Goal: Task Accomplishment & Management: Complete application form

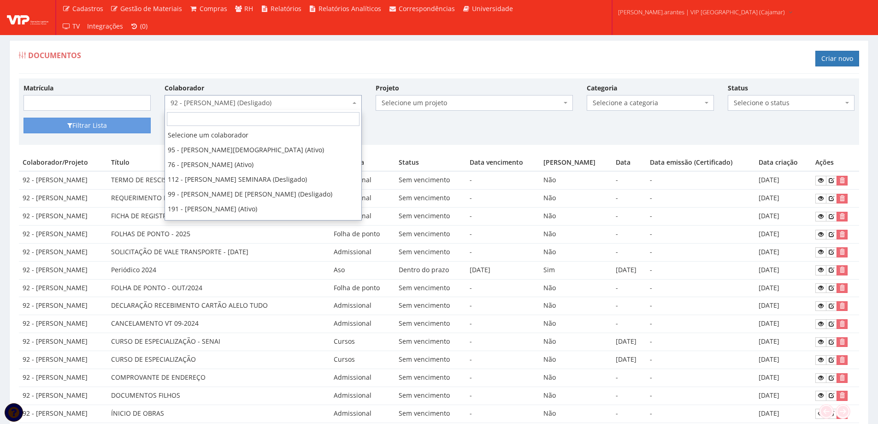
click at [247, 104] on span "92 - [PERSON_NAME] (Desligado)" at bounding box center [261, 102] width 180 height 9
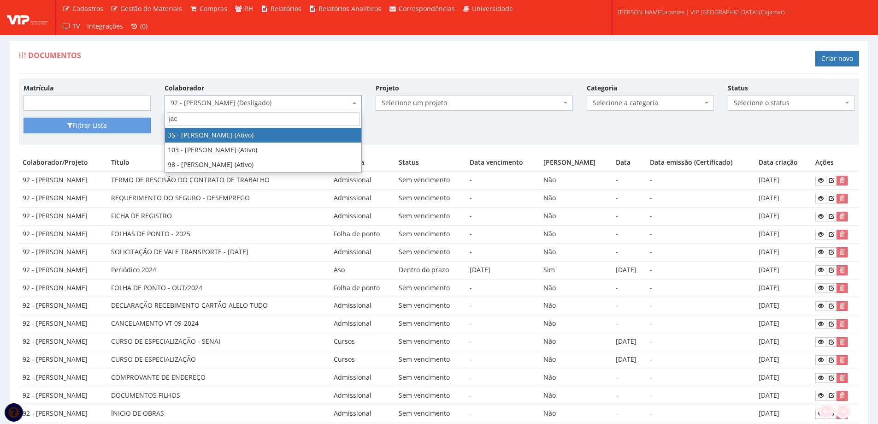
type input "jack"
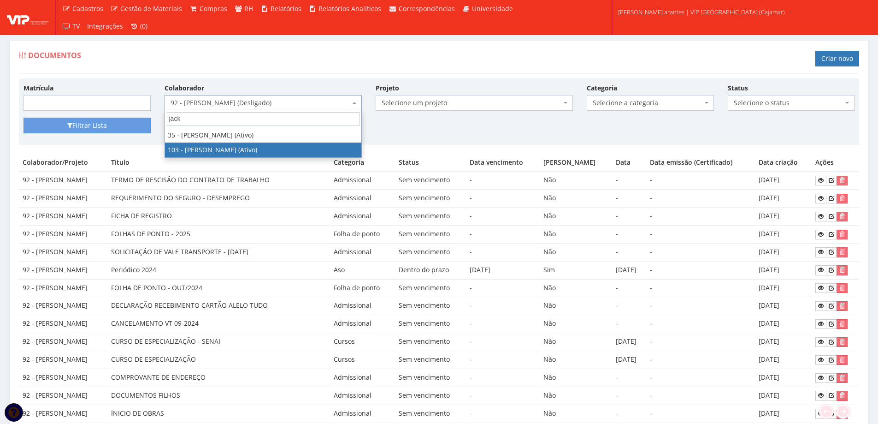
select select "3634"
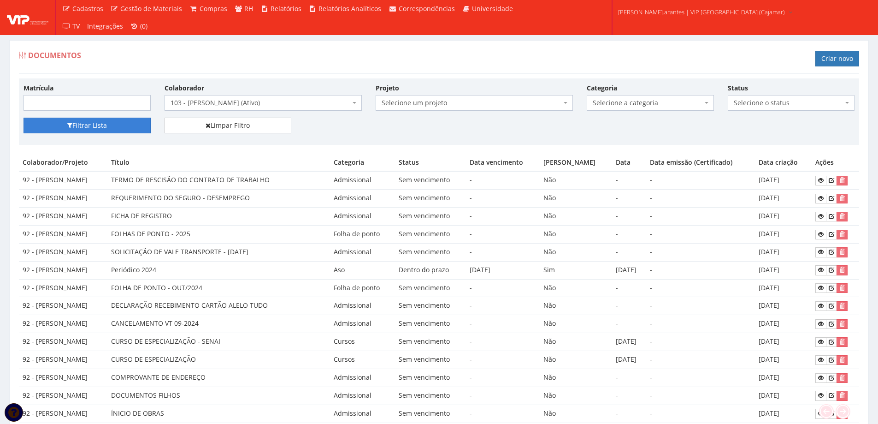
click at [100, 122] on button "Filtrar Lista" at bounding box center [87, 126] width 127 height 16
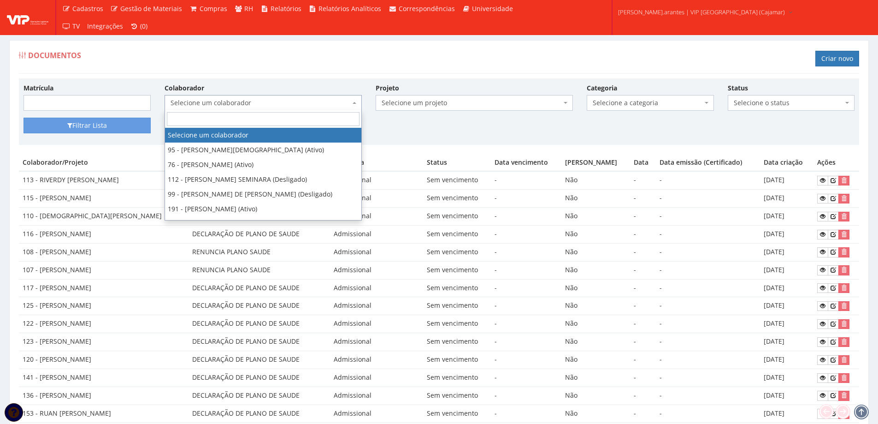
click at [264, 95] on span "Selecione um colaborador" at bounding box center [263, 103] width 197 height 16
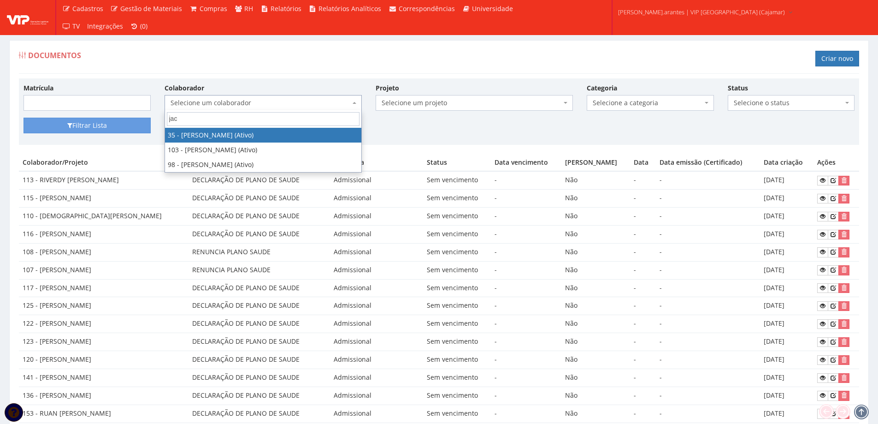
type input "jack"
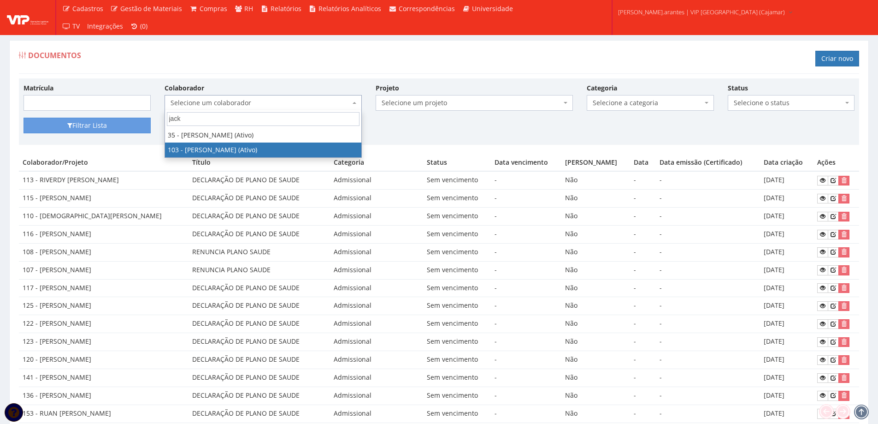
select select "3634"
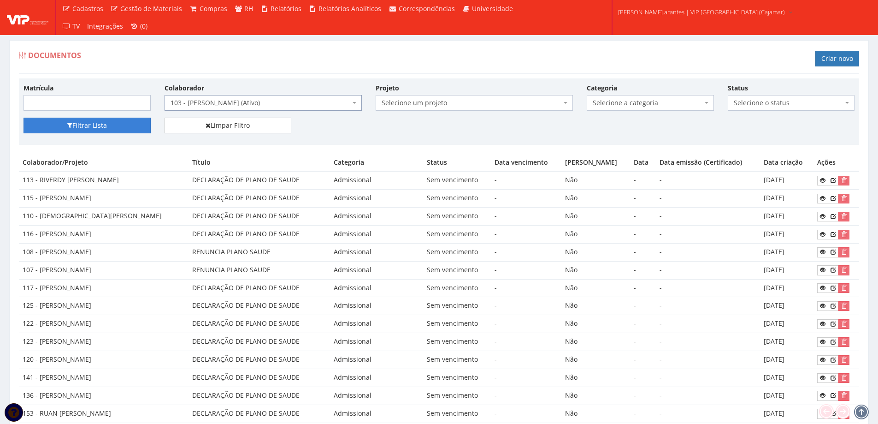
click at [79, 126] on button "Filtrar Lista" at bounding box center [87, 126] width 127 height 16
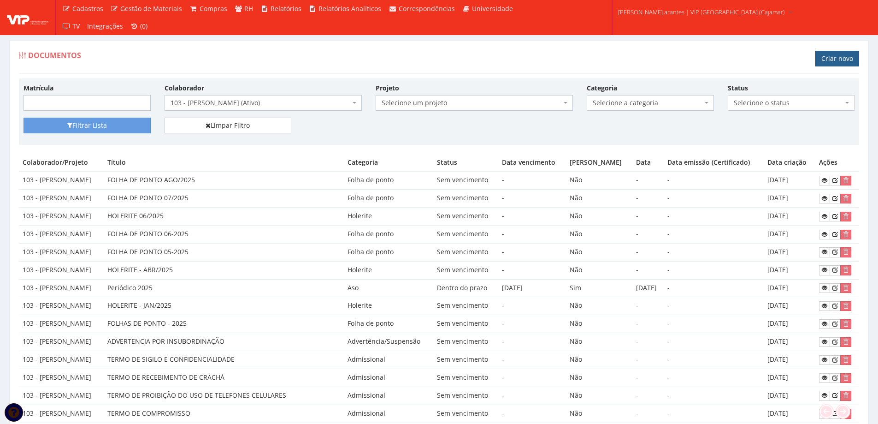
click at [835, 58] on link "Criar novo" at bounding box center [837, 59] width 44 height 16
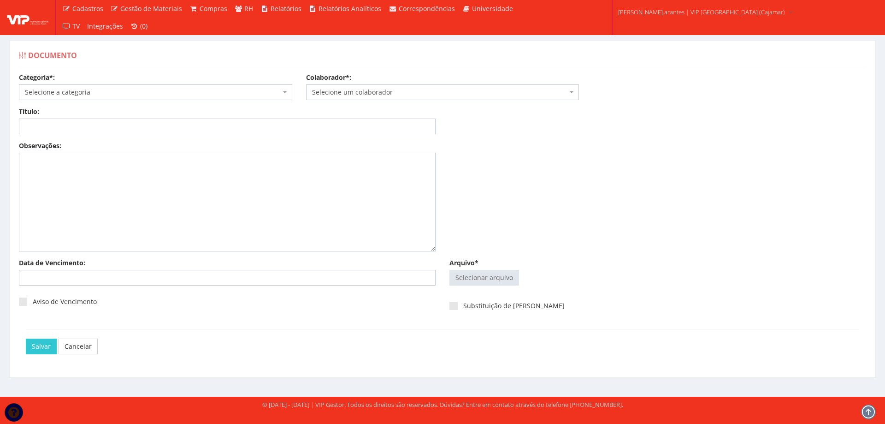
click at [141, 93] on span "Selecione a categoria" at bounding box center [153, 92] width 256 height 9
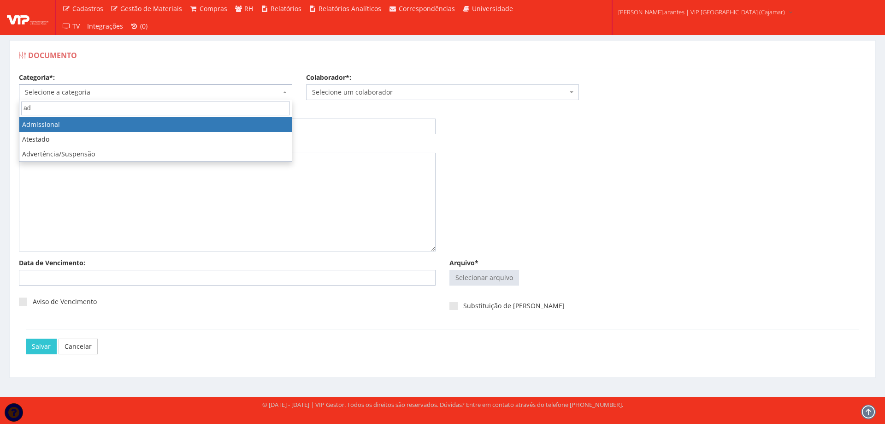
type input "ad"
drag, startPoint x: 100, startPoint y: 124, endPoint x: 312, endPoint y: 87, distance: 215.7
select select "admissional"
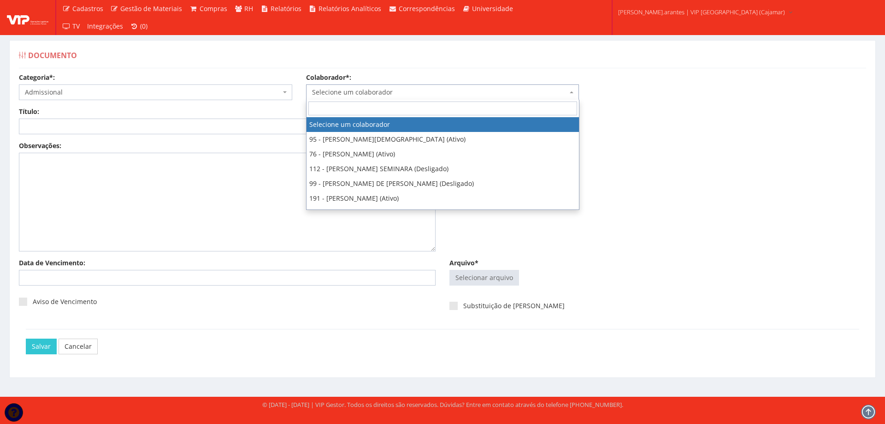
click at [328, 90] on span "Selecione um colaborador" at bounding box center [440, 92] width 256 height 9
type input "103"
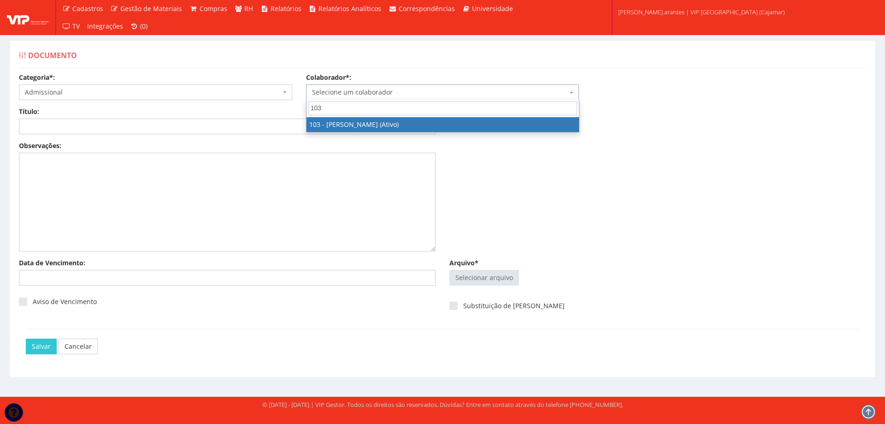
select select "3634"
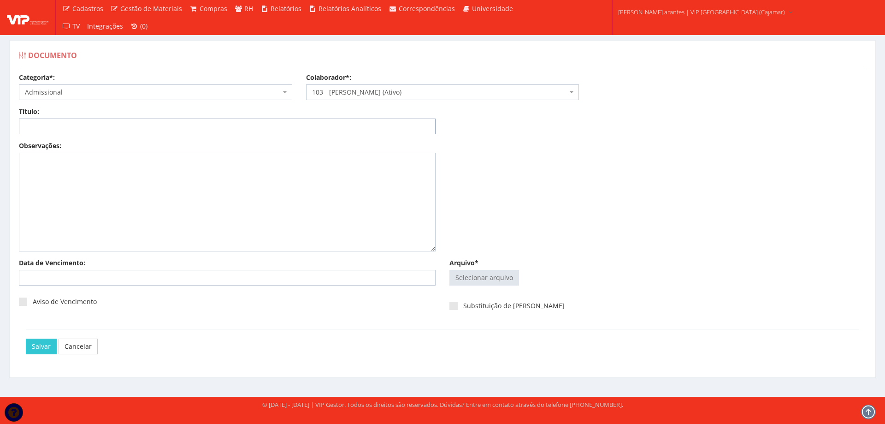
click at [260, 120] on input "Título:" at bounding box center [227, 126] width 417 height 16
type input "DECLARAÇÃO DE PLANO DE SAUDE"
click at [497, 277] on input "Arquivo*" at bounding box center [484, 277] width 69 height 15
type input "C:\fakepath\CV Jackson.pdf"
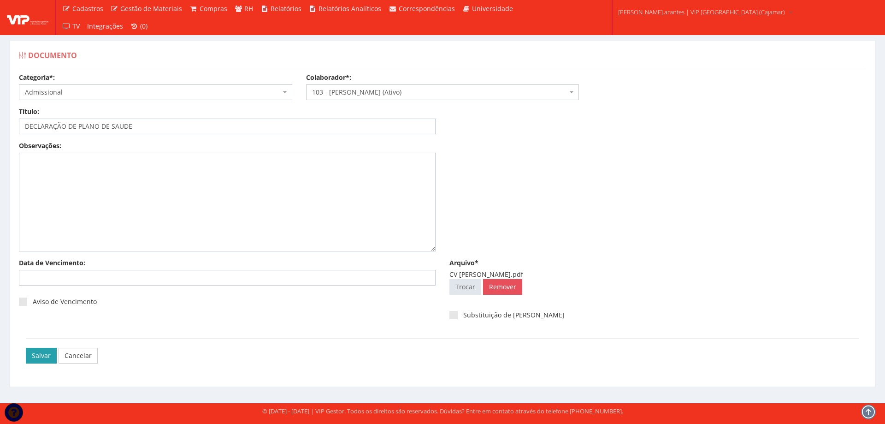
click at [36, 355] on input "Salvar" at bounding box center [41, 356] width 31 height 16
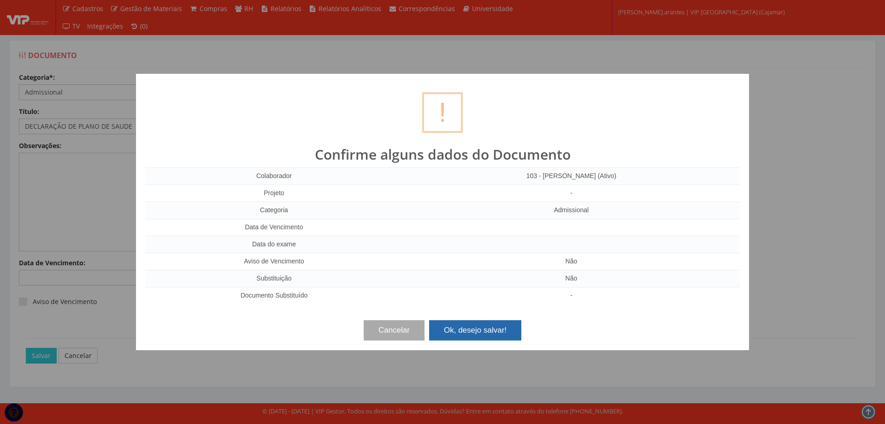
click at [465, 327] on button "Ok, desejo salvar!" at bounding box center [475, 330] width 92 height 20
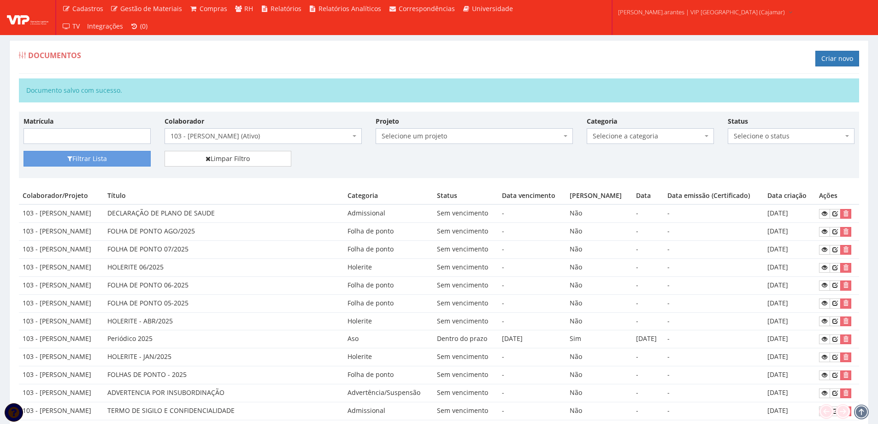
click at [222, 135] on span "103 - [PERSON_NAME] (Ativo)" at bounding box center [261, 135] width 180 height 9
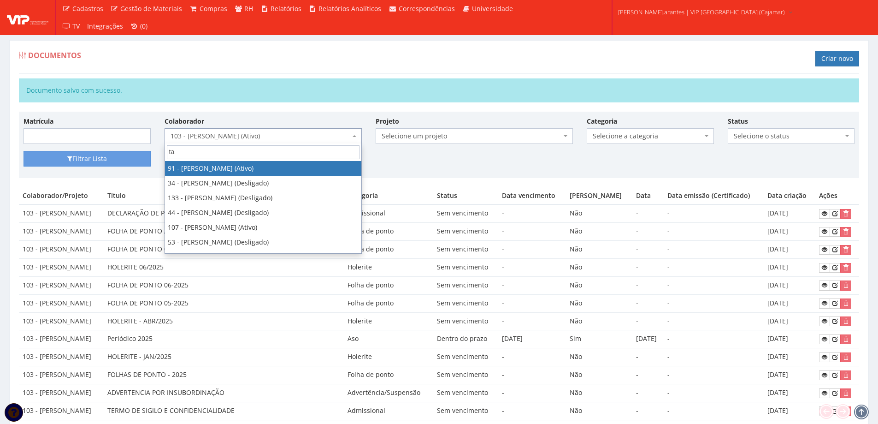
type input "tat"
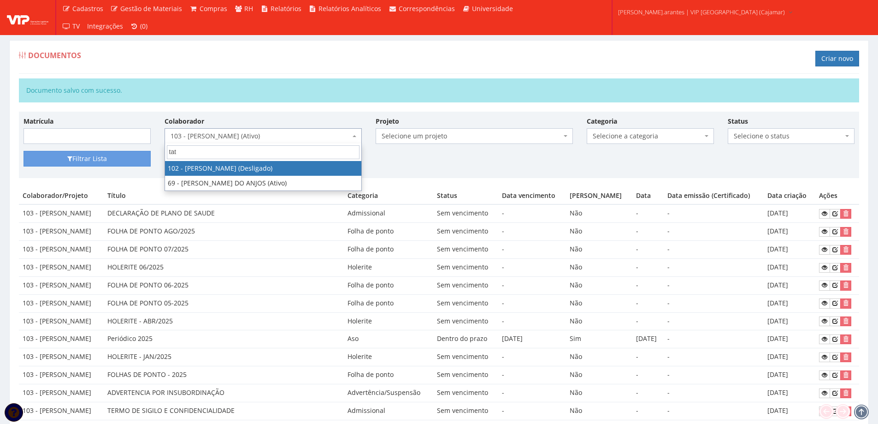
select select "3617"
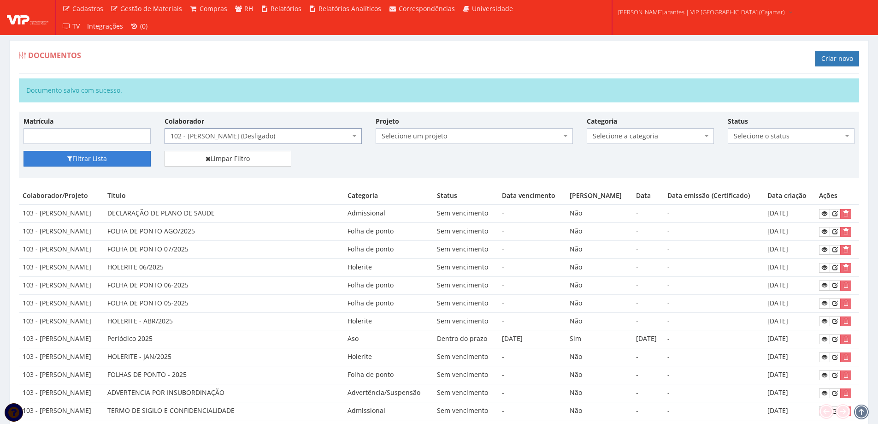
click at [90, 159] on button "Filtrar Lista" at bounding box center [87, 159] width 127 height 16
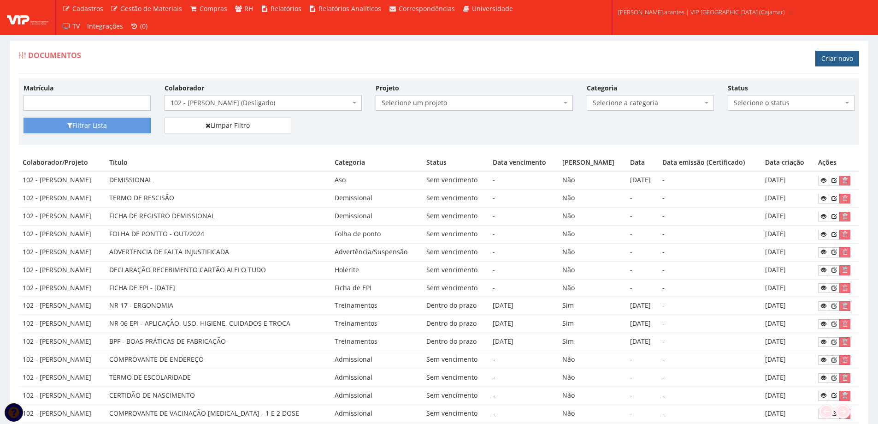
click at [831, 55] on link "Criar novo" at bounding box center [837, 59] width 44 height 16
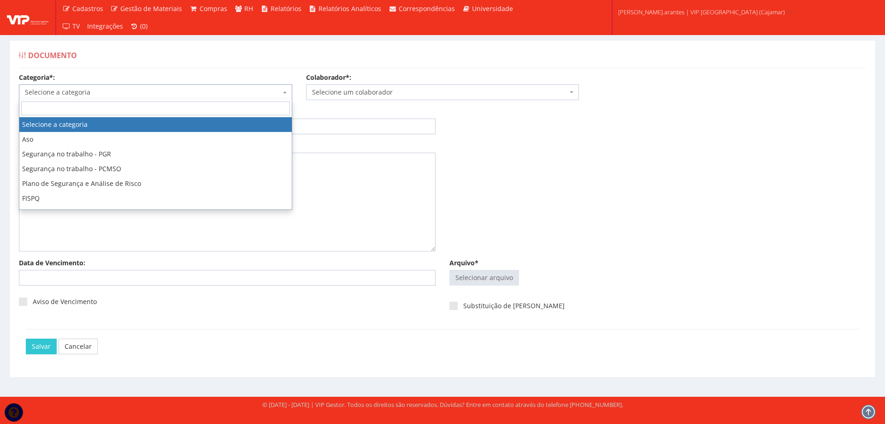
click at [124, 92] on span "Selecione a categoria" at bounding box center [153, 92] width 256 height 9
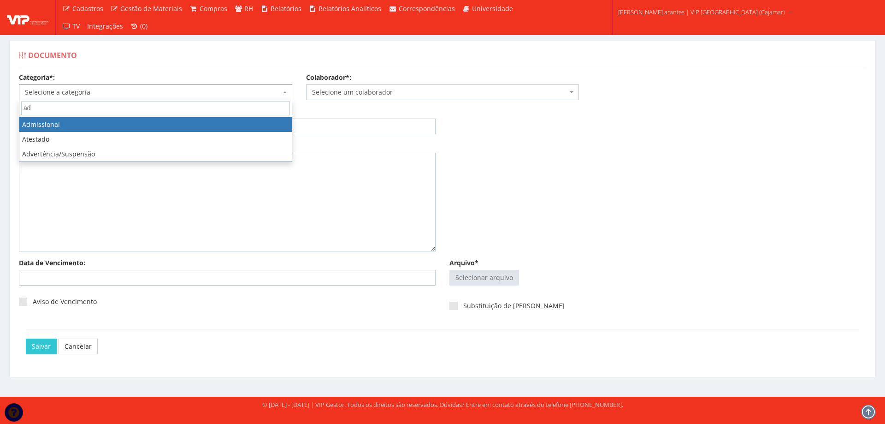
type input "ad"
select select "admissional"
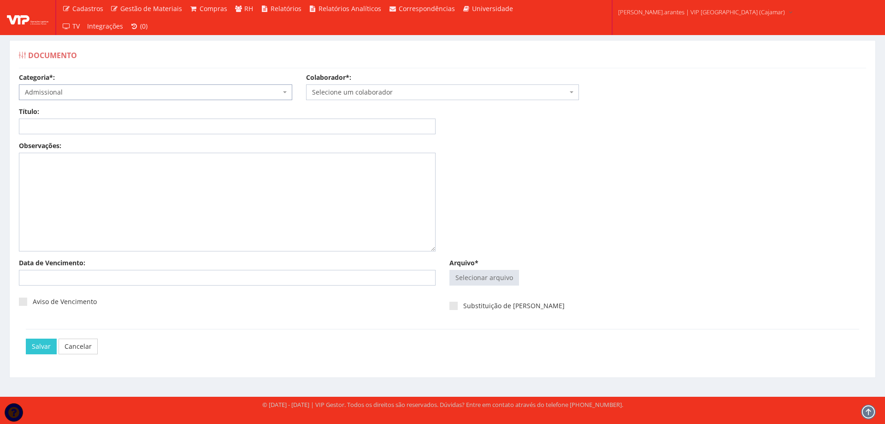
click at [402, 93] on span "Selecione um colaborador" at bounding box center [440, 92] width 256 height 9
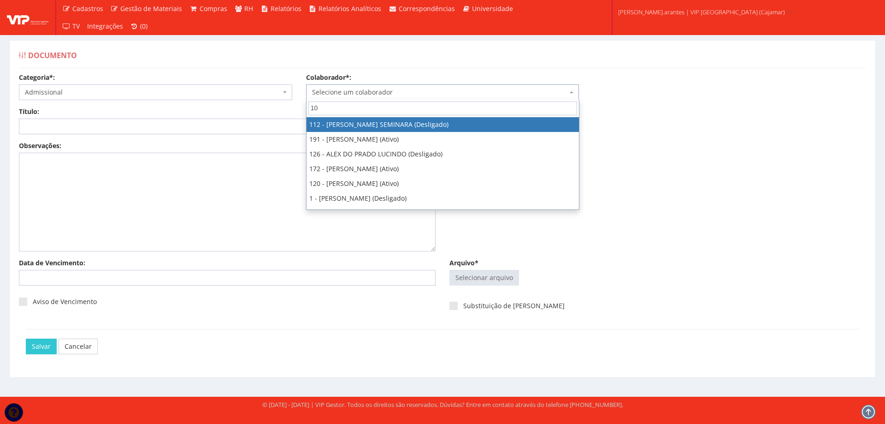
type input "102"
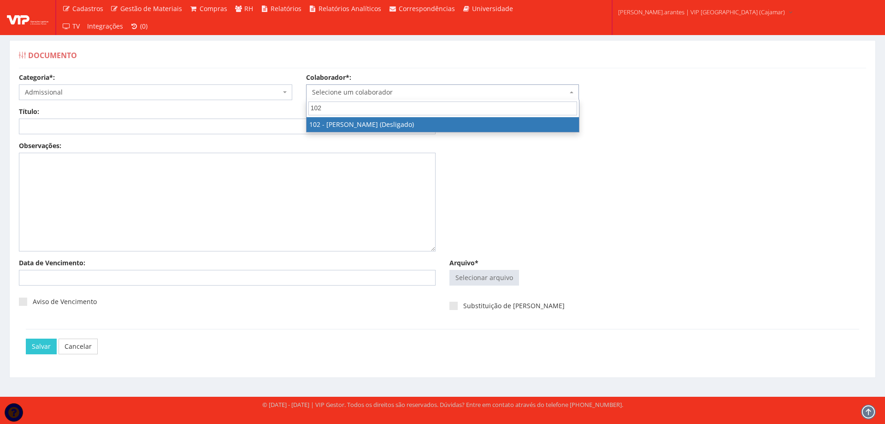
select select "3617"
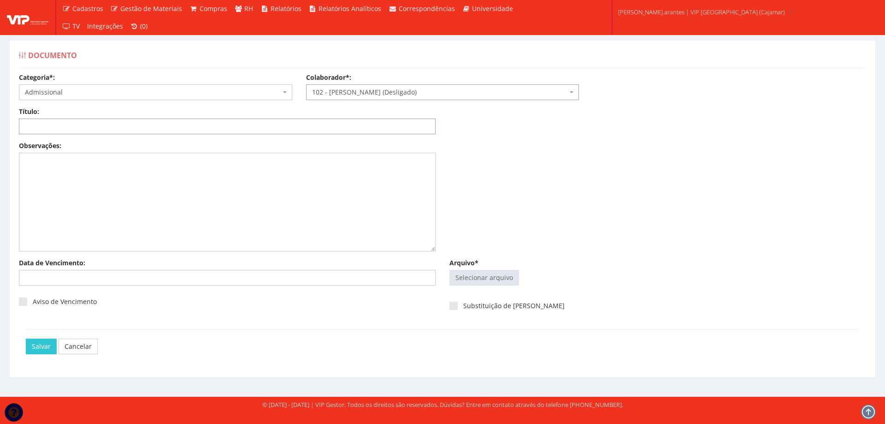
click at [301, 121] on input "Título:" at bounding box center [227, 126] width 417 height 16
type input "DECLARAÇÃO DE PLANO DE SAUDE"
click at [489, 280] on input "Arquivo*" at bounding box center [484, 277] width 69 height 15
type input "C:\fakepath\TATIANE.pdf"
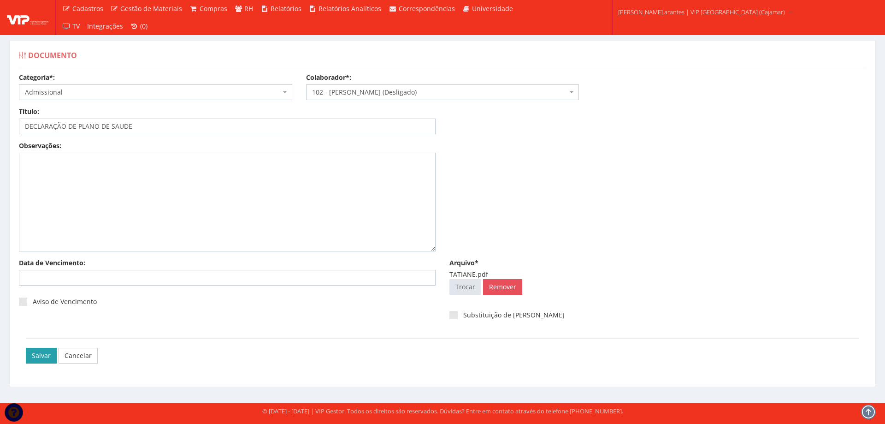
click at [42, 354] on input "Salvar" at bounding box center [41, 356] width 31 height 16
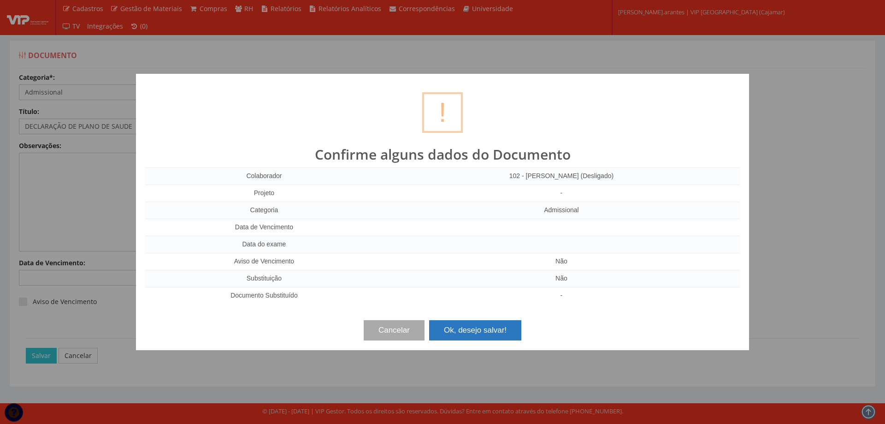
click at [479, 331] on button "Ok, desejo salvar!" at bounding box center [475, 330] width 92 height 20
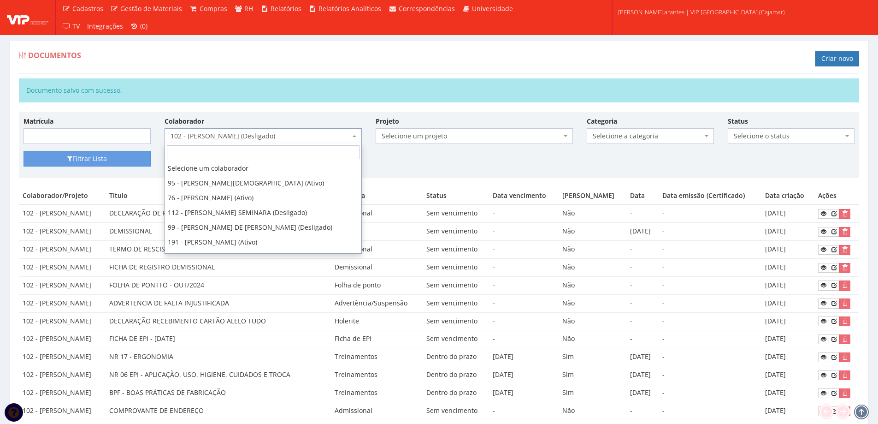
click at [203, 133] on span "102 - [PERSON_NAME] (Desligado)" at bounding box center [261, 135] width 180 height 9
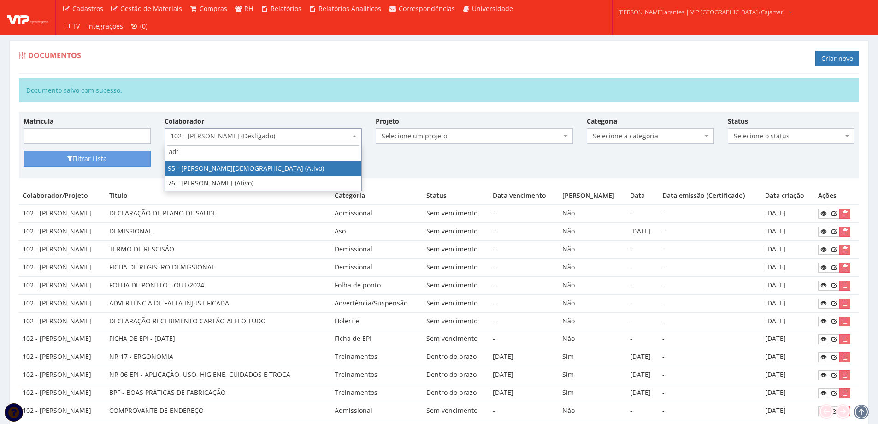
type input "adr"
select select "3385"
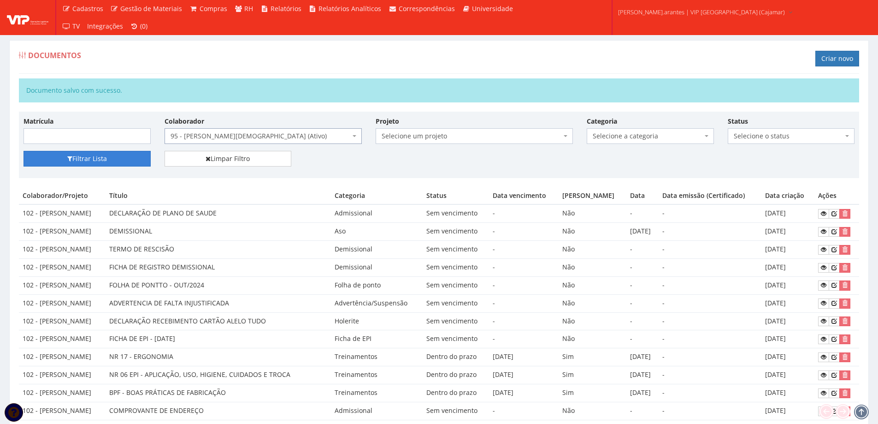
click at [126, 158] on button "Filtrar Lista" at bounding box center [87, 159] width 127 height 16
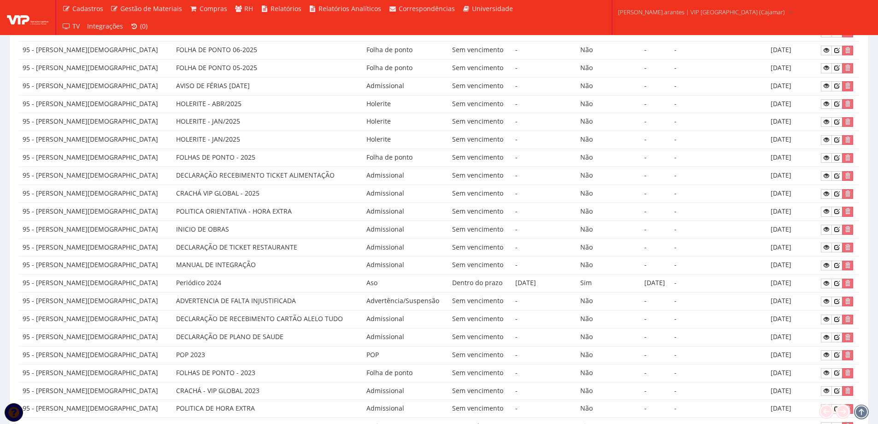
scroll to position [322, 0]
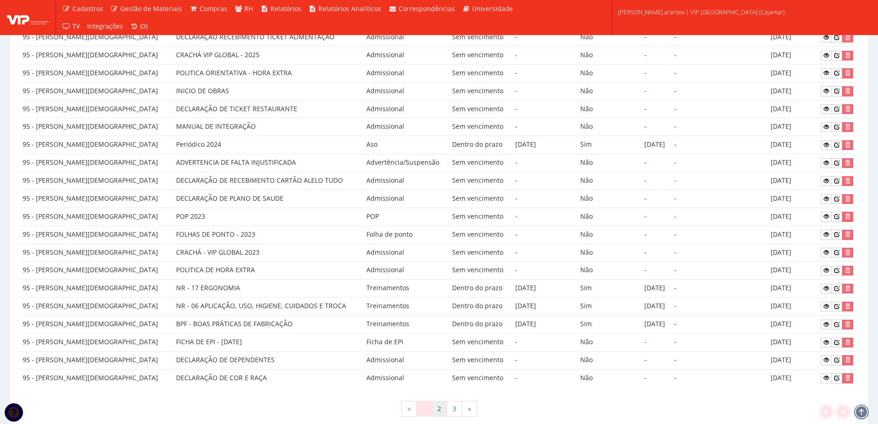
click at [437, 410] on link "2" at bounding box center [439, 409] width 16 height 16
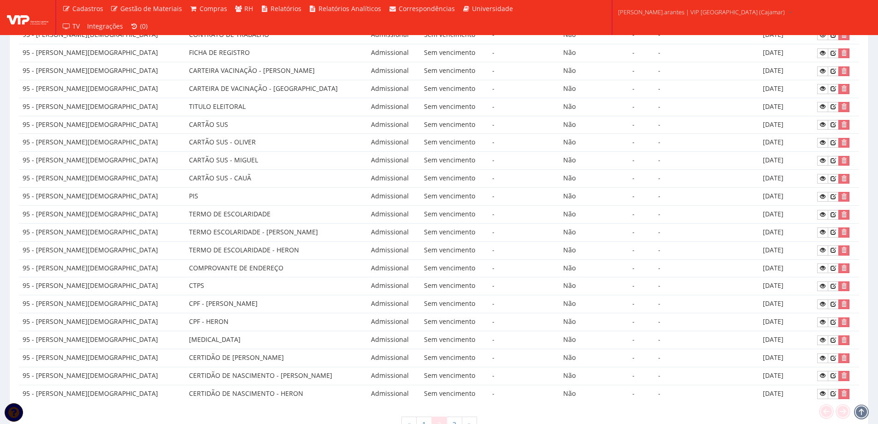
scroll to position [323, 0]
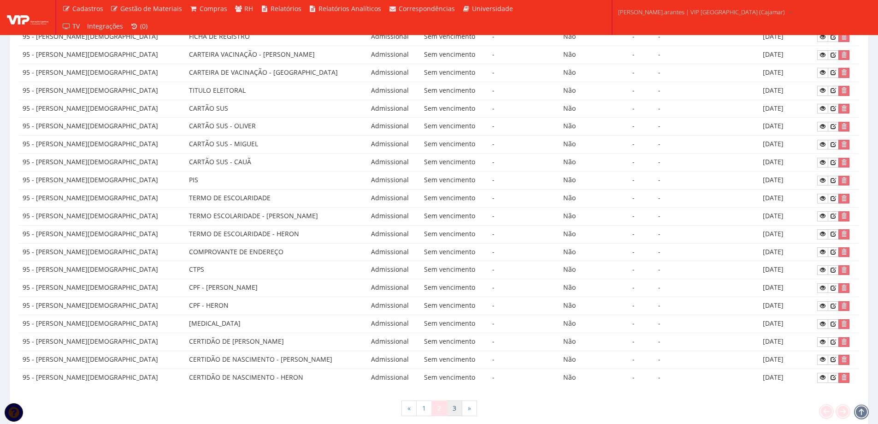
click at [455, 405] on link "3" at bounding box center [455, 408] width 16 height 16
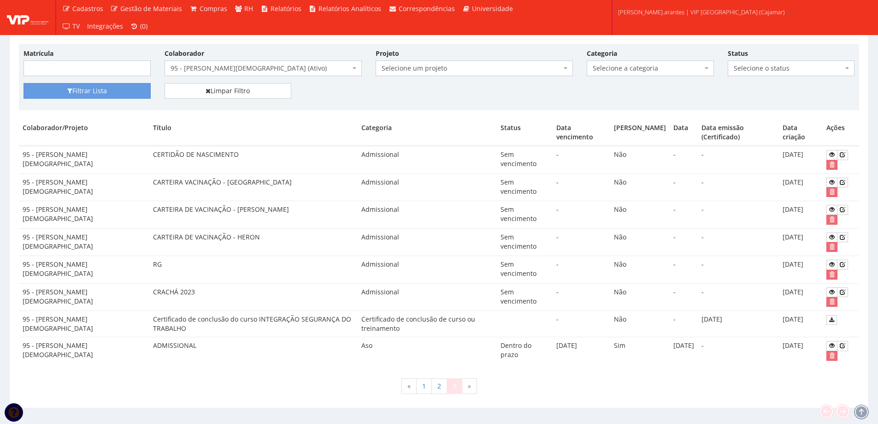
scroll to position [50, 0]
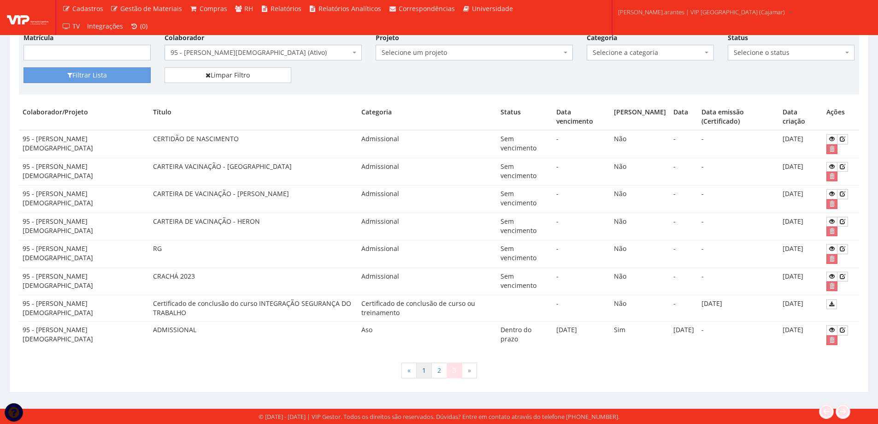
click at [421, 369] on link "1" at bounding box center [424, 370] width 16 height 16
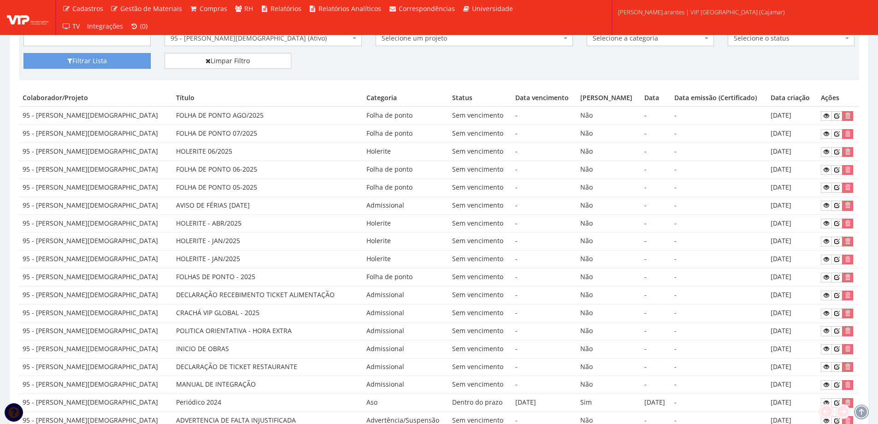
scroll to position [184, 0]
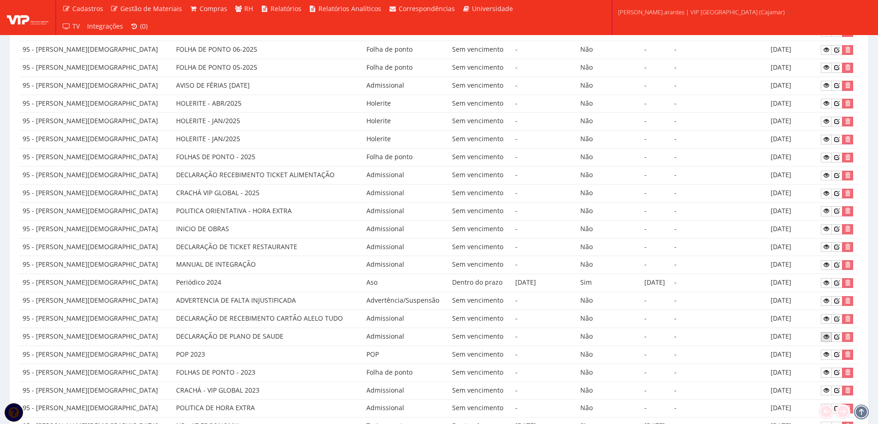
click at [824, 337] on icon at bounding box center [827, 336] width 6 height 6
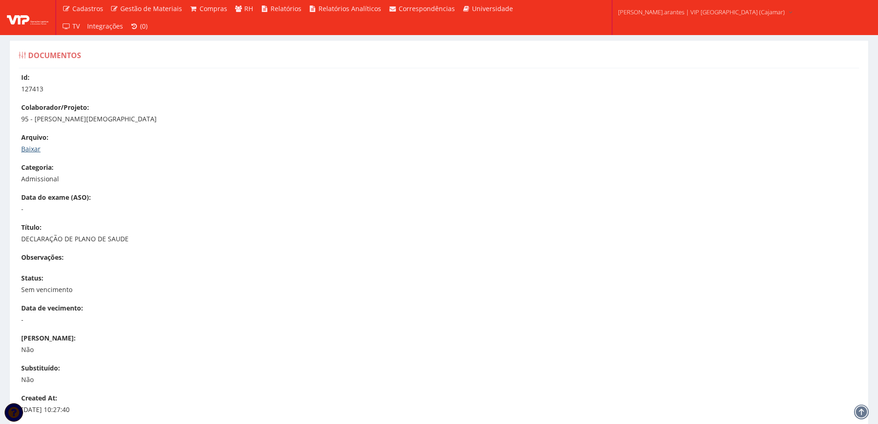
click at [32, 148] on link "Baixar" at bounding box center [30, 148] width 19 height 9
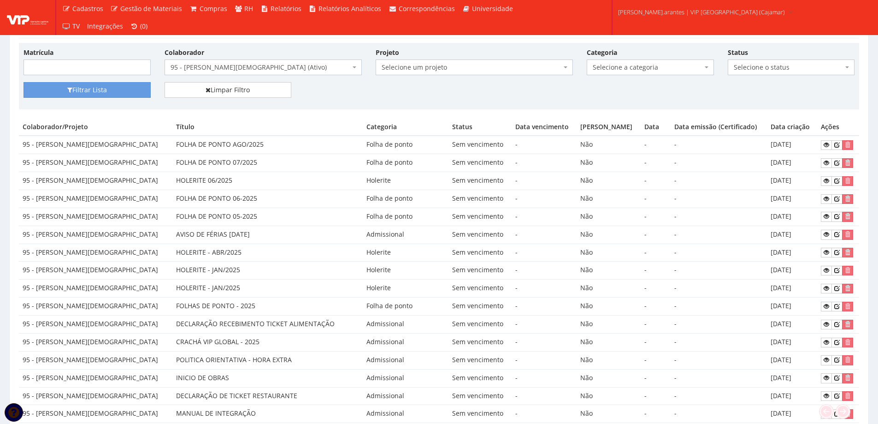
scroll to position [46, 0]
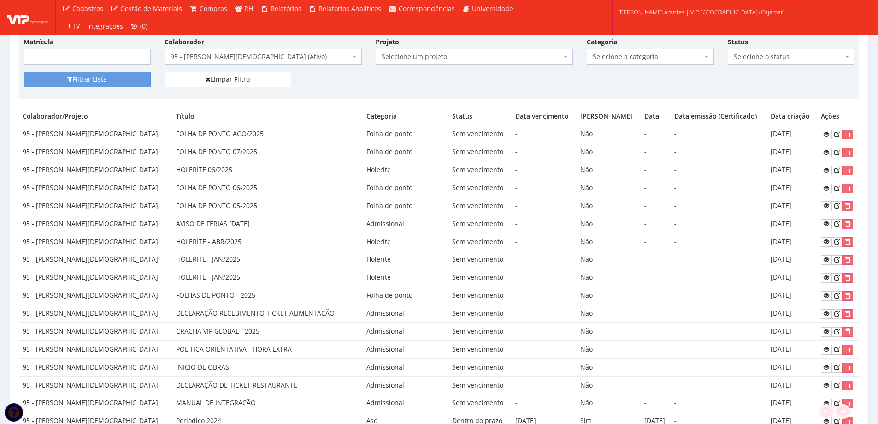
click at [247, 59] on span "95 - [PERSON_NAME][DEMOGRAPHIC_DATA] (Ativo)" at bounding box center [261, 56] width 180 height 9
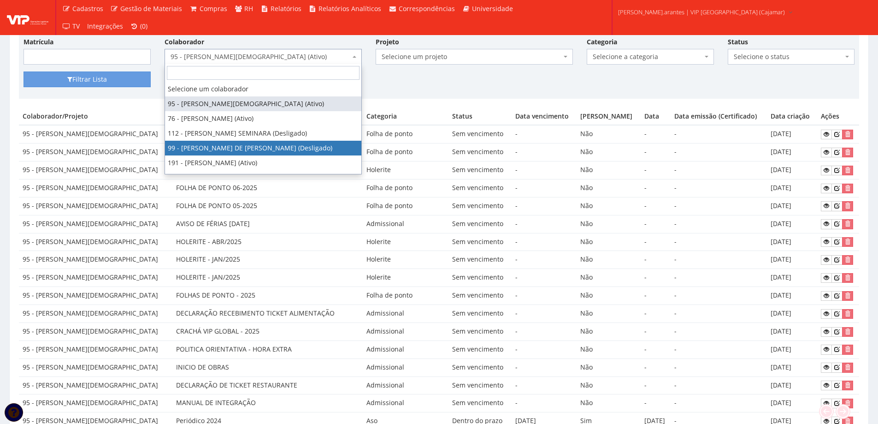
select select "3581"
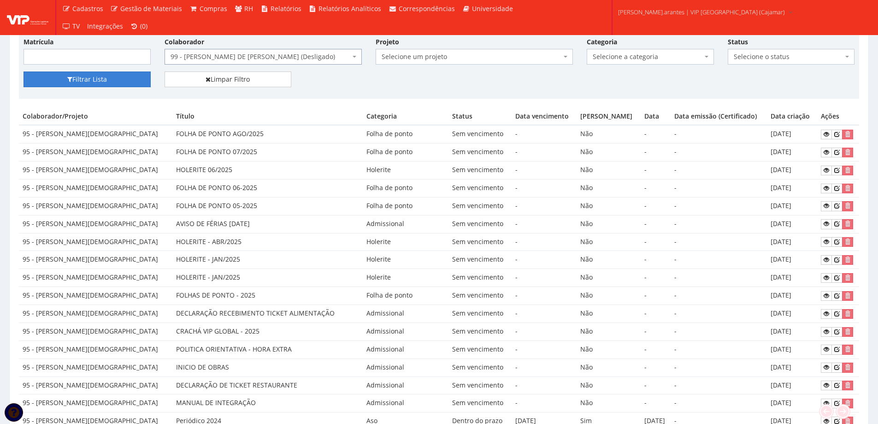
click at [101, 74] on button "Filtrar Lista" at bounding box center [87, 79] width 127 height 16
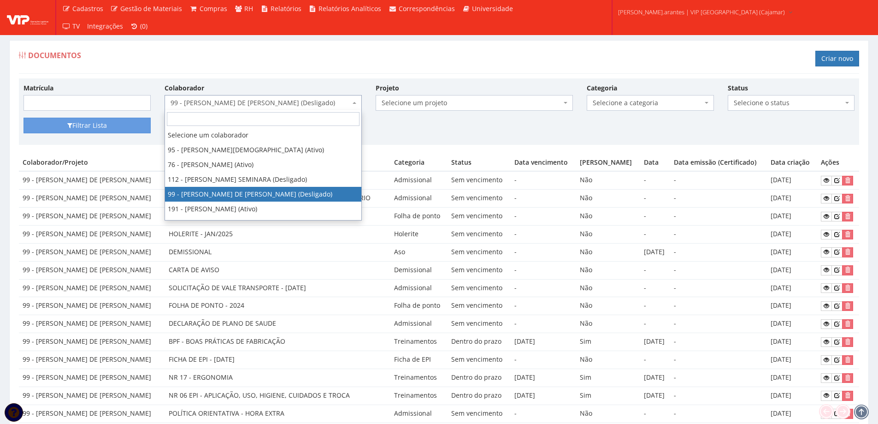
click at [203, 100] on span "99 - [PERSON_NAME] DE [PERSON_NAME] (Desligado)" at bounding box center [261, 102] width 180 height 9
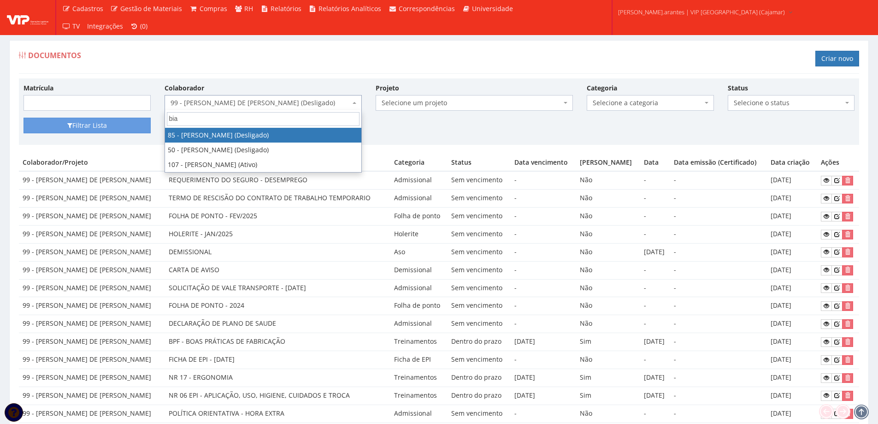
type input "bia"
select select "3333"
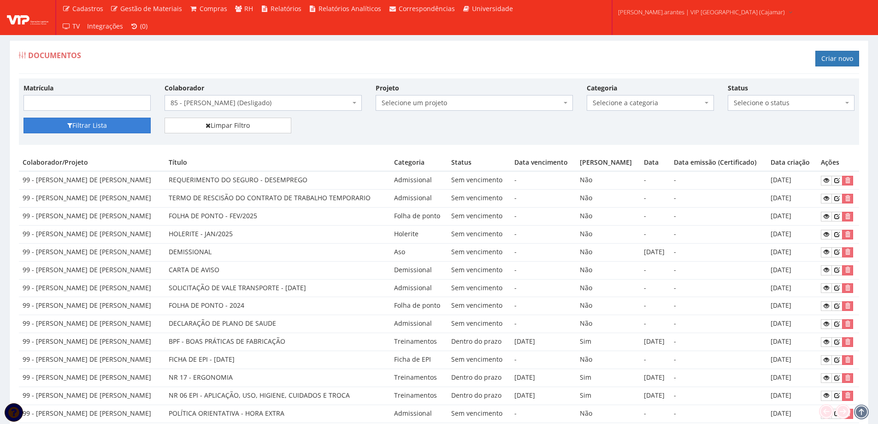
click at [103, 128] on button "Filtrar Lista" at bounding box center [87, 126] width 127 height 16
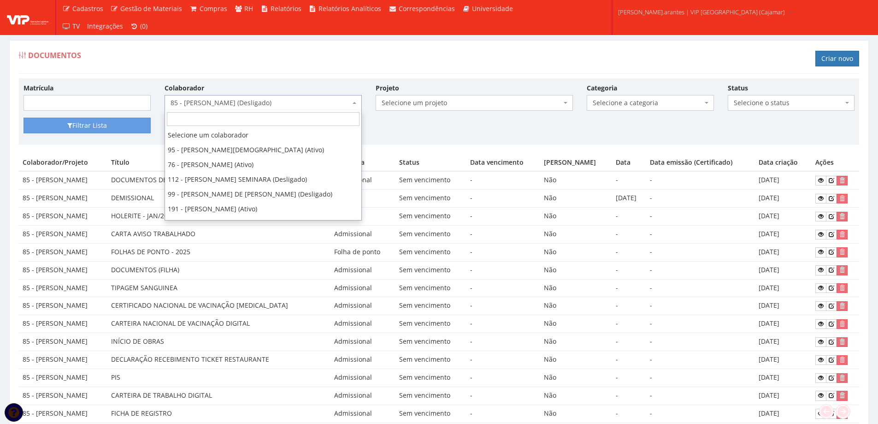
scroll to position [313, 0]
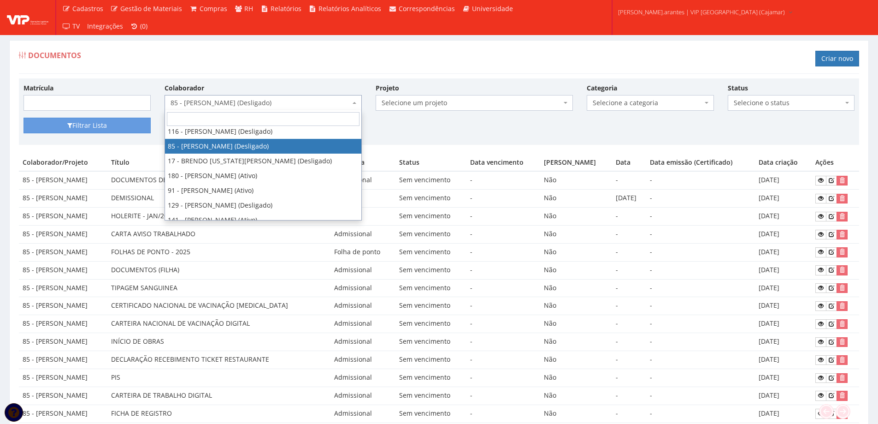
click at [193, 103] on span "85 - [PERSON_NAME] (Desligado)" at bounding box center [261, 102] width 180 height 9
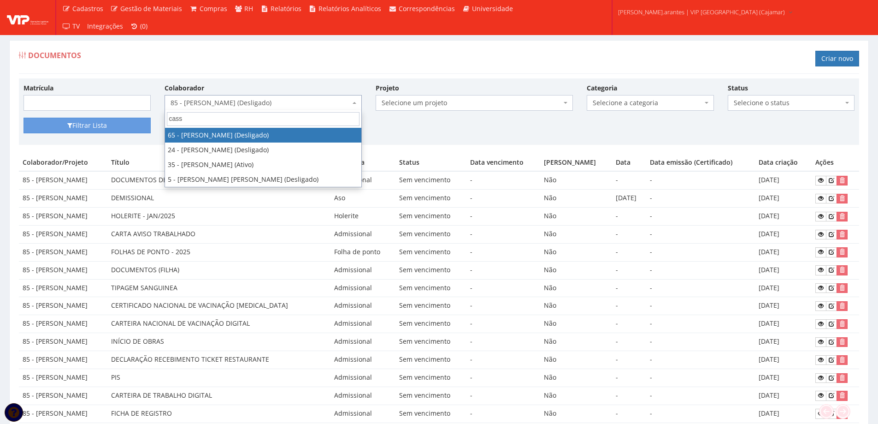
type input "cass"
select select "3266"
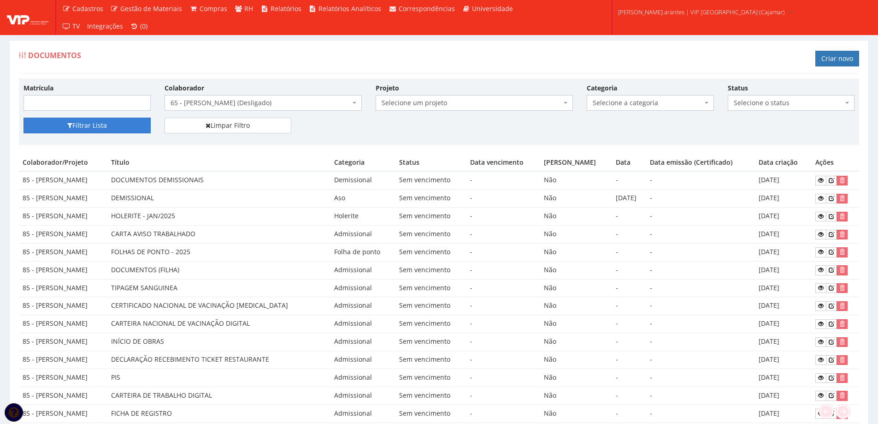
click at [117, 126] on button "Filtrar Lista" at bounding box center [87, 126] width 127 height 16
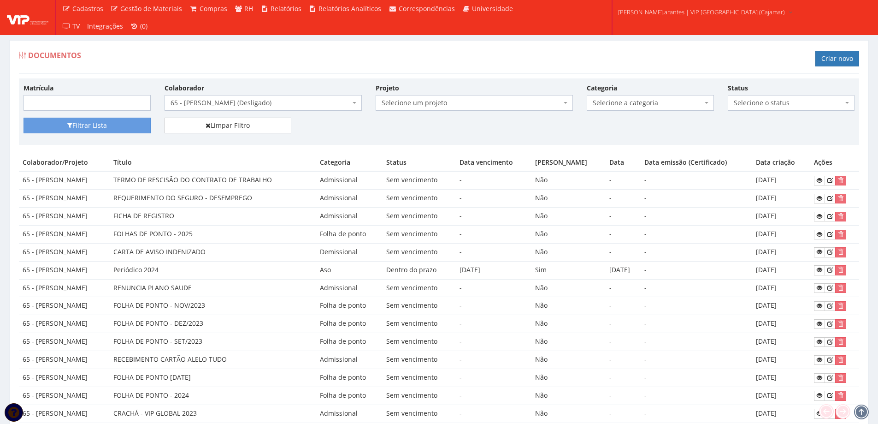
click at [262, 100] on span "65 - [PERSON_NAME] (Desligado)" at bounding box center [261, 102] width 180 height 9
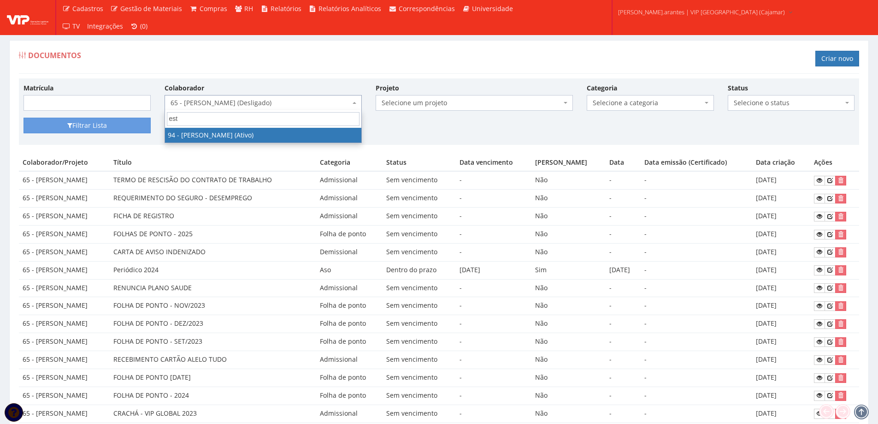
type input "est"
select select "3384"
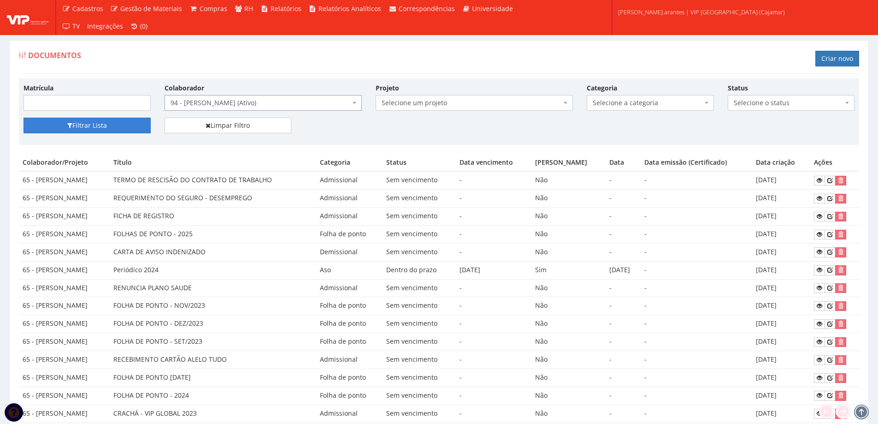
click at [127, 119] on button "Filtrar Lista" at bounding box center [87, 126] width 127 height 16
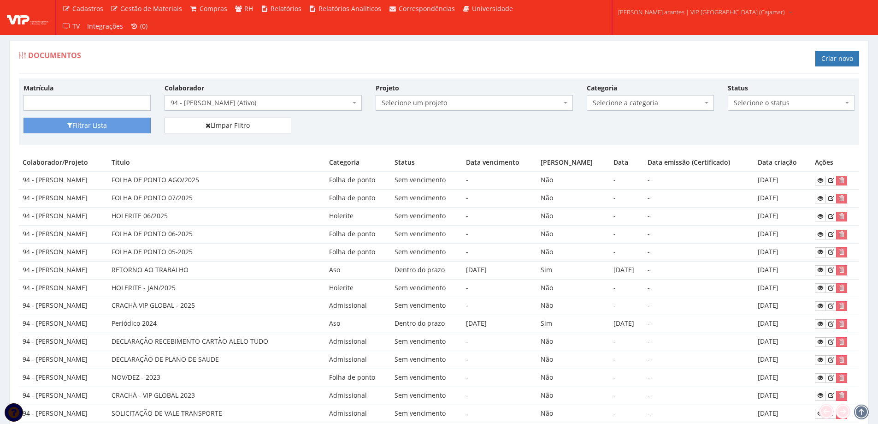
click at [242, 104] on span "94 - [PERSON_NAME] (Ativo)" at bounding box center [261, 102] width 180 height 9
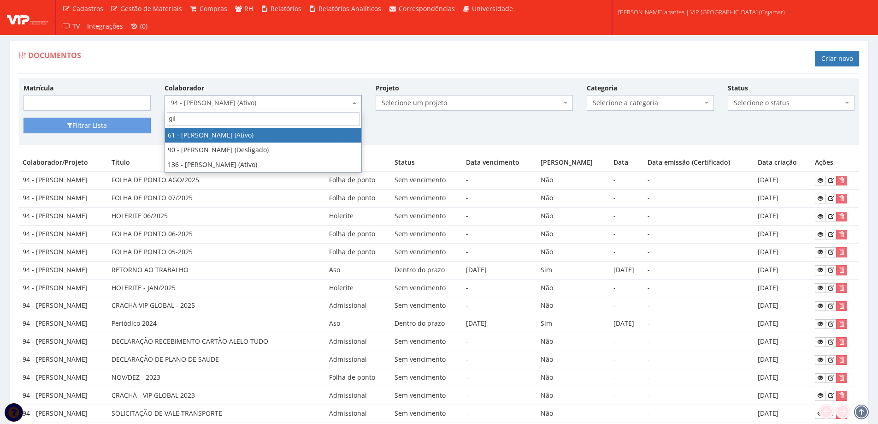
type input "gil"
select select "3241"
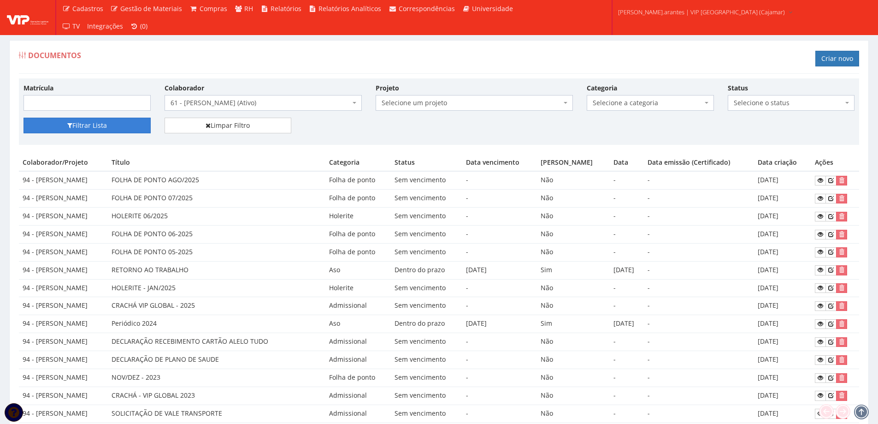
click at [112, 121] on button "Filtrar Lista" at bounding box center [87, 126] width 127 height 16
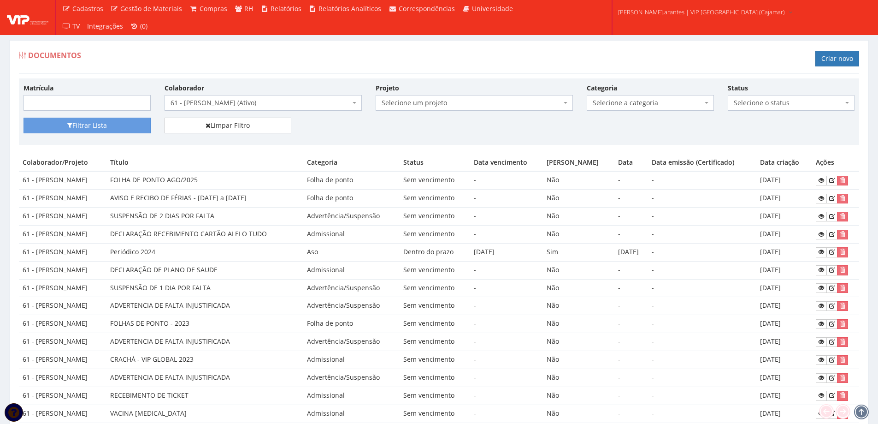
click at [242, 97] on span "61 - [PERSON_NAME] (Ativo)" at bounding box center [263, 103] width 197 height 16
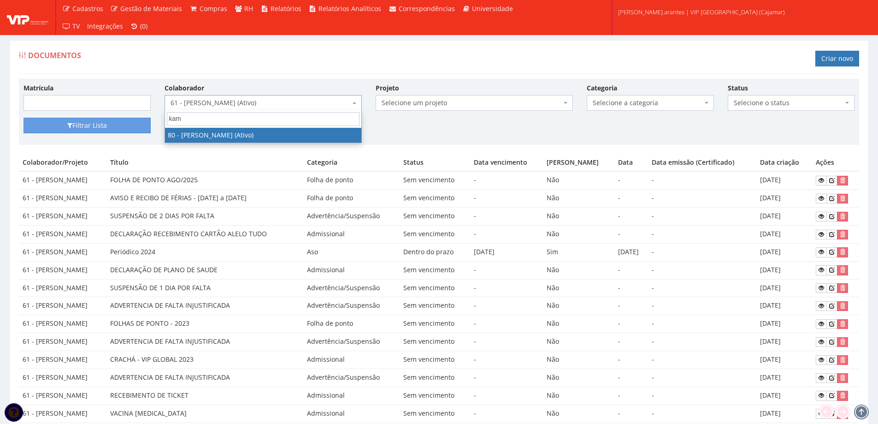
type input "kami"
select select "3319"
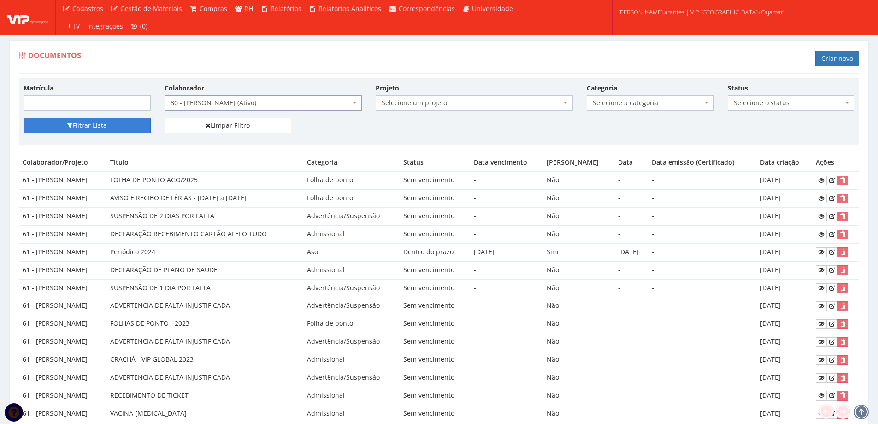
click at [94, 125] on button "Filtrar Lista" at bounding box center [87, 126] width 127 height 16
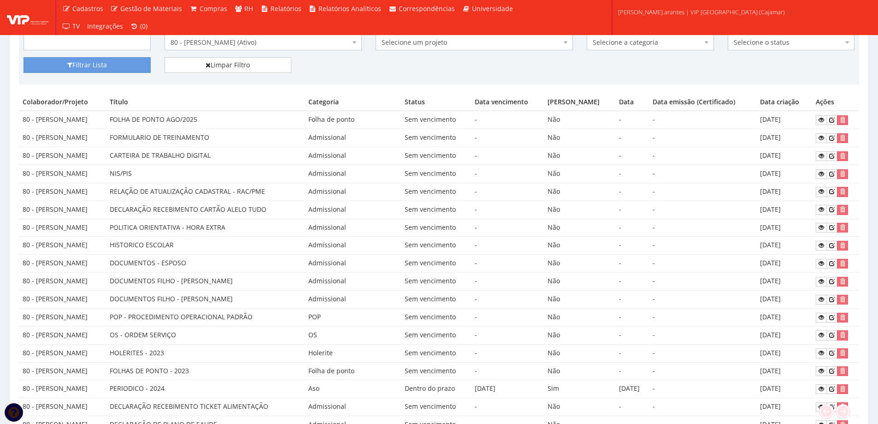
scroll to position [46, 0]
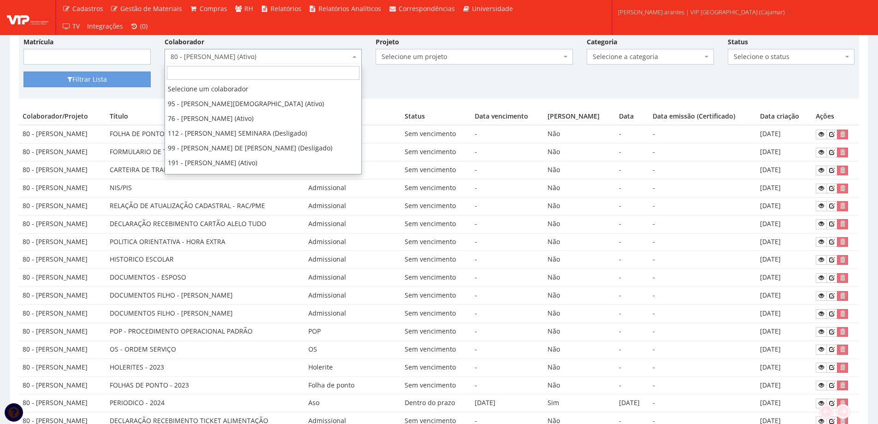
click at [215, 55] on span "80 - [PERSON_NAME] (Ativo)" at bounding box center [261, 56] width 180 height 9
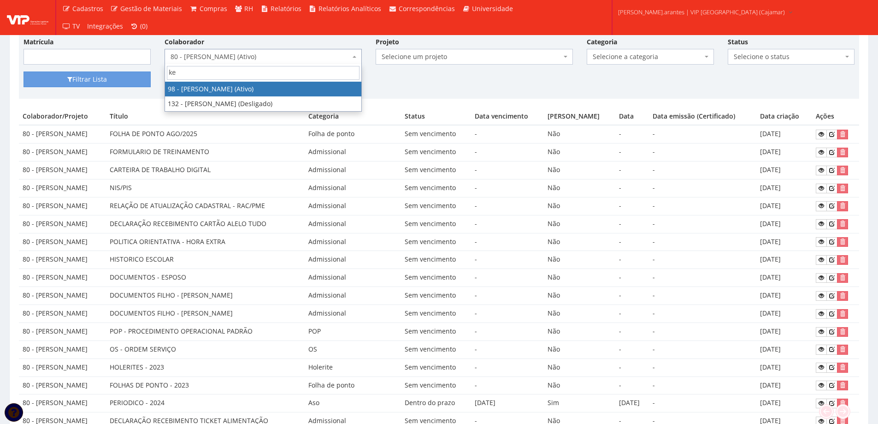
scroll to position [0, 0]
type input "ked"
select select "3587"
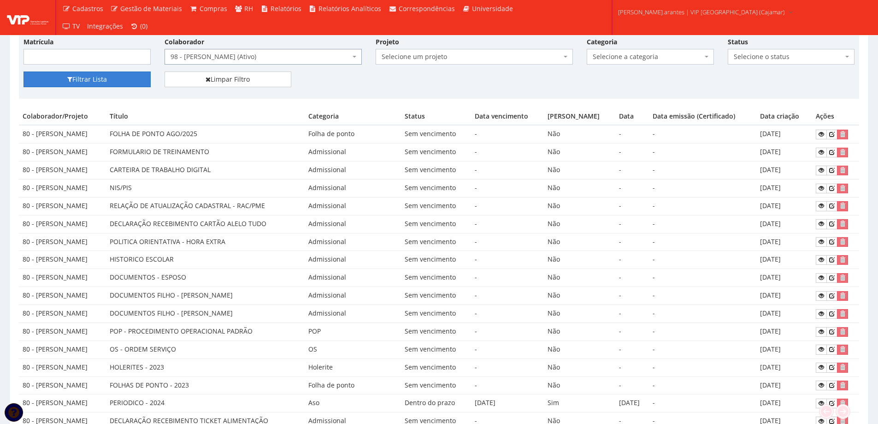
click at [98, 73] on button "Filtrar Lista" at bounding box center [87, 79] width 127 height 16
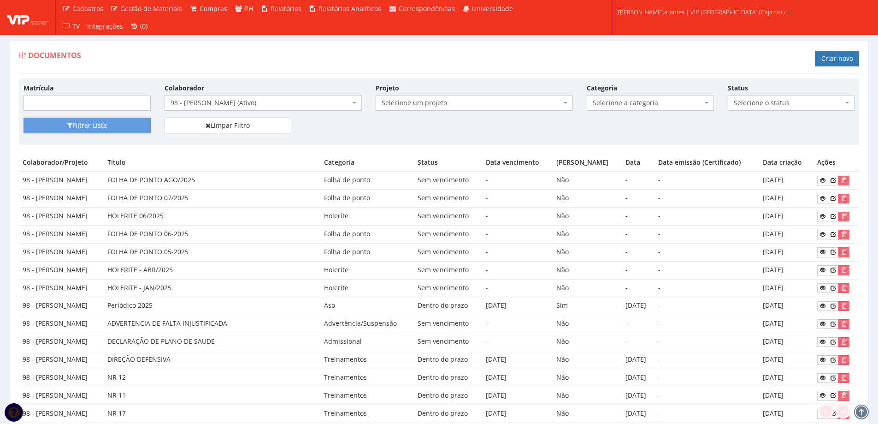
click at [209, 102] on span "98 - [PERSON_NAME] (Ativo)" at bounding box center [261, 102] width 180 height 9
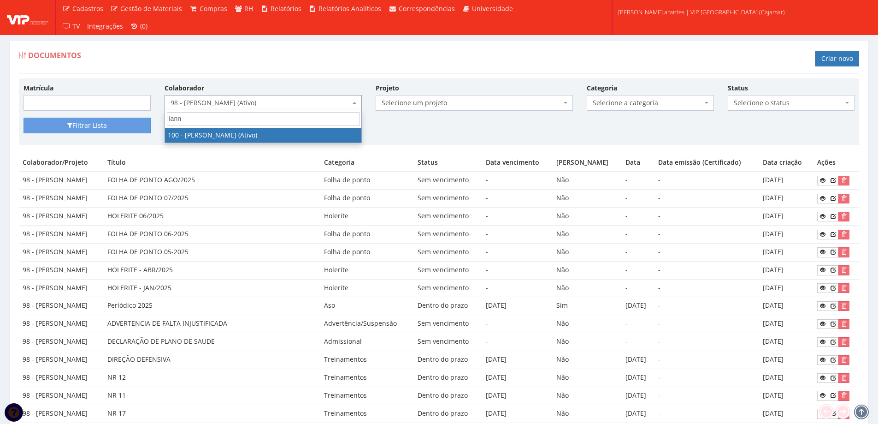
type input "lanna"
select select "3584"
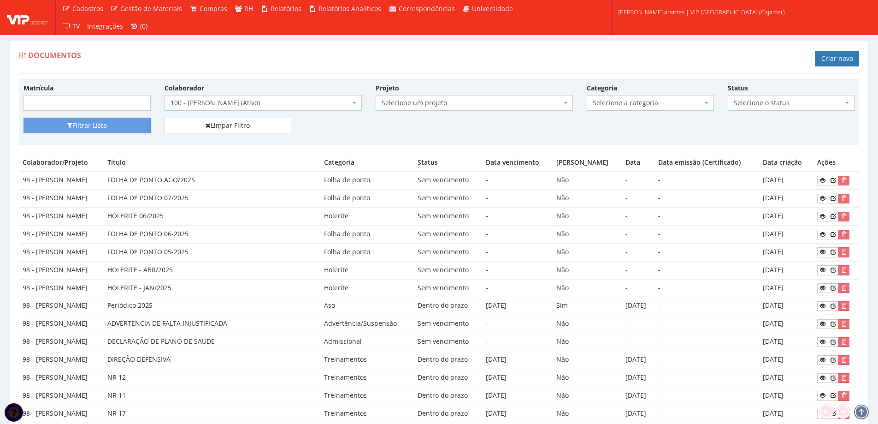
click at [83, 115] on div "Matrícula Colaborador Selecione um colaborador 95 - ADRIANE NEVES JESUS (Ativo)…" at bounding box center [439, 100] width 845 height 35
click at [83, 124] on button "Filtrar Lista" at bounding box center [87, 126] width 127 height 16
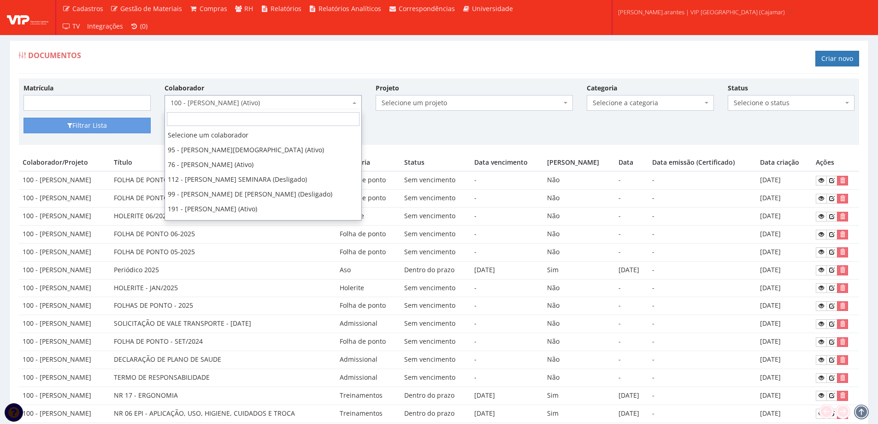
click at [219, 98] on span "100 - [PERSON_NAME] (Ativo)" at bounding box center [261, 102] width 180 height 9
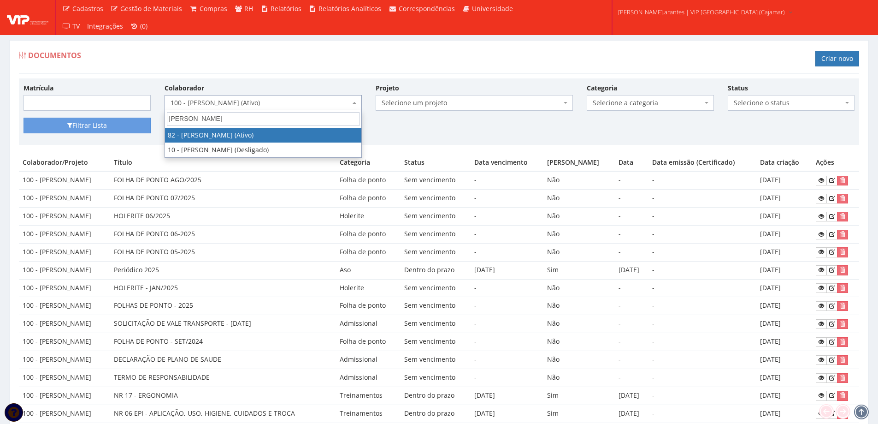
type input "[PERSON_NAME]"
select select "3318"
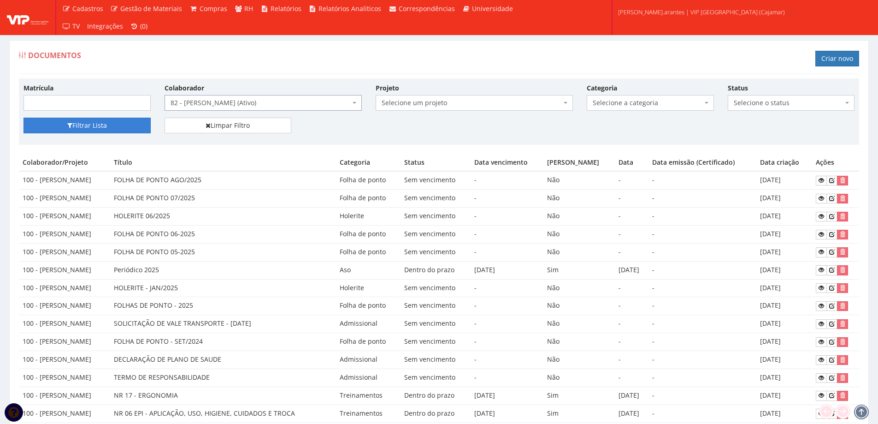
click at [102, 131] on button "Filtrar Lista" at bounding box center [87, 126] width 127 height 16
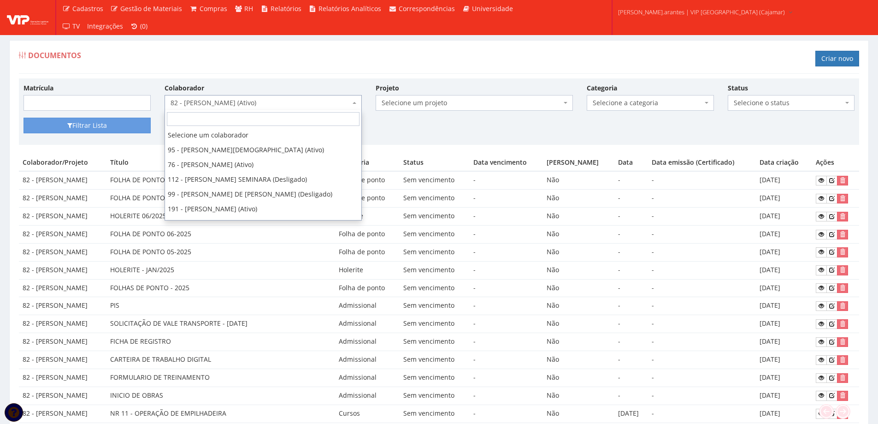
click at [219, 98] on span "82 - [PERSON_NAME] (Ativo)" at bounding box center [261, 102] width 180 height 9
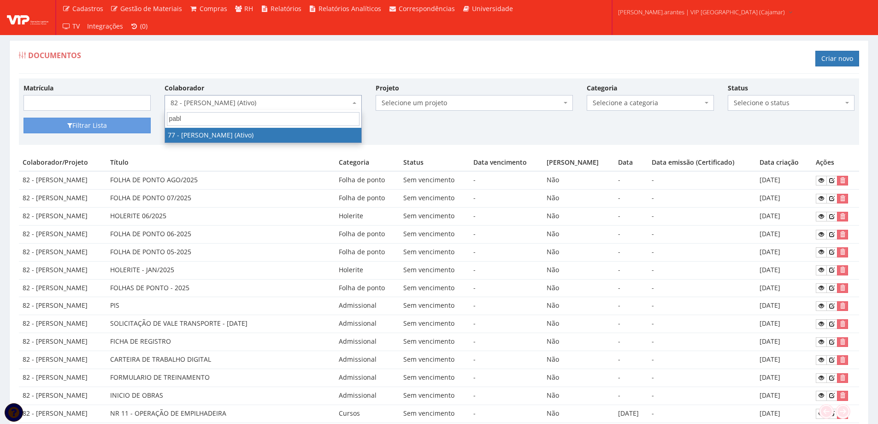
type input "pablo"
select select "3317"
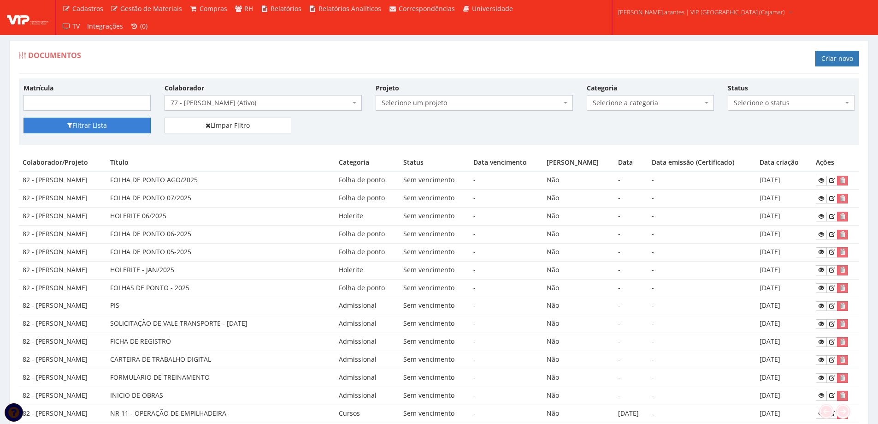
click at [75, 131] on button "Filtrar Lista" at bounding box center [87, 126] width 127 height 16
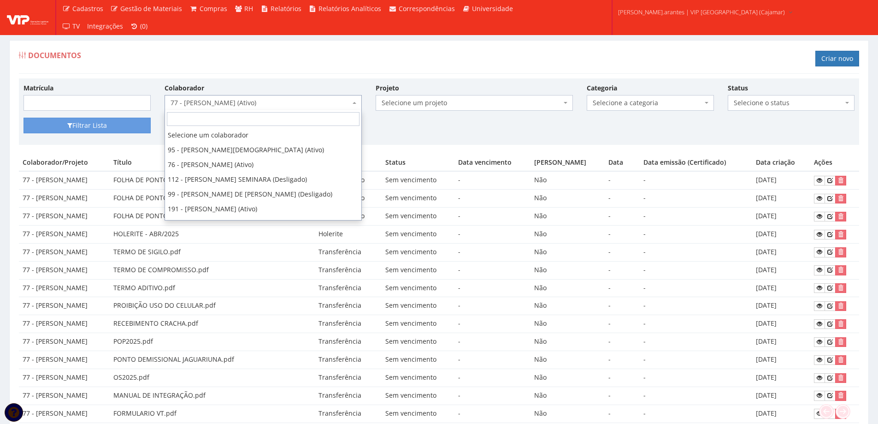
click at [224, 99] on span "77 - [PERSON_NAME] (Ativo)" at bounding box center [261, 102] width 180 height 9
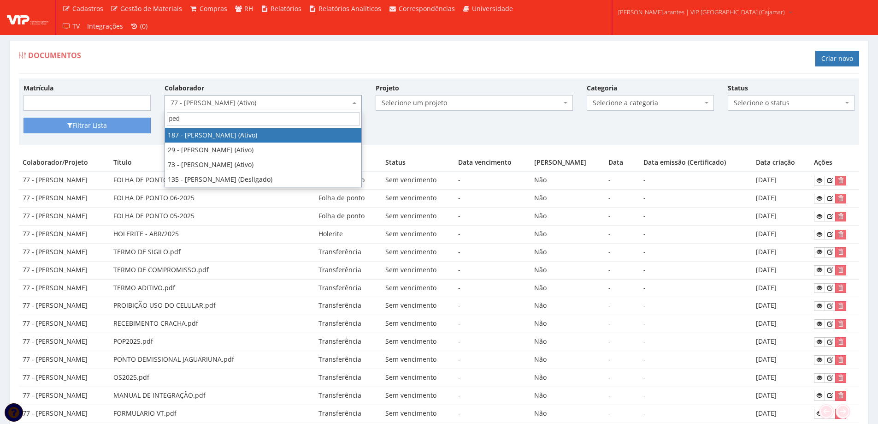
type input "pedr"
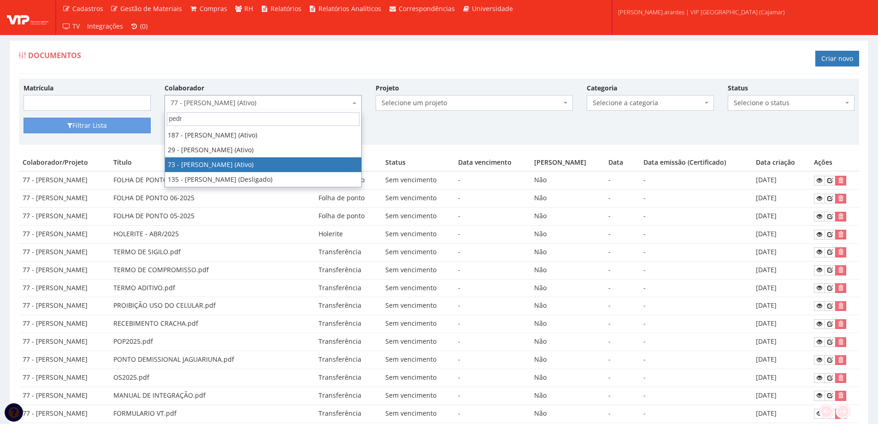
select select "3311"
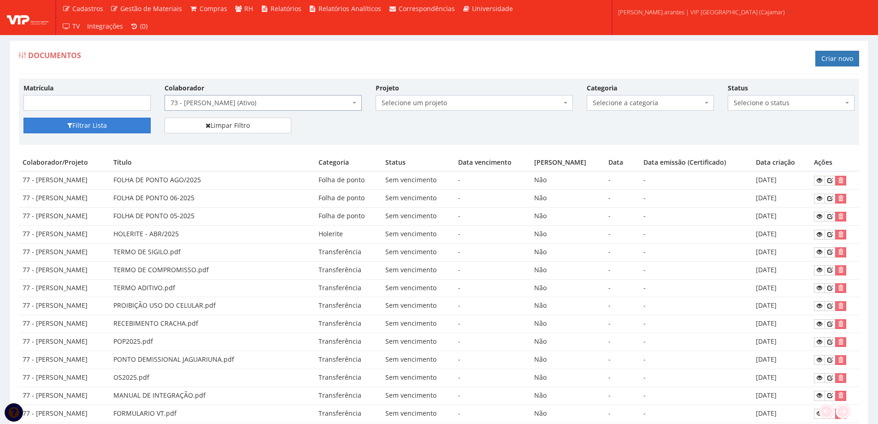
click at [129, 130] on button "Filtrar Lista" at bounding box center [87, 126] width 127 height 16
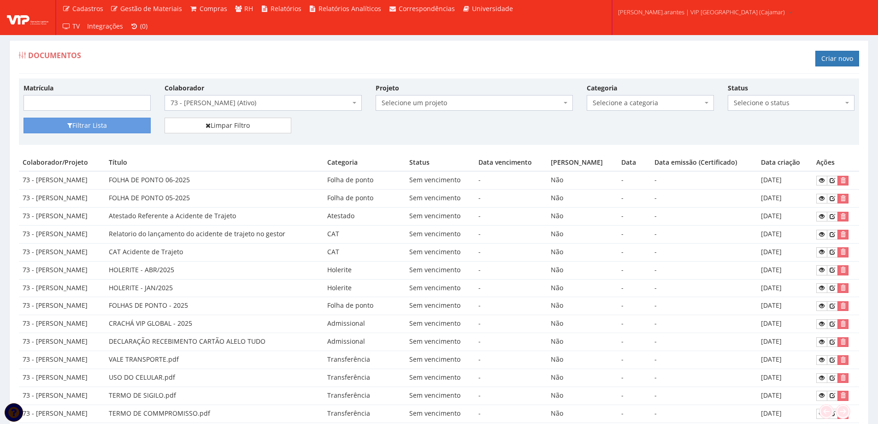
click at [225, 104] on span "73 - [PERSON_NAME] (Ativo)" at bounding box center [261, 102] width 180 height 9
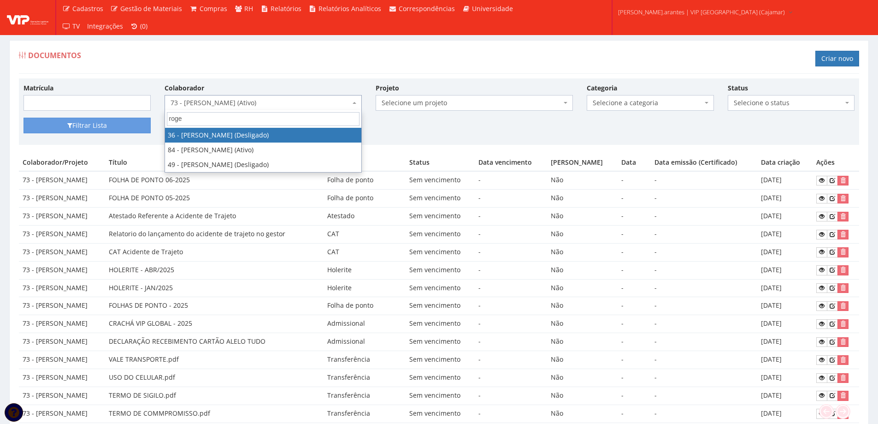
type input "roger"
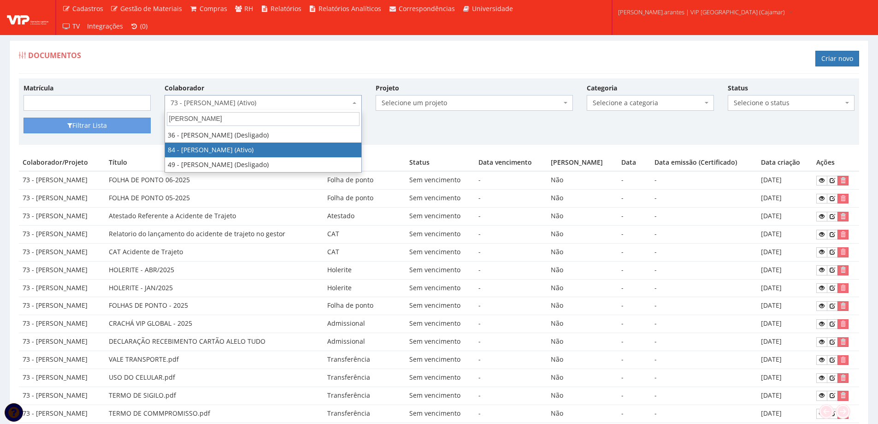
select select "3342"
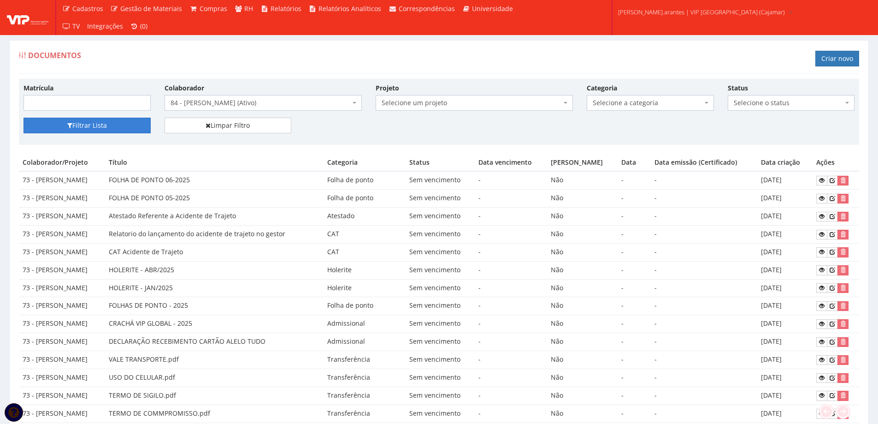
click at [125, 127] on button "Filtrar Lista" at bounding box center [87, 126] width 127 height 16
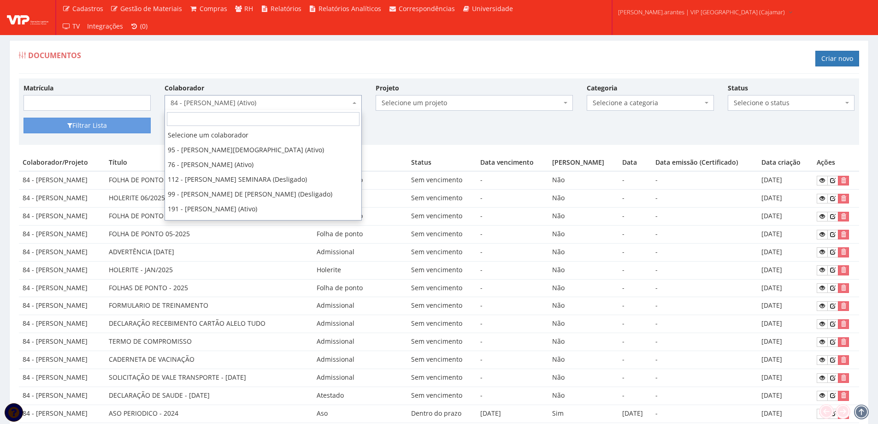
click at [209, 103] on span "84 - [PERSON_NAME] (Ativo)" at bounding box center [261, 102] width 180 height 9
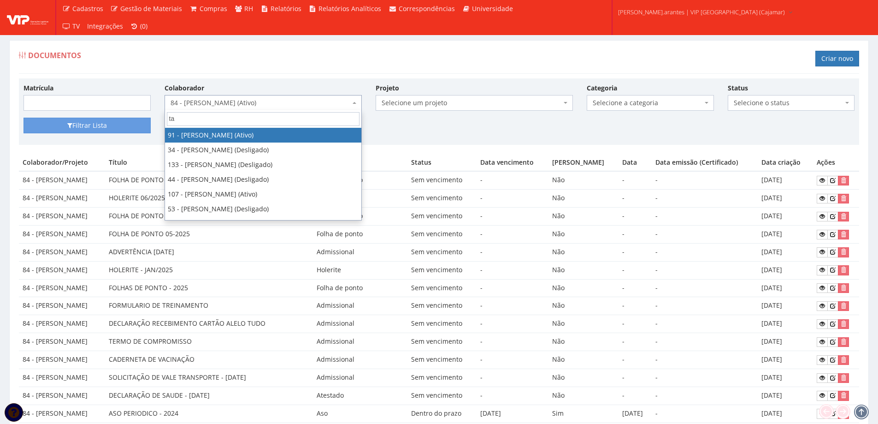
type input "tat"
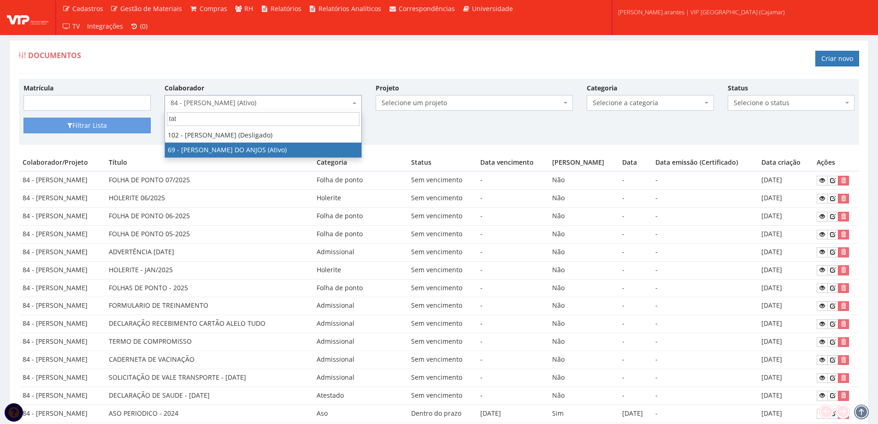
select select "3300"
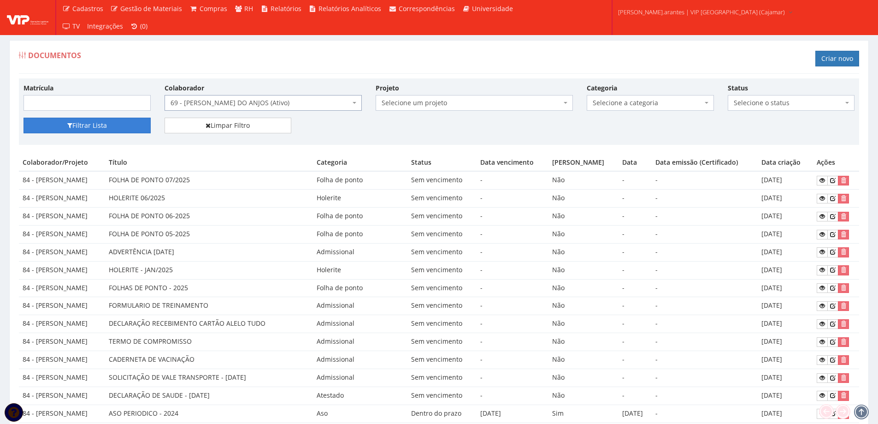
click at [98, 130] on button "Filtrar Lista" at bounding box center [87, 126] width 127 height 16
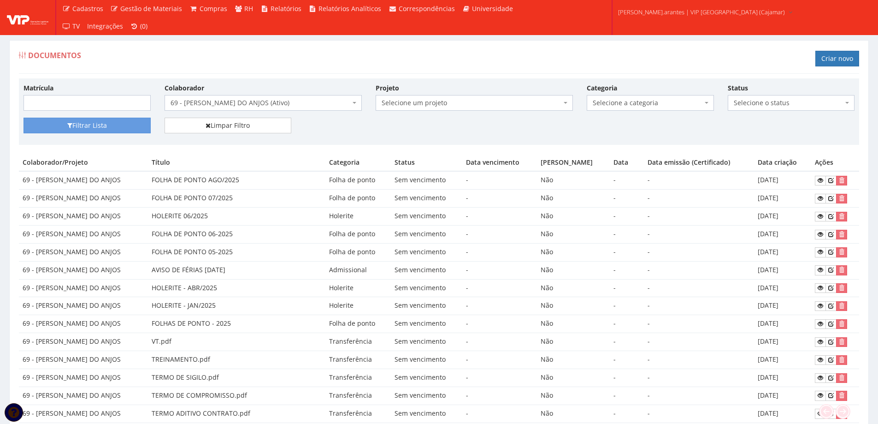
click at [248, 103] on span "69 - [PERSON_NAME] DO ANJOS (Ativo)" at bounding box center [261, 102] width 180 height 9
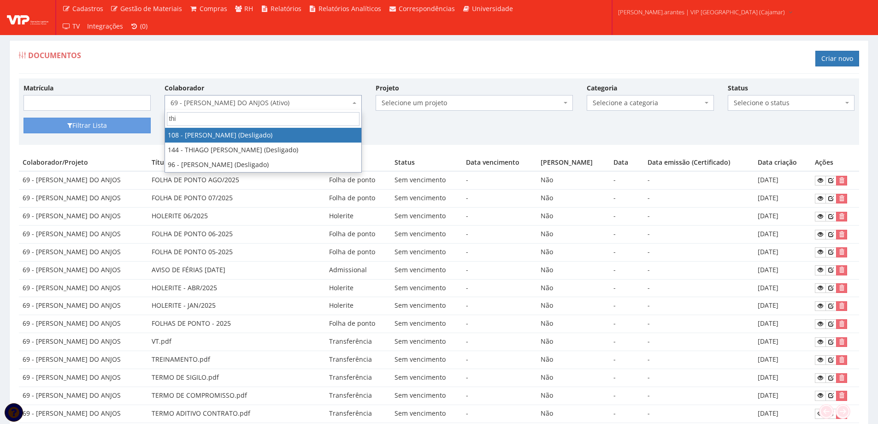
type input "thia"
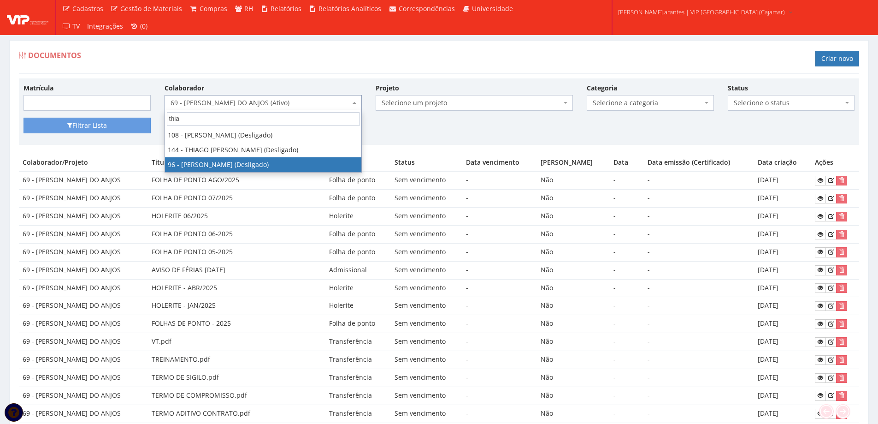
select select "3426"
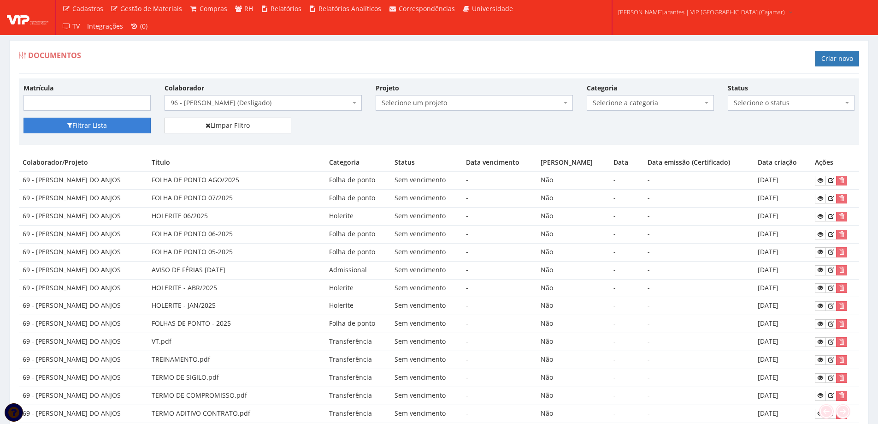
click at [108, 124] on button "Filtrar Lista" at bounding box center [87, 126] width 127 height 16
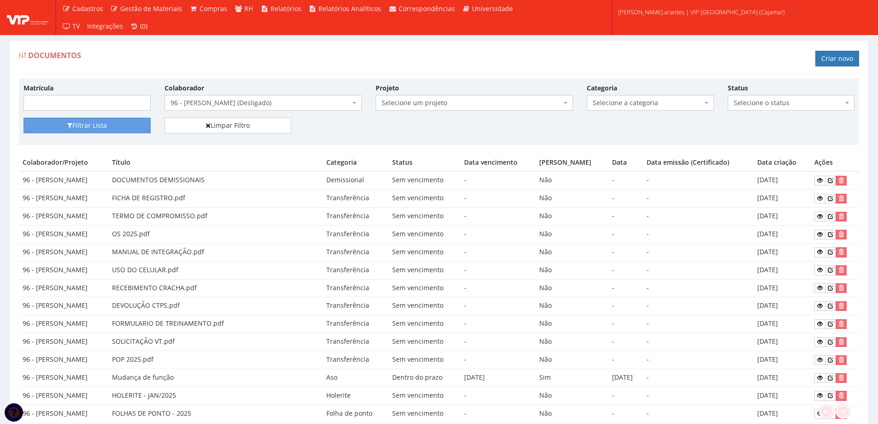
click at [227, 100] on span "96 - [PERSON_NAME] (Desligado)" at bounding box center [261, 102] width 180 height 9
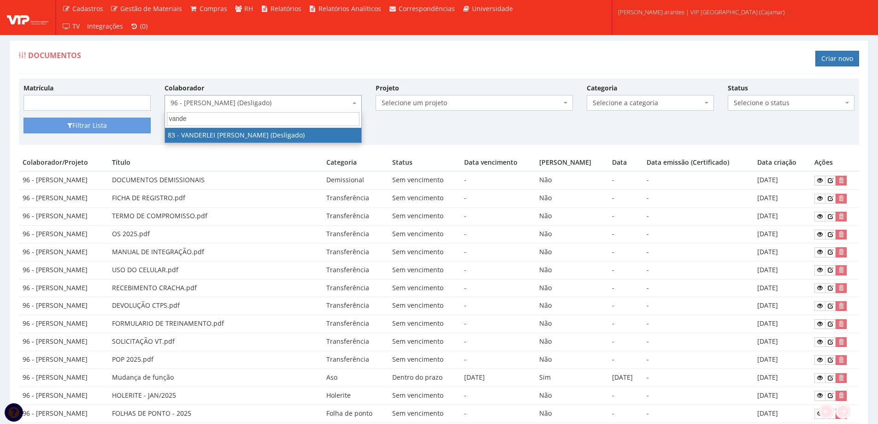
type input "vander"
select select "3346"
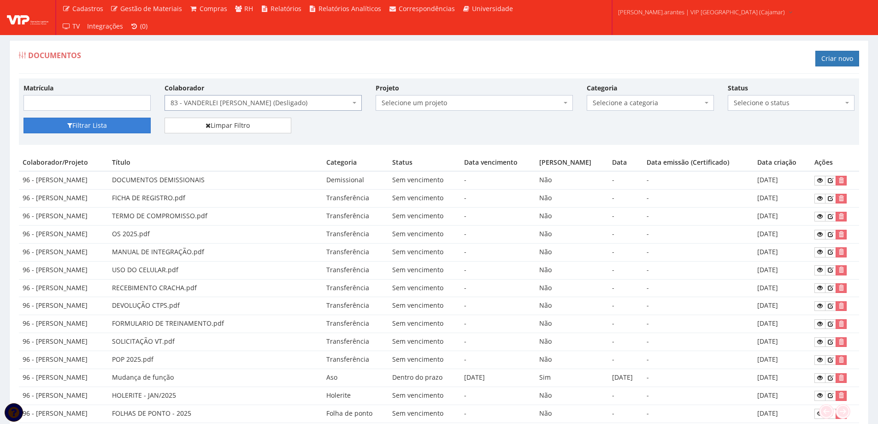
click at [109, 122] on button "Filtrar Lista" at bounding box center [87, 126] width 127 height 16
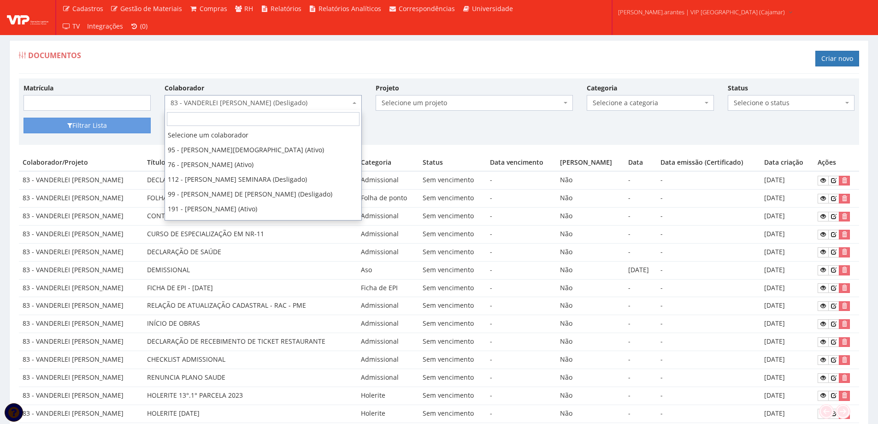
click at [208, 105] on span "83 - VANDERLEI [PERSON_NAME] (Desligado)" at bounding box center [261, 102] width 180 height 9
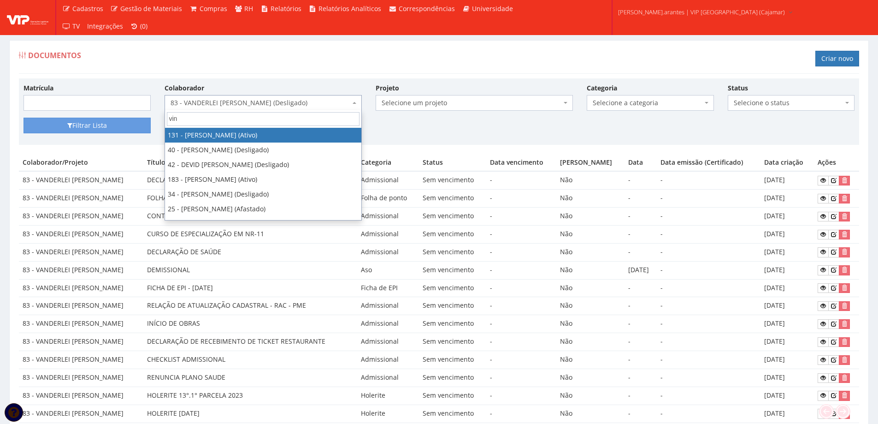
type input "vini"
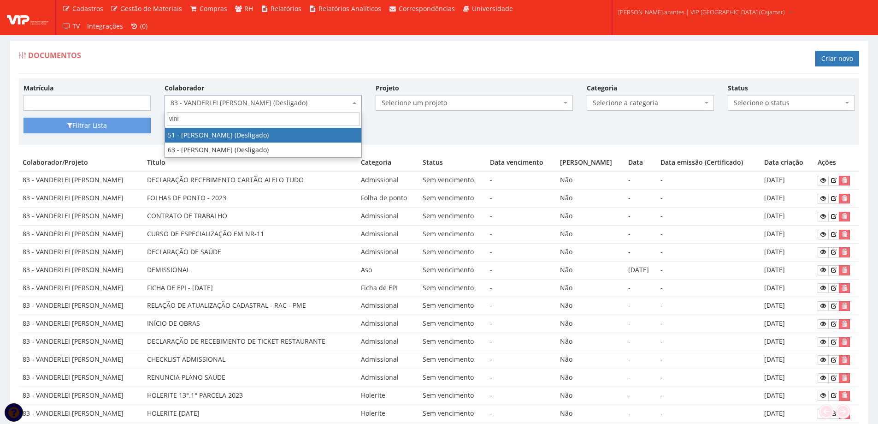
select select "3269"
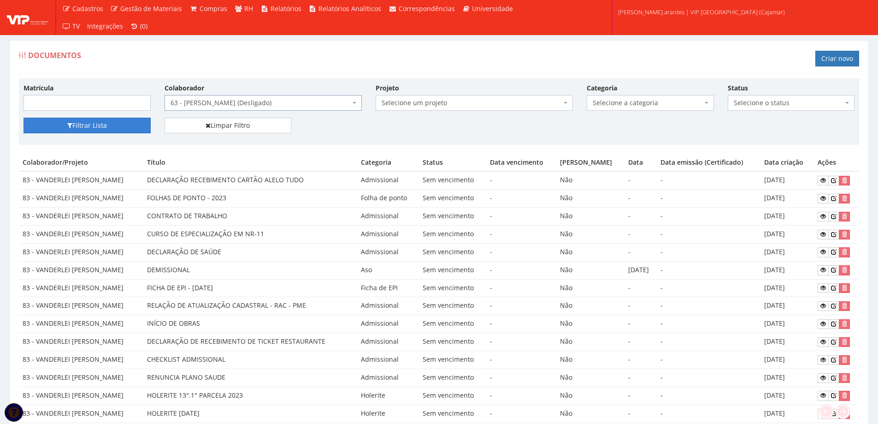
drag, startPoint x: 91, startPoint y: 137, endPoint x: 89, endPoint y: 133, distance: 4.7
click at [90, 137] on div "Filtrar Lista Limpar Filtro" at bounding box center [439, 129] width 845 height 23
click at [87, 130] on button "Filtrar Lista" at bounding box center [87, 126] width 127 height 16
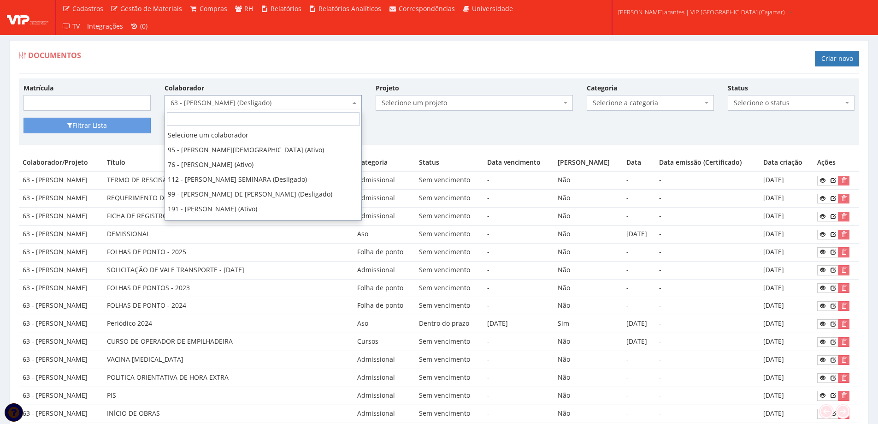
click at [223, 102] on span "63 - [PERSON_NAME] (Desligado)" at bounding box center [261, 102] width 180 height 9
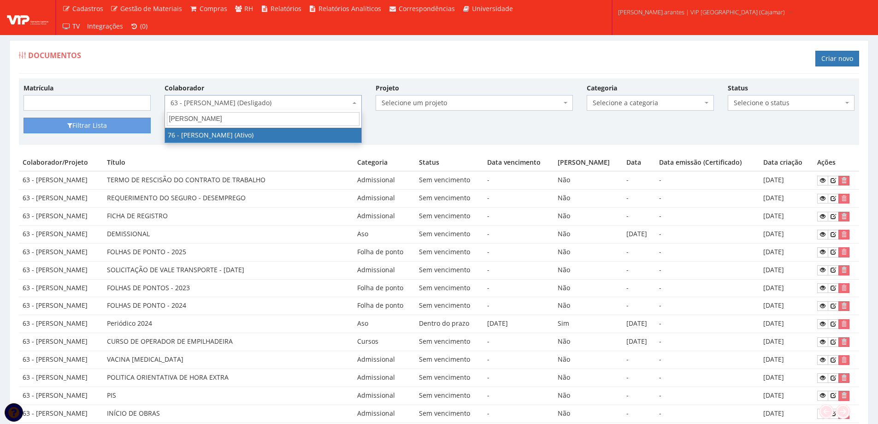
type input "adriano"
select select "3308"
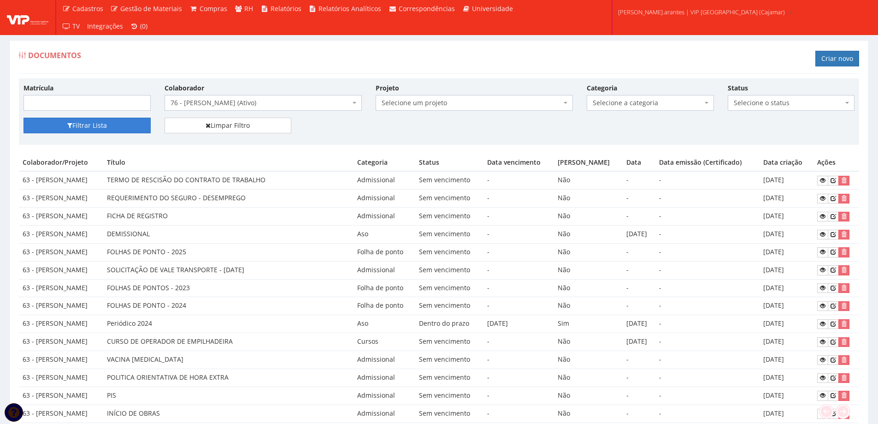
click at [98, 125] on button "Filtrar Lista" at bounding box center [87, 126] width 127 height 16
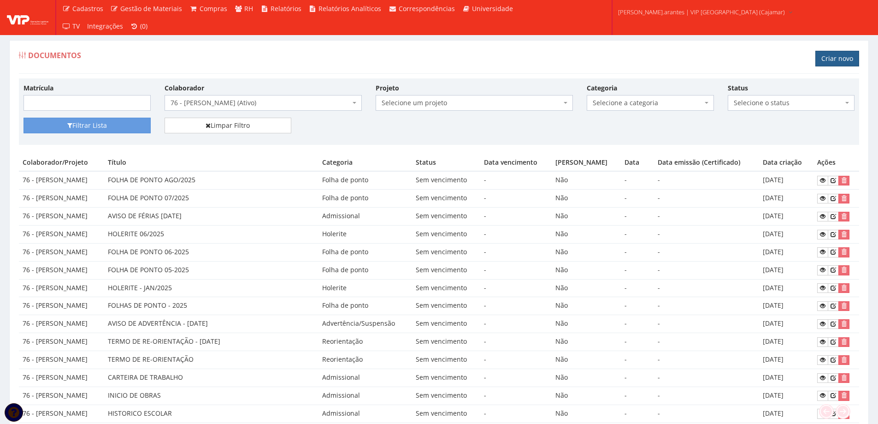
click at [848, 59] on link "Criar novo" at bounding box center [837, 59] width 44 height 16
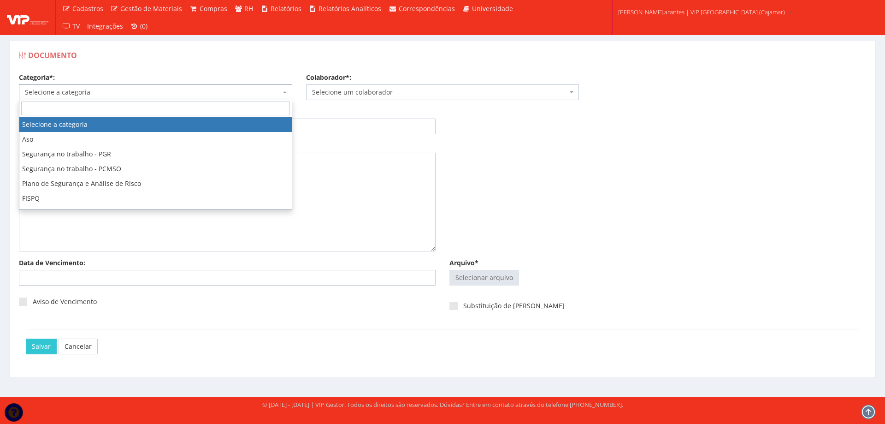
click at [121, 89] on span "Selecione a categoria" at bounding box center [153, 92] width 256 height 9
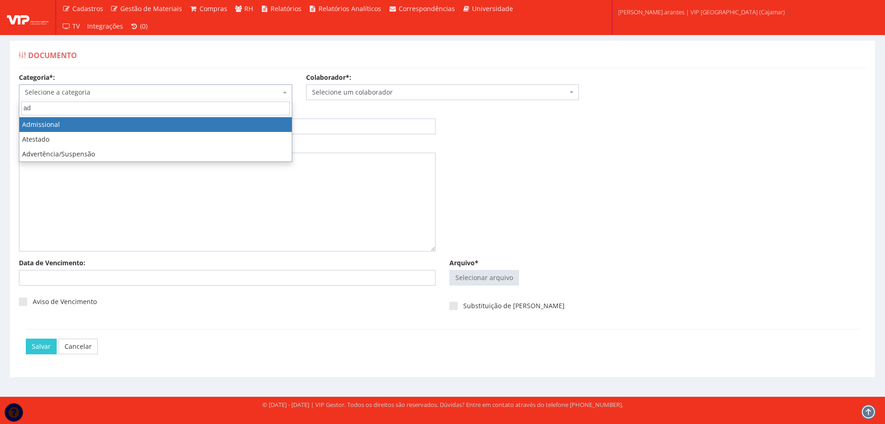
type input "ad"
select select "admissional"
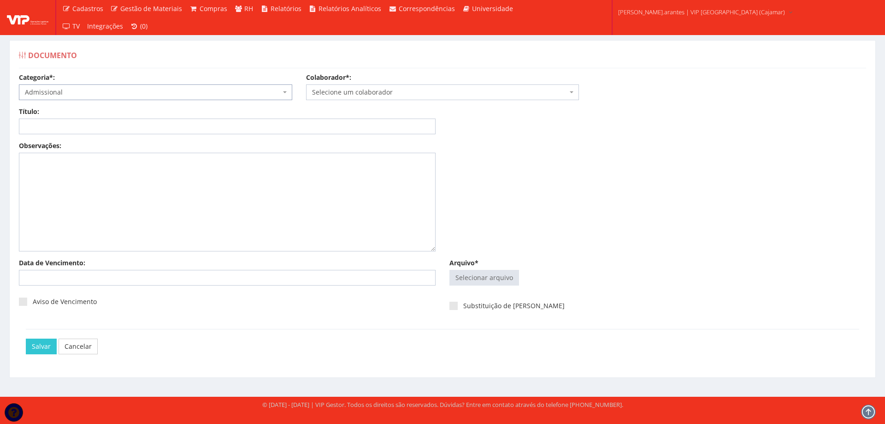
click at [354, 92] on span "Selecione um colaborador" at bounding box center [440, 92] width 256 height 9
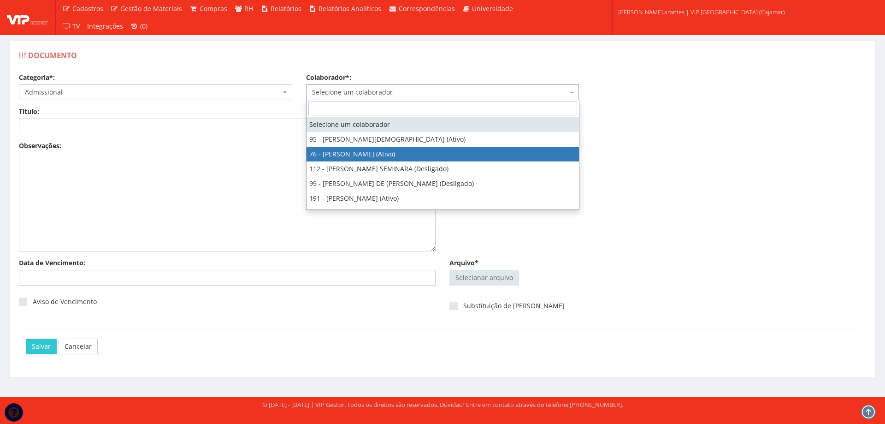
select select "3308"
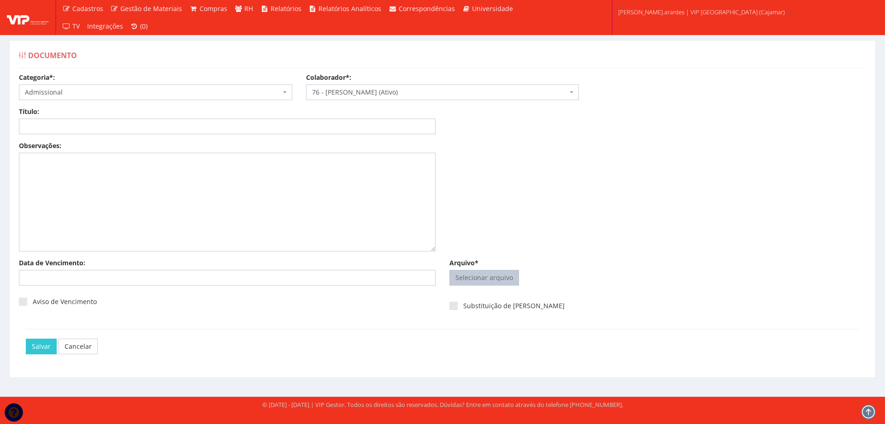
click at [477, 276] on input "Arquivo*" at bounding box center [484, 277] width 69 height 15
type input "C:\fakepath\convenio adriano.pdf"
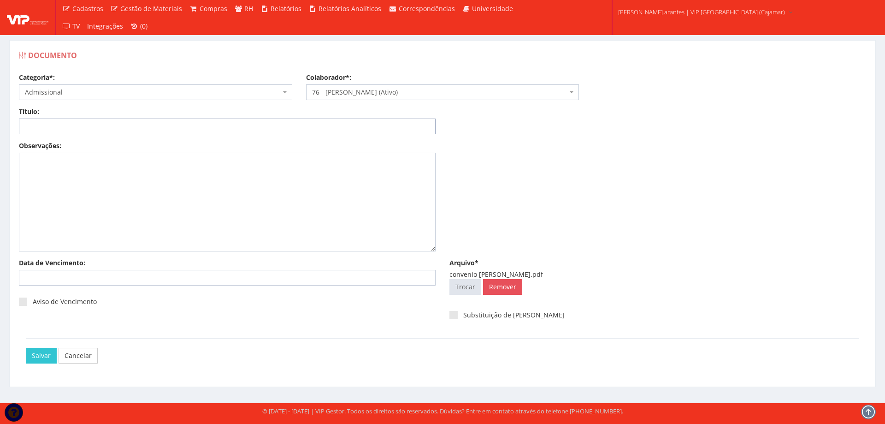
click at [66, 126] on input "Título:" at bounding box center [227, 126] width 417 height 16
type input "DECLARAÇÃO DE PLANO DE SAUDE"
click at [38, 360] on input "Salvar" at bounding box center [41, 356] width 31 height 16
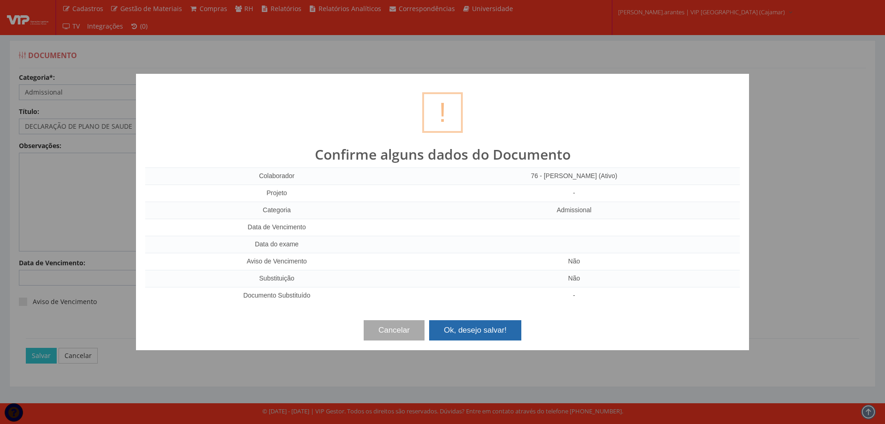
click at [465, 332] on button "Ok, desejo salvar!" at bounding box center [475, 330] width 92 height 20
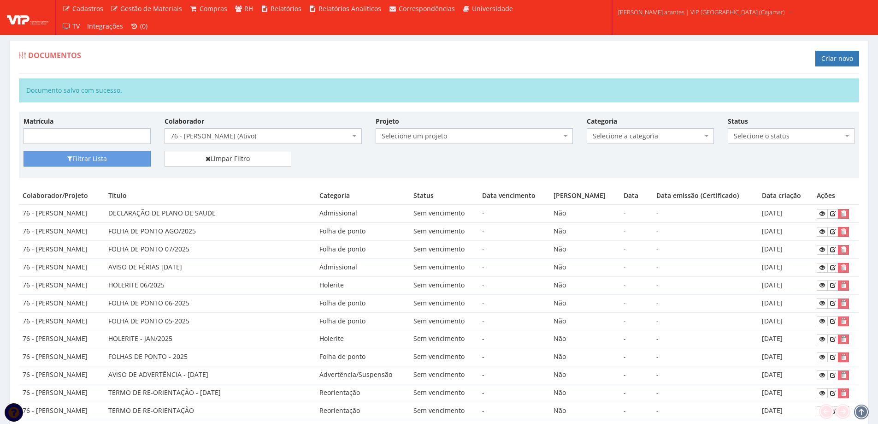
click at [212, 136] on span "76 - [PERSON_NAME] (Ativo)" at bounding box center [261, 135] width 180 height 9
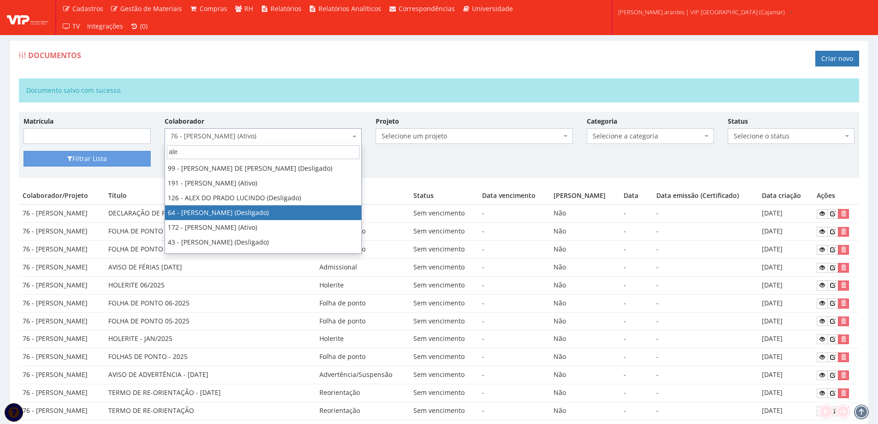
type input "ale"
select select "3268"
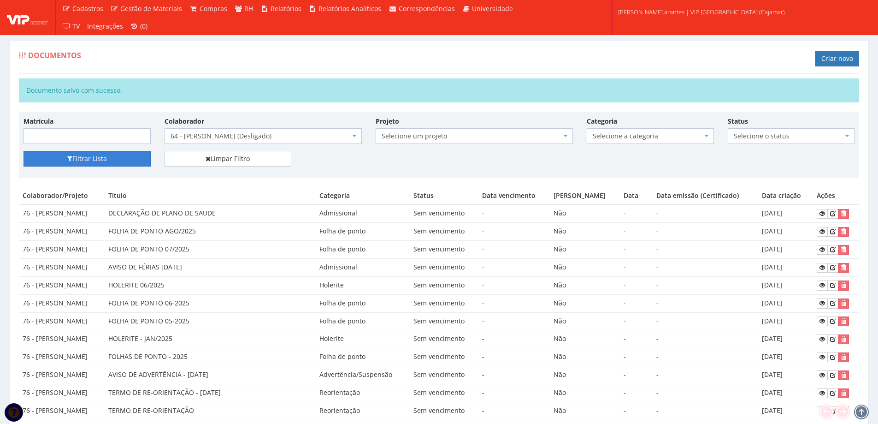
click at [115, 154] on button "Filtrar Lista" at bounding box center [87, 159] width 127 height 16
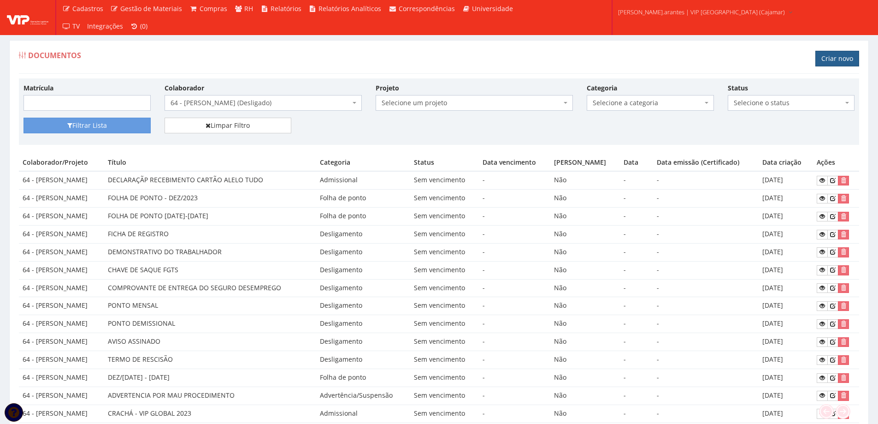
click at [836, 57] on link "Criar novo" at bounding box center [837, 59] width 44 height 16
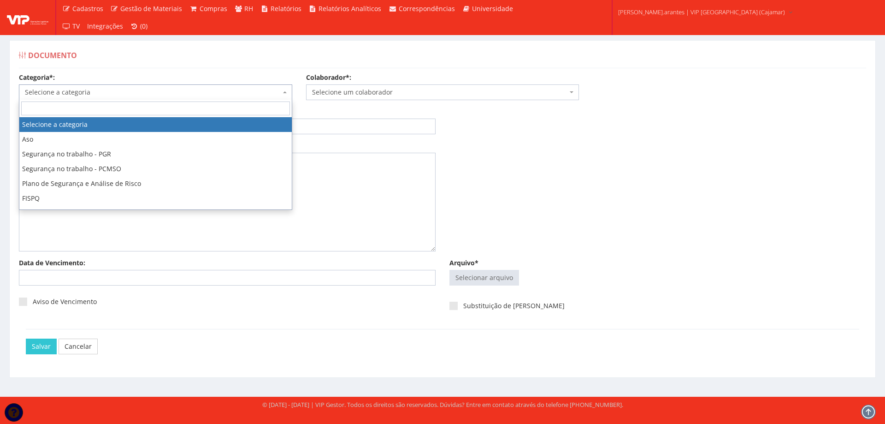
click at [135, 92] on span "Selecione a categoria" at bounding box center [153, 92] width 256 height 9
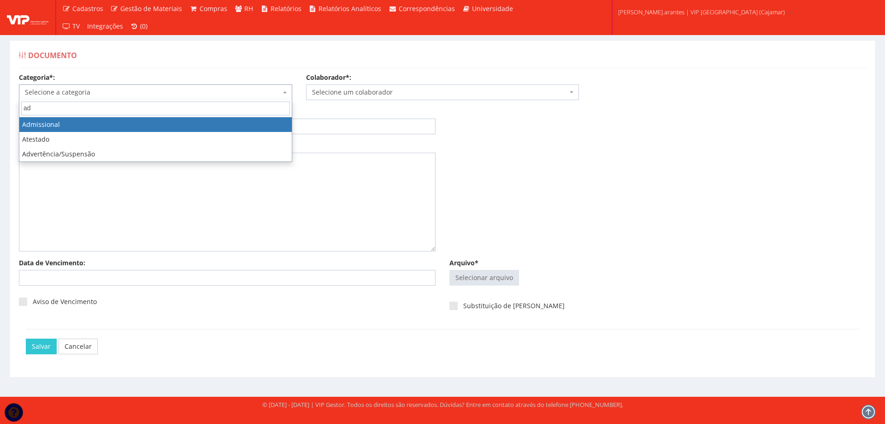
type input "ad"
select select "admissional"
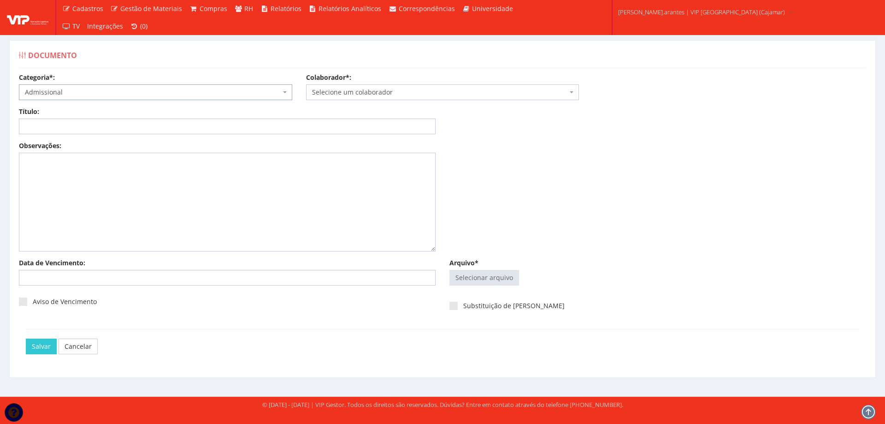
click at [333, 88] on span "Selecione um colaborador" at bounding box center [440, 92] width 256 height 9
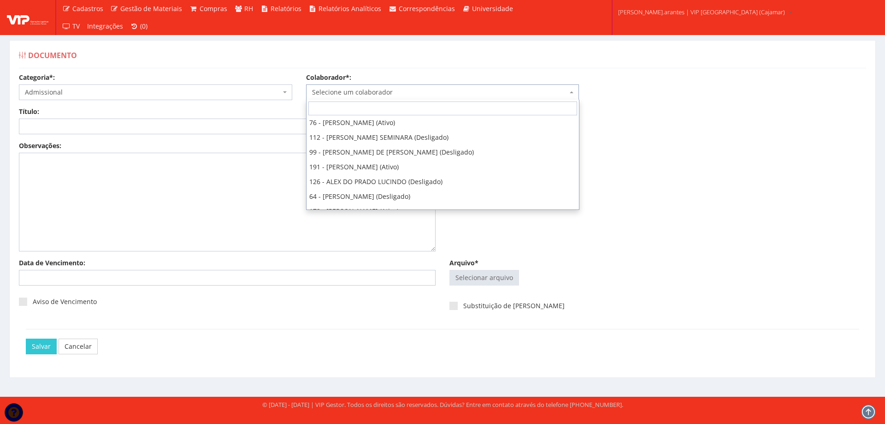
scroll to position [37, 0]
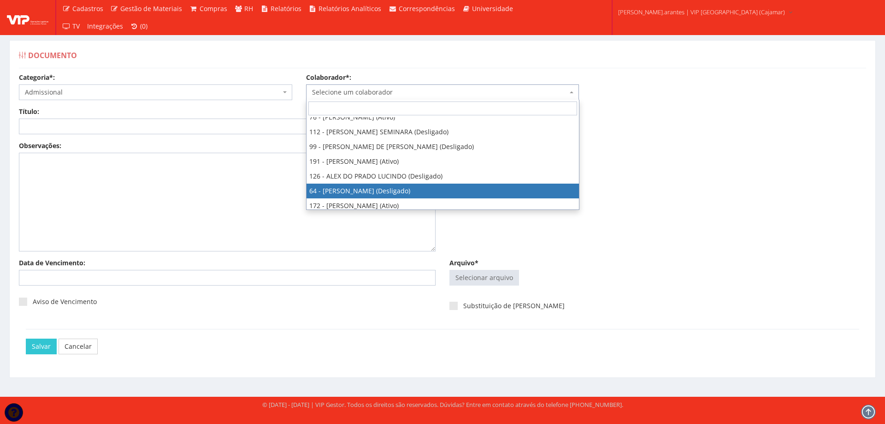
select select "3268"
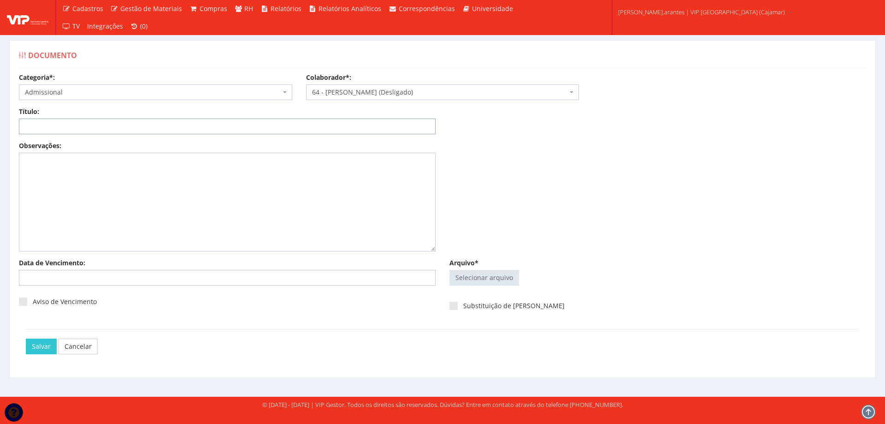
click at [122, 126] on input "Título:" at bounding box center [227, 126] width 417 height 16
type input "DECLARAÇÃO DE PLANO DE SAUDE"
click at [465, 274] on input "Arquivo*" at bounding box center [484, 277] width 69 height 15
type input "C:\fakepath\convenio alex.pdf"
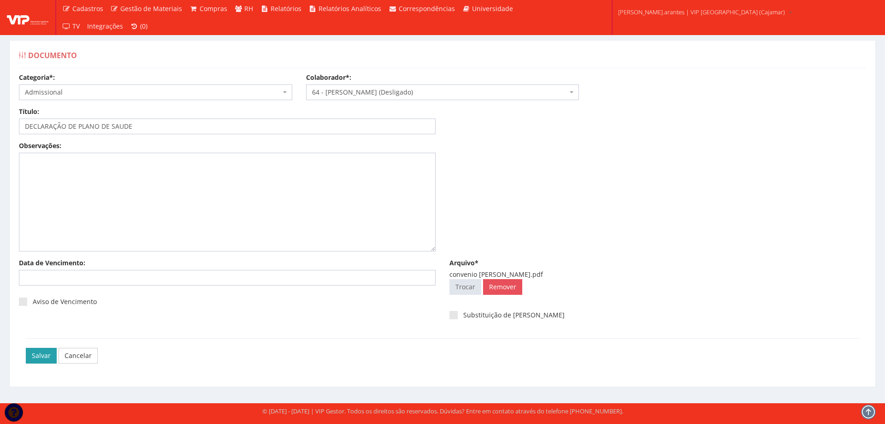
click at [39, 354] on input "Salvar" at bounding box center [41, 356] width 31 height 16
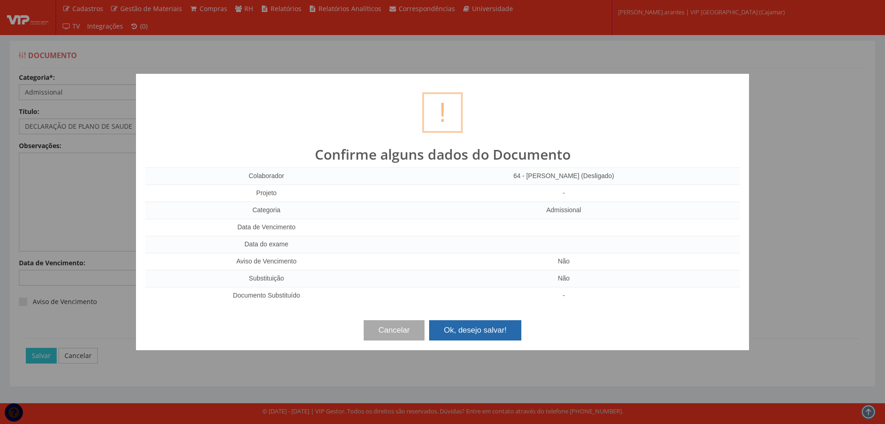
click at [484, 335] on button "Ok, desejo salvar!" at bounding box center [475, 330] width 92 height 20
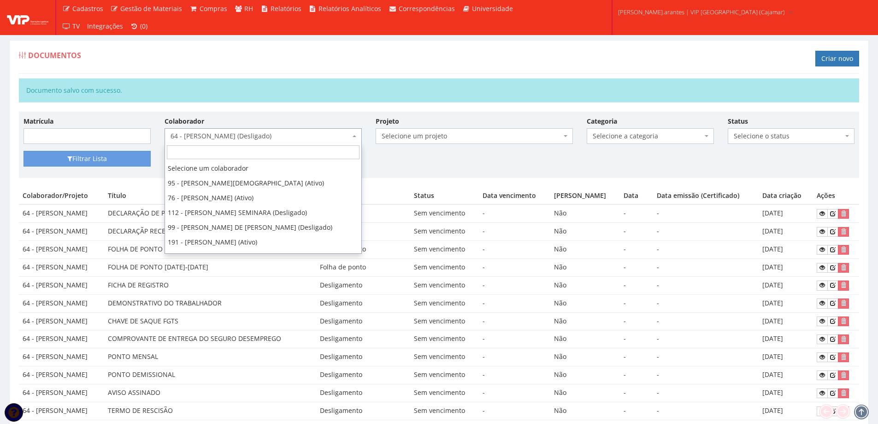
click at [235, 132] on span "64 - [PERSON_NAME] (Desligado)" at bounding box center [261, 135] width 180 height 9
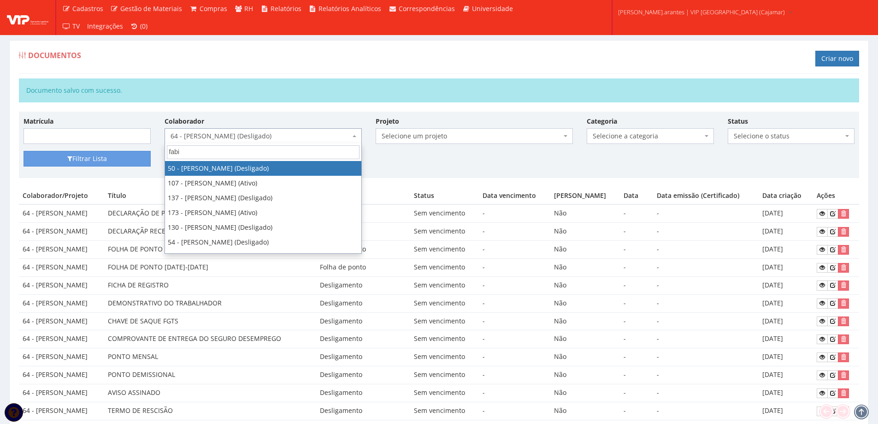
type input "fabia"
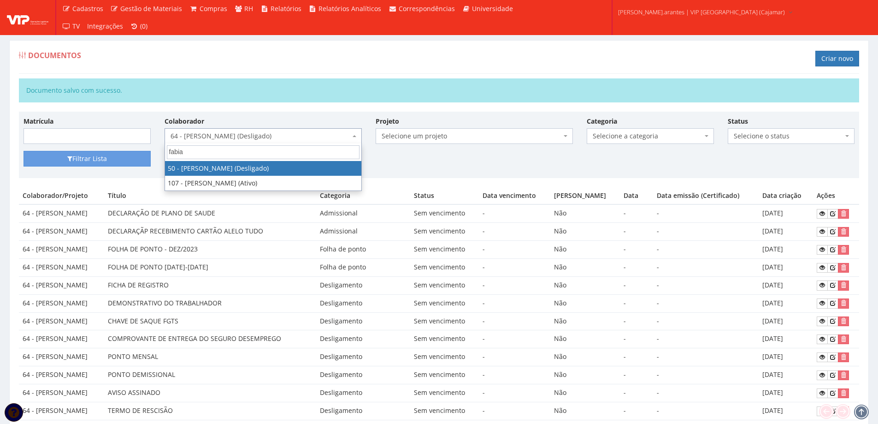
select select "3071"
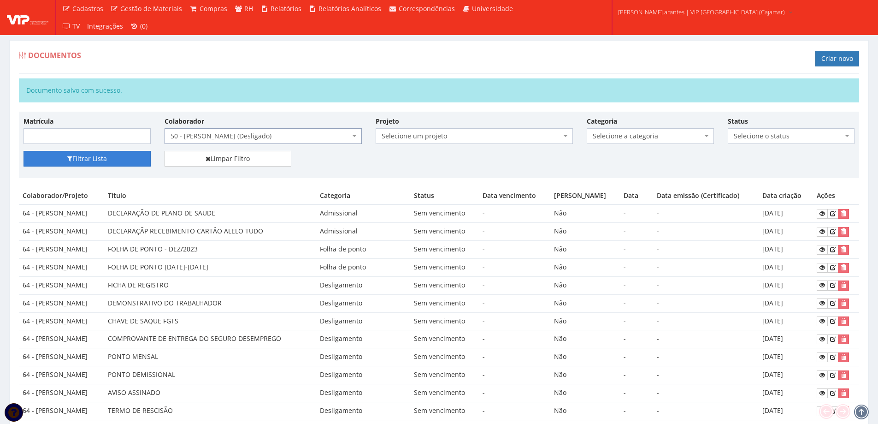
click at [112, 157] on button "Filtrar Lista" at bounding box center [87, 159] width 127 height 16
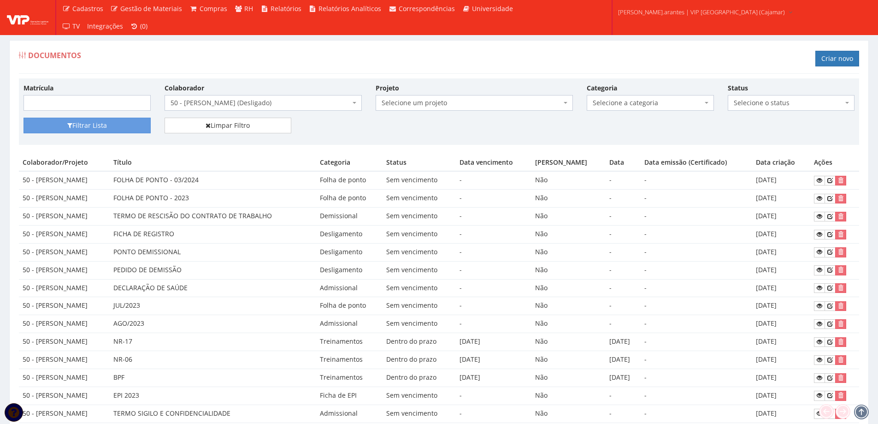
click at [217, 102] on span "50 - [PERSON_NAME] (Desligado)" at bounding box center [261, 102] width 180 height 9
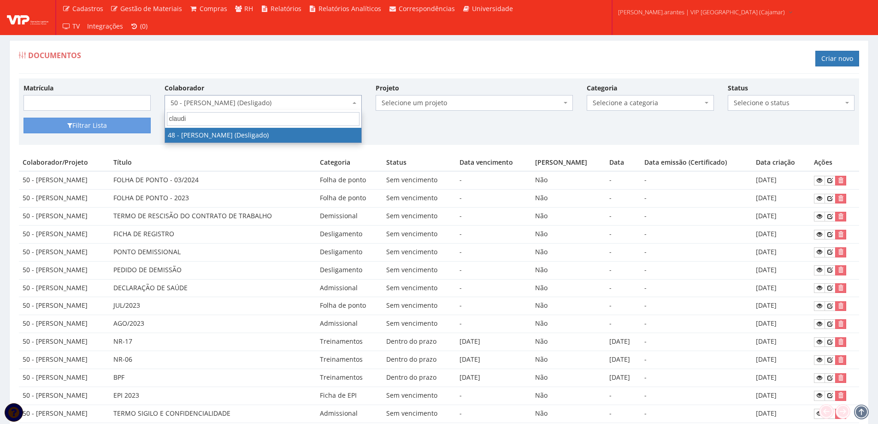
type input "claudio"
select select "3009"
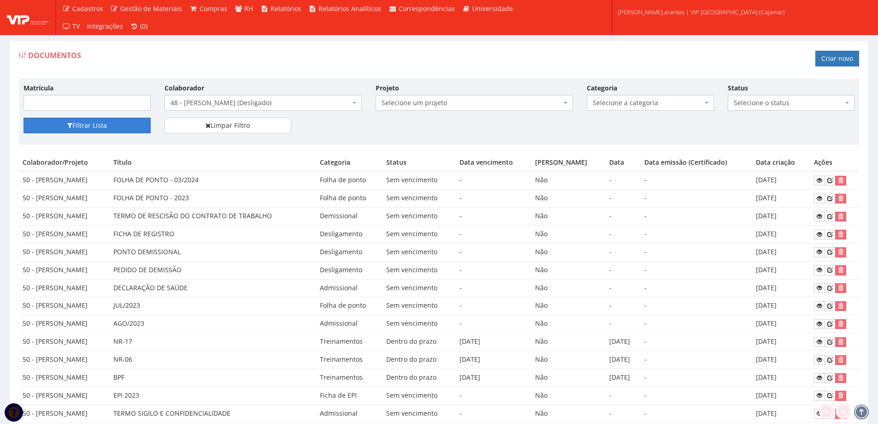
click at [89, 123] on button "Filtrar Lista" at bounding box center [87, 126] width 127 height 16
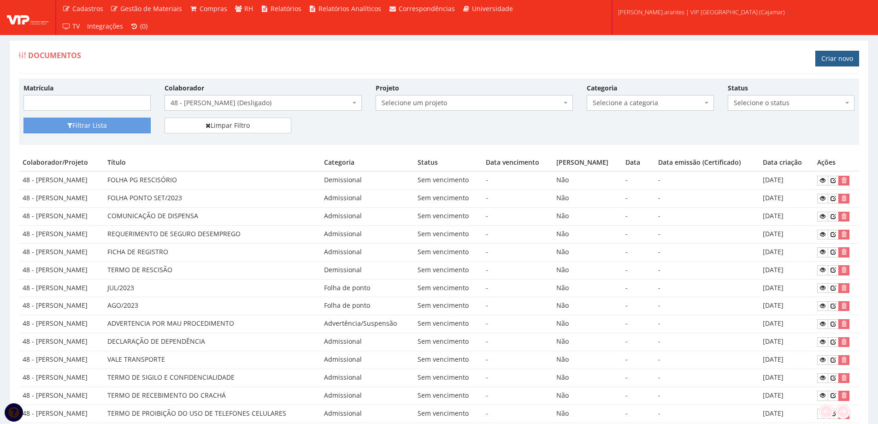
click at [841, 58] on link "Criar novo" at bounding box center [837, 59] width 44 height 16
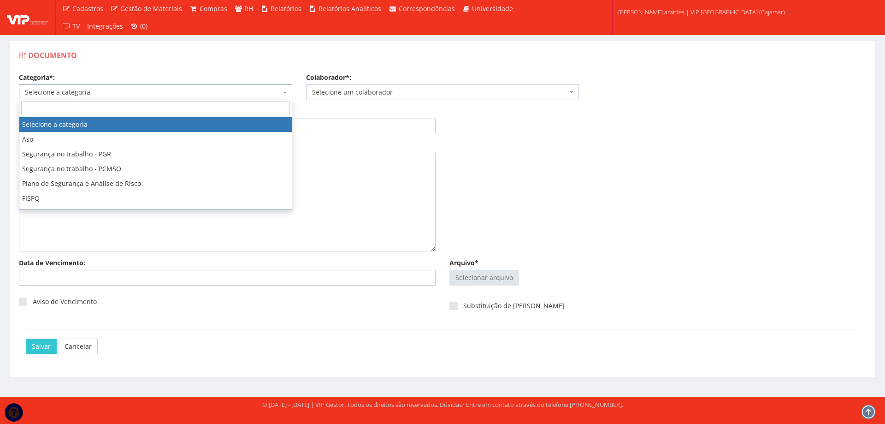
click at [164, 96] on span "Selecione a categoria" at bounding box center [153, 92] width 256 height 9
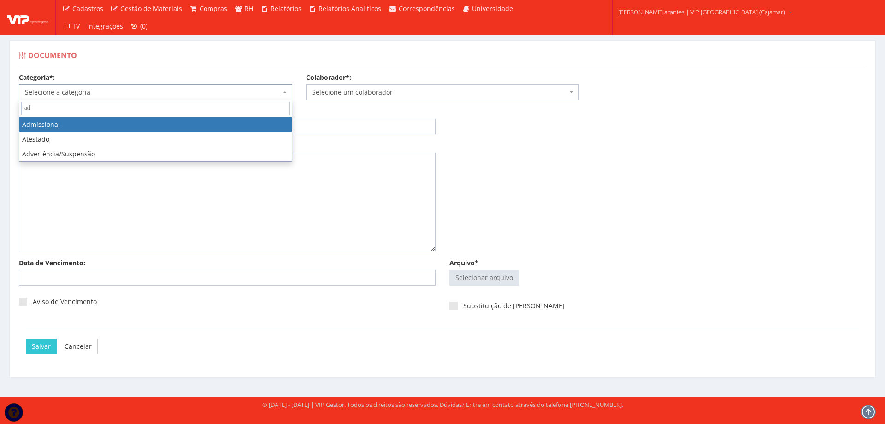
type input "ad"
drag, startPoint x: 125, startPoint y: 124, endPoint x: 212, endPoint y: 115, distance: 87.1
select select "admissional"
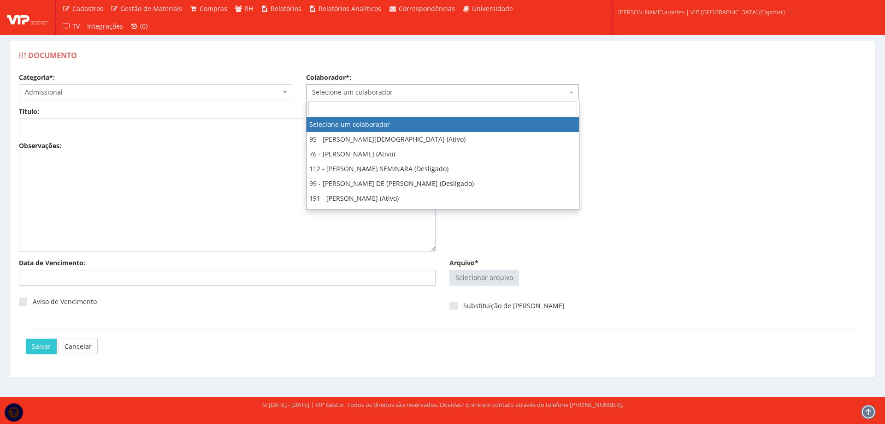
click at [344, 92] on span "Selecione um colaborador" at bounding box center [440, 92] width 256 height 9
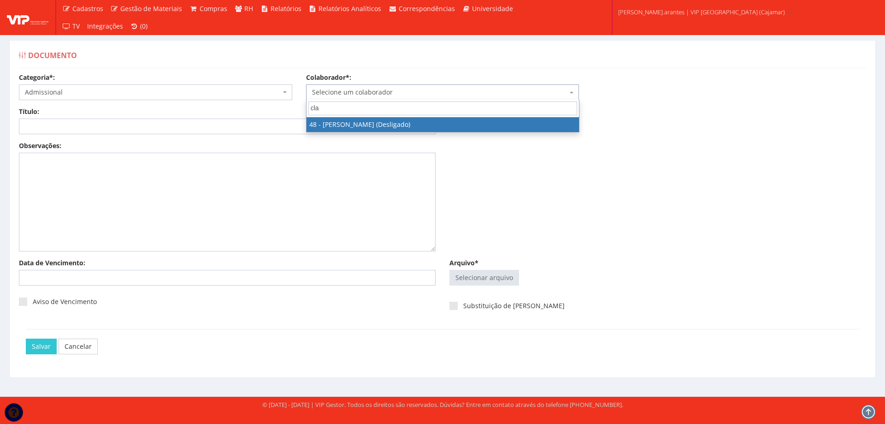
type input "clau"
select select "3009"
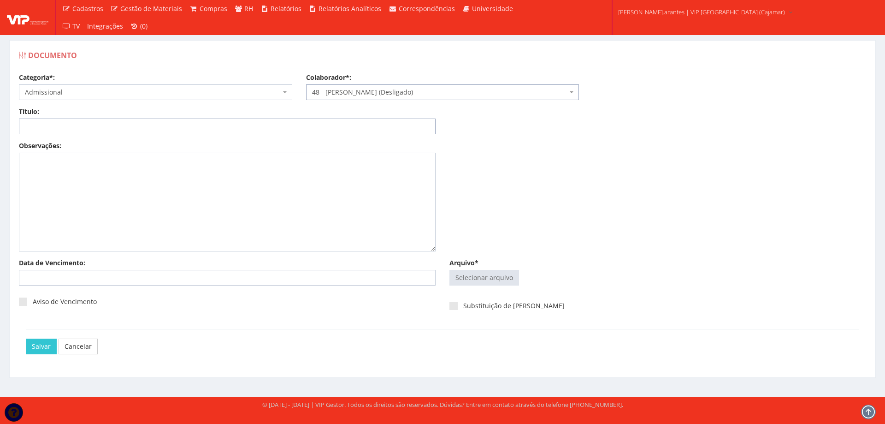
click at [65, 129] on input "Título:" at bounding box center [227, 126] width 417 height 16
type input "DECLARAÇÃO DE PLANO DE SAUDE"
click at [476, 281] on input "Arquivo*" at bounding box center [484, 277] width 69 height 15
type input "C:\fakepath\DS Claudio.pdf"
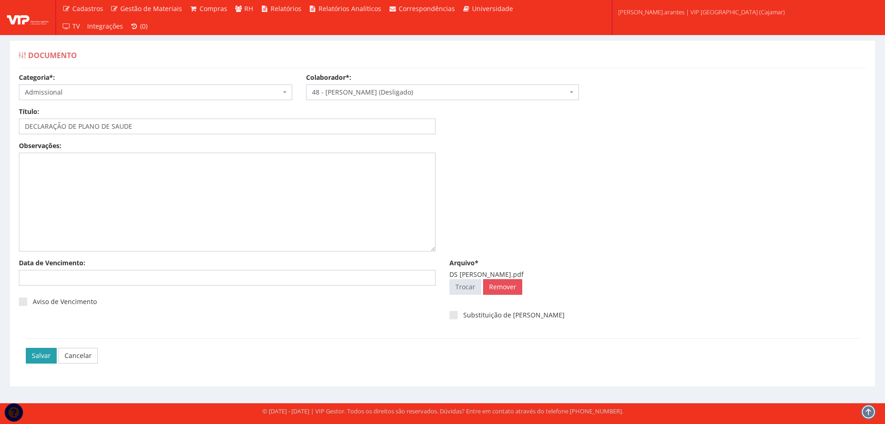
click at [43, 357] on input "Salvar" at bounding box center [41, 356] width 31 height 16
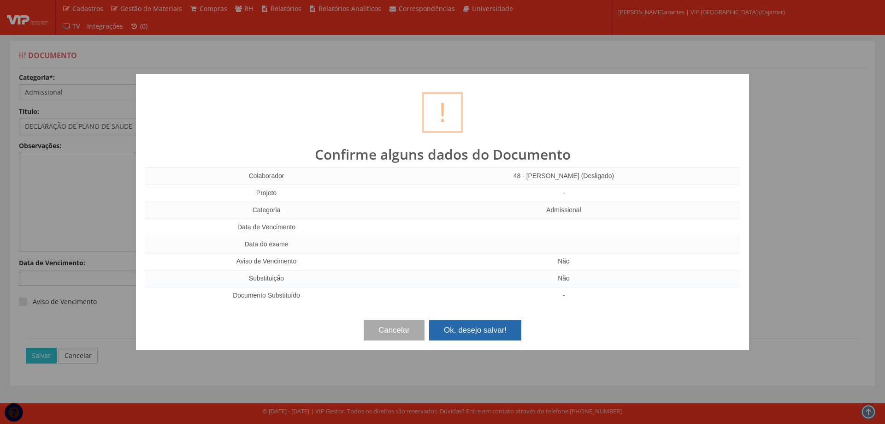
click at [463, 333] on button "Ok, desejo salvar!" at bounding box center [475, 330] width 92 height 20
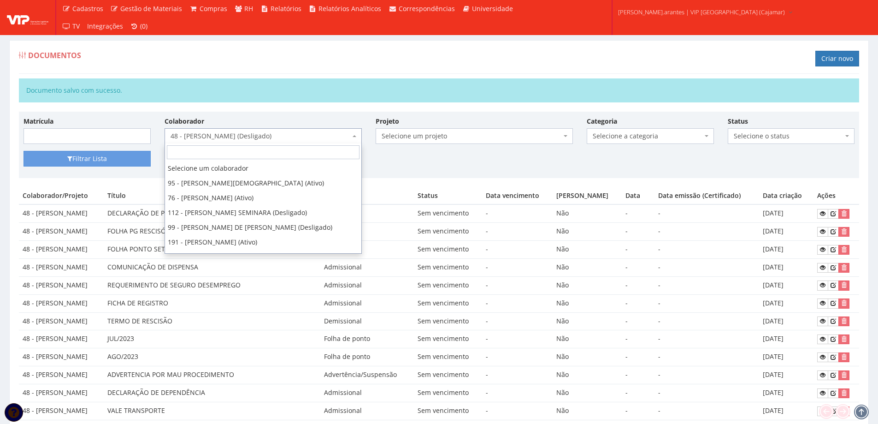
click at [293, 136] on span "48 - [PERSON_NAME] (Desligado)" at bounding box center [261, 135] width 180 height 9
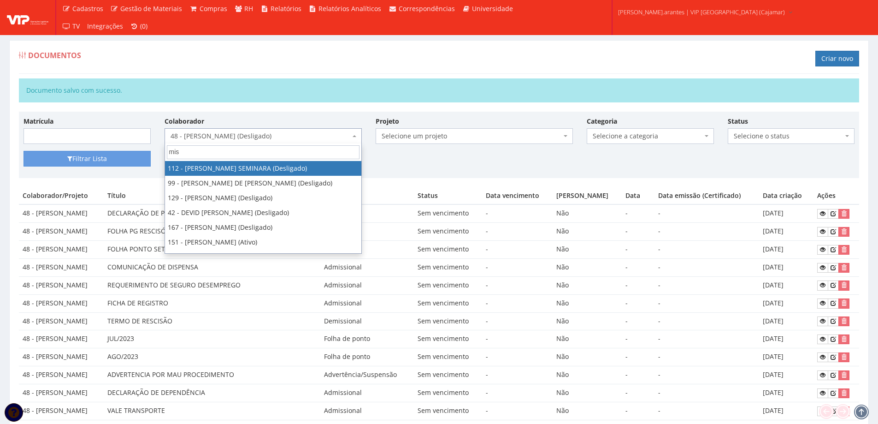
type input "miss"
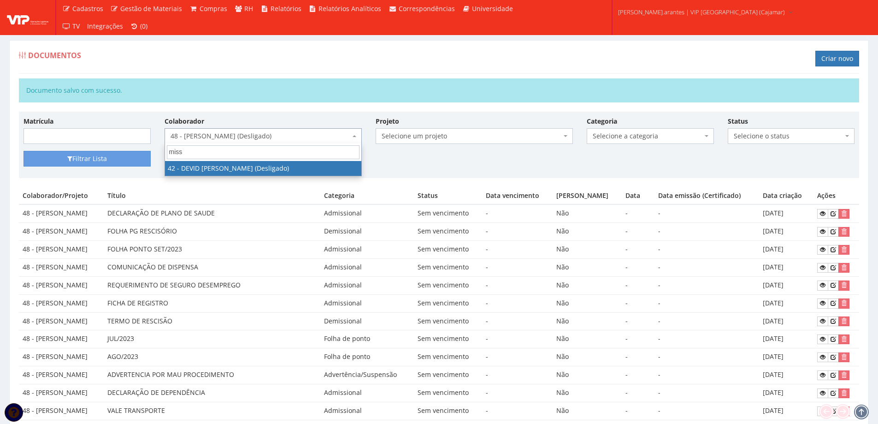
select select "2966"
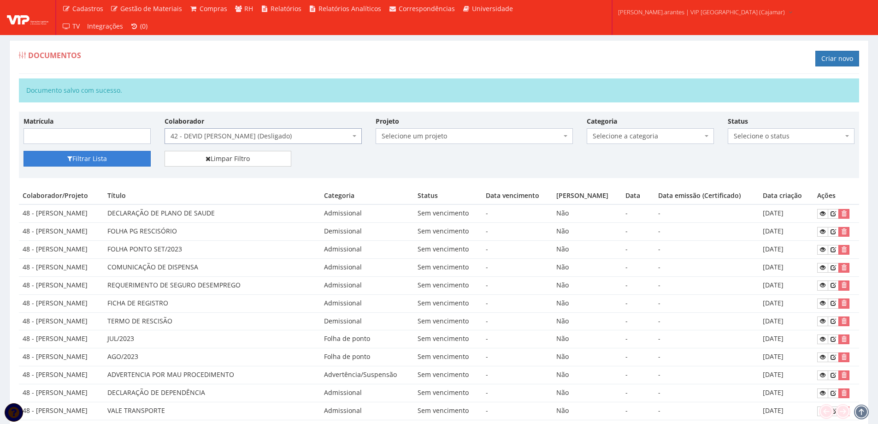
click at [94, 161] on button "Filtrar Lista" at bounding box center [87, 159] width 127 height 16
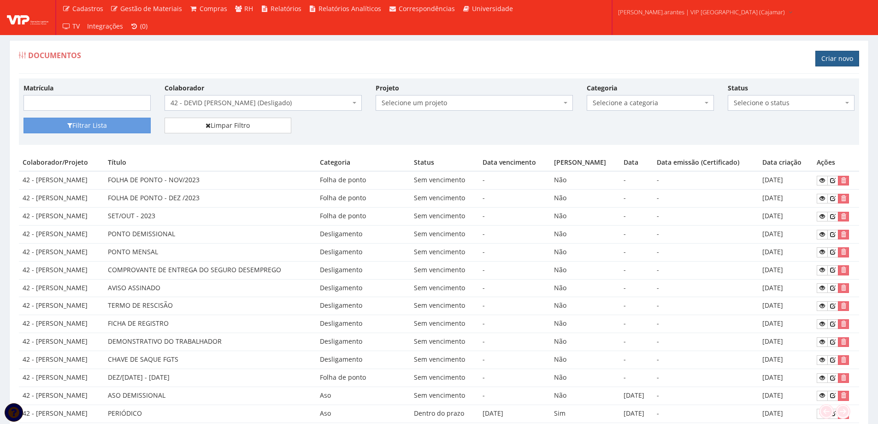
click at [841, 61] on link "Criar novo" at bounding box center [837, 59] width 44 height 16
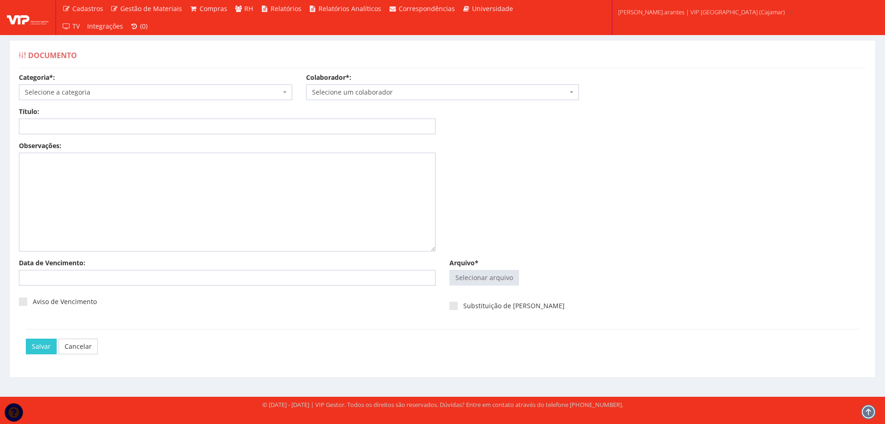
click at [186, 92] on span "Selecione a categoria" at bounding box center [153, 92] width 256 height 9
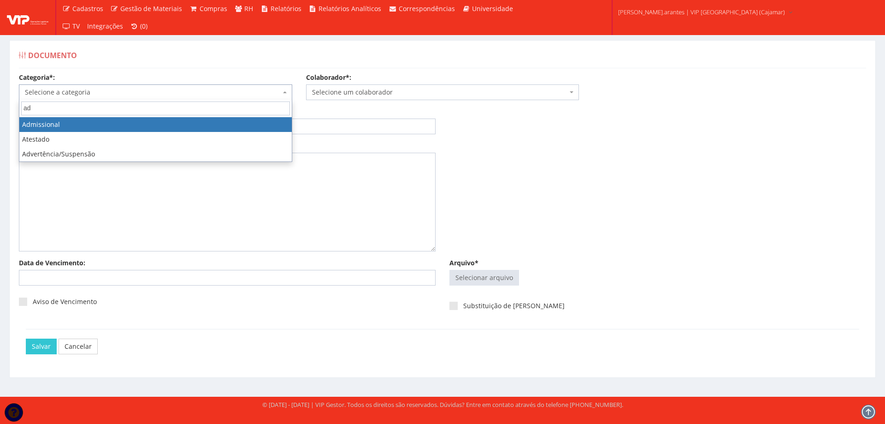
type input "ad"
select select "admissional"
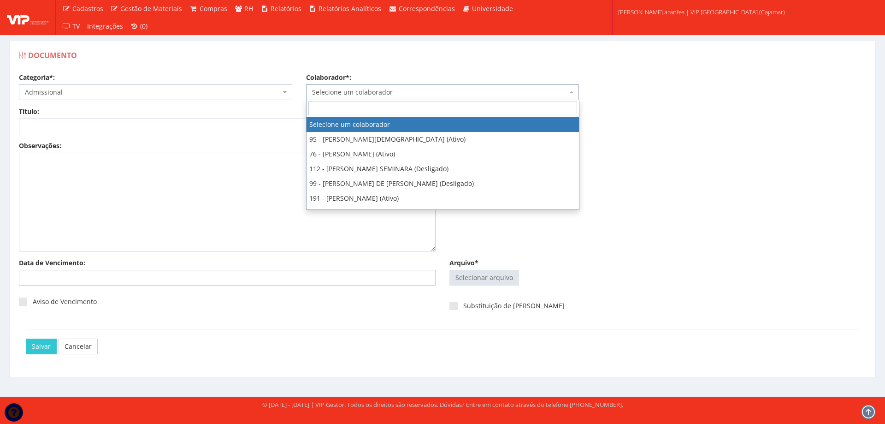
click at [332, 94] on span "Selecione um colaborador" at bounding box center [440, 92] width 256 height 9
type input "42"
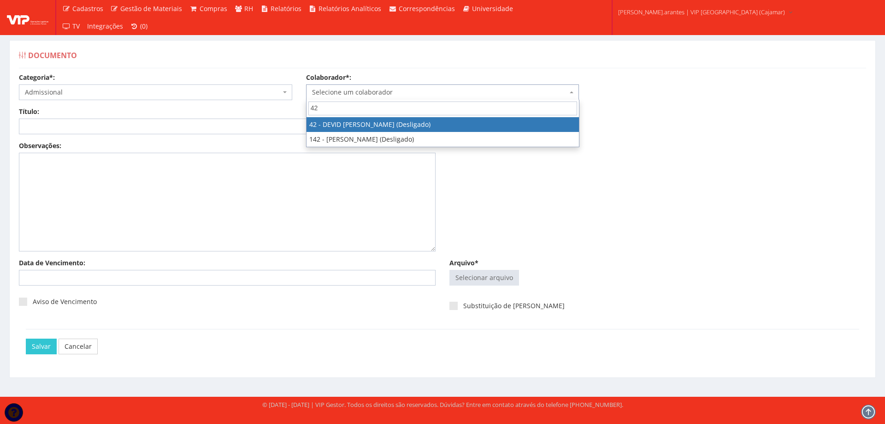
select select "2966"
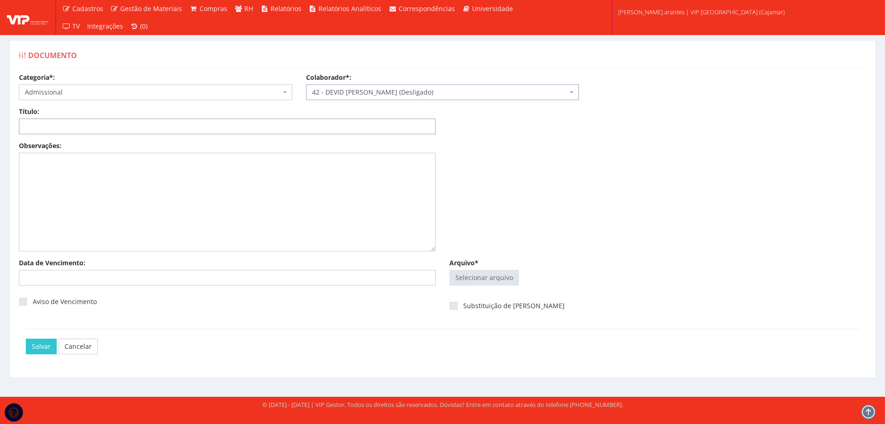
drag, startPoint x: 254, startPoint y: 129, endPoint x: 253, endPoint y: 136, distance: 6.6
click at [253, 129] on input "Título:" at bounding box center [227, 126] width 417 height 16
type input "DECLARAÇÃO DE PLANO DE SAUDE"
click at [477, 277] on input "Arquivo*" at bounding box center [484, 277] width 69 height 15
type input "C:\fakepath\completo.pdf"
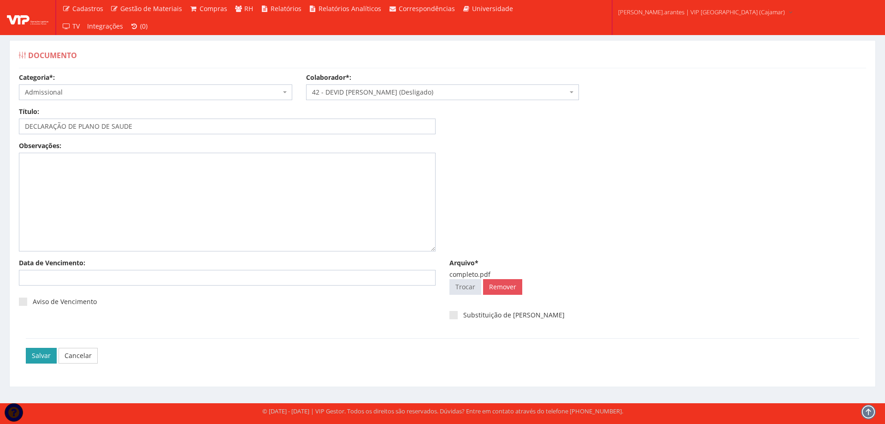
click at [44, 355] on input "Salvar" at bounding box center [41, 356] width 31 height 16
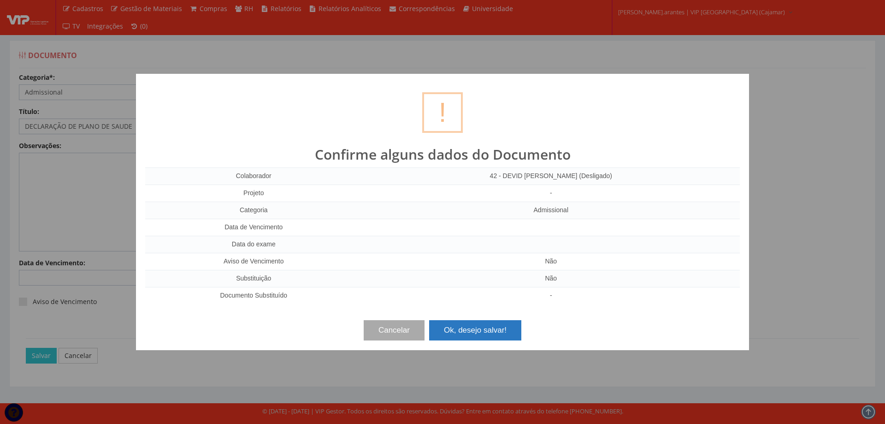
click at [479, 334] on button "Ok, desejo salvar!" at bounding box center [475, 330] width 92 height 20
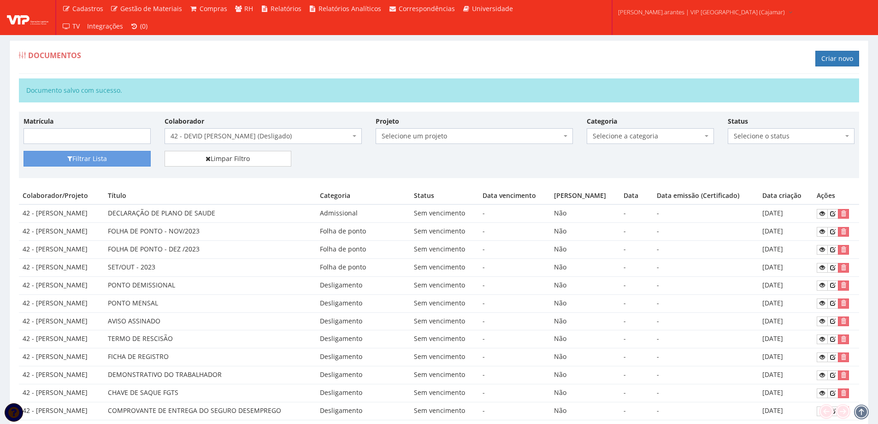
click at [266, 136] on span "42 - DEVID [PERSON_NAME] (Desligado)" at bounding box center [261, 135] width 180 height 9
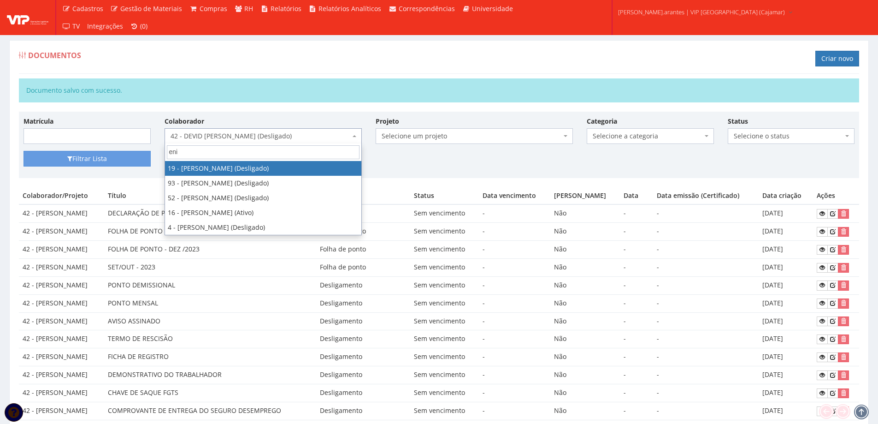
type input "enil"
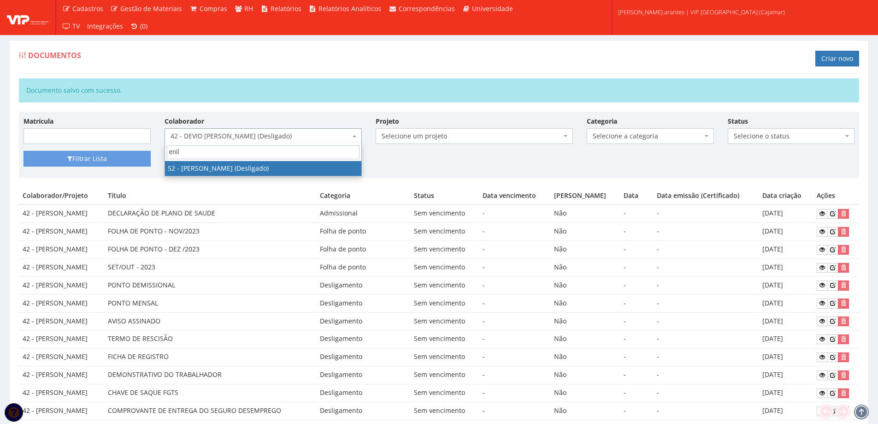
select select "3081"
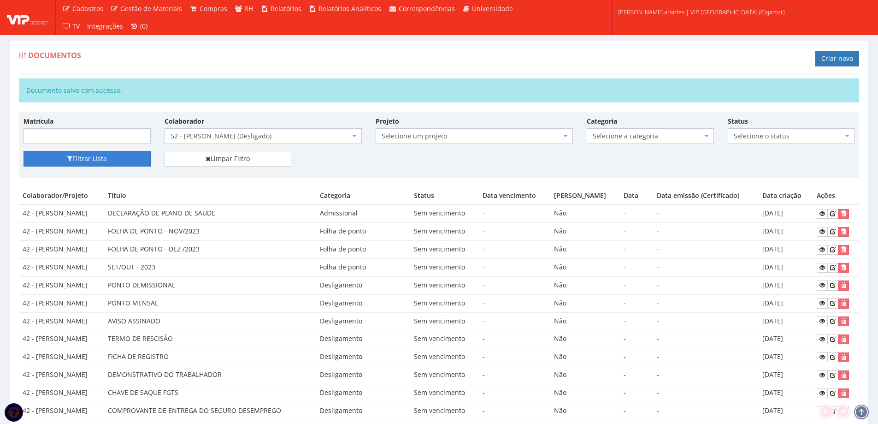
click at [78, 159] on button "Filtrar Lista" at bounding box center [87, 159] width 127 height 16
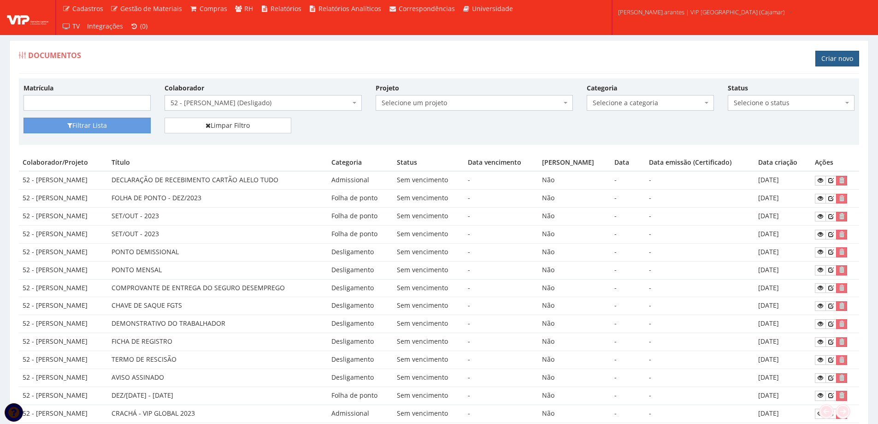
click at [838, 55] on link "Criar novo" at bounding box center [837, 59] width 44 height 16
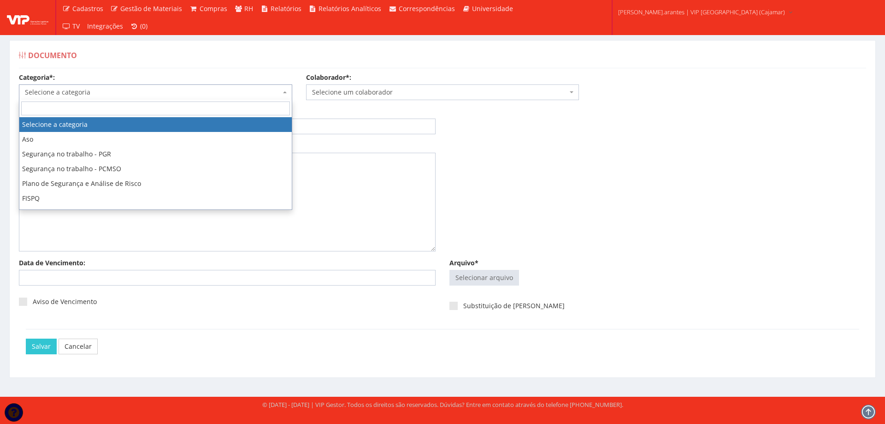
click at [56, 99] on span "Selecione a categoria" at bounding box center [155, 92] width 273 height 16
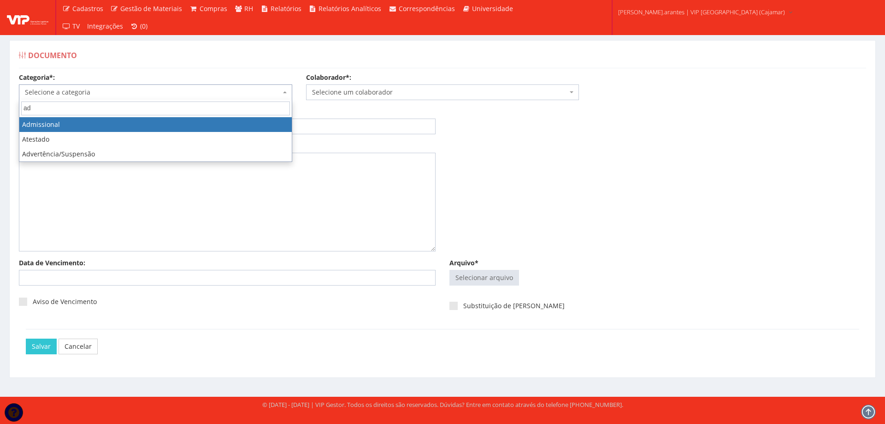
type input "ad"
drag, startPoint x: 48, startPoint y: 122, endPoint x: 82, endPoint y: 120, distance: 33.7
select select "admissional"
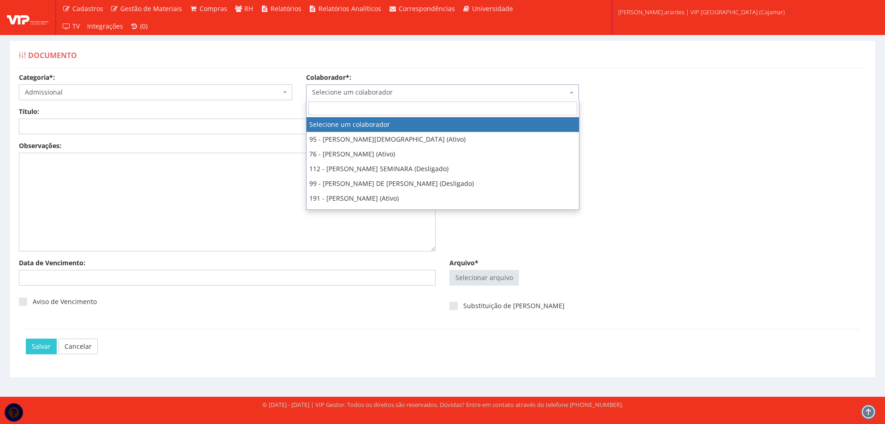
click at [339, 85] on span "Selecione um colaborador" at bounding box center [442, 92] width 273 height 16
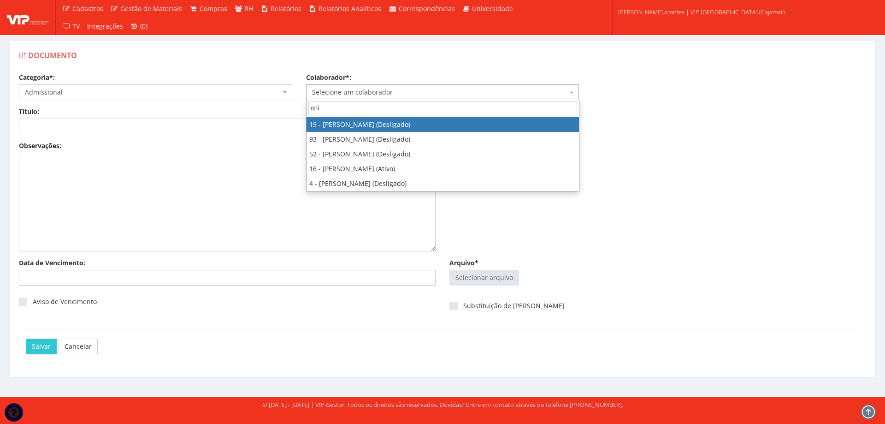
type input "enil"
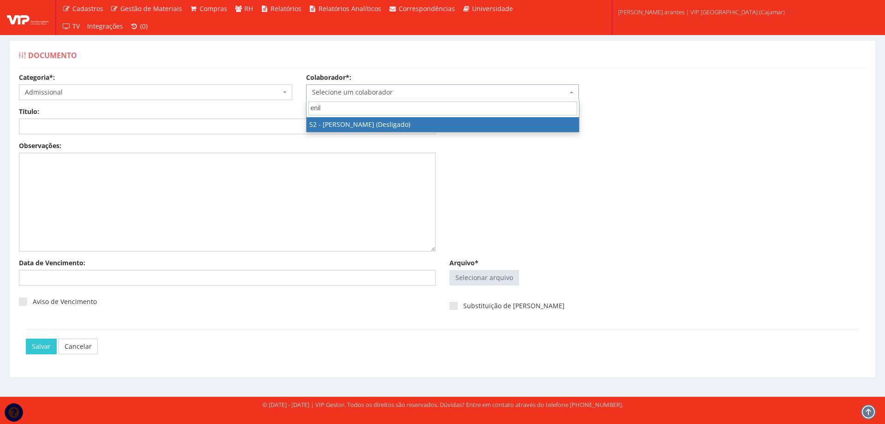
select select "3081"
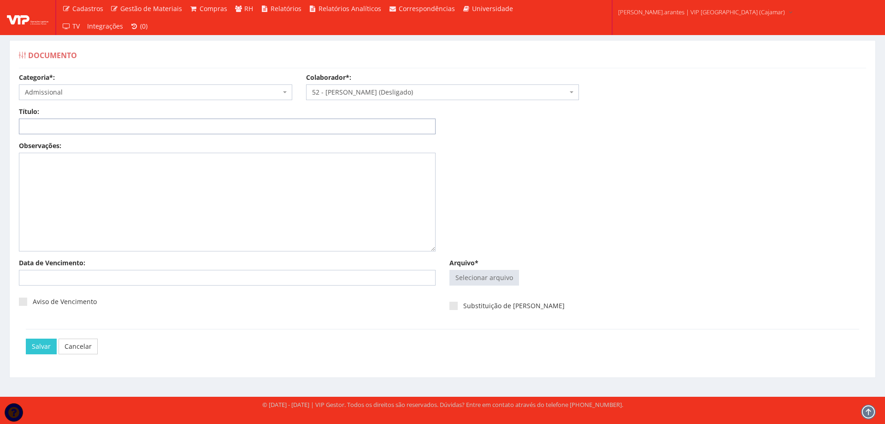
click at [214, 124] on input "Título:" at bounding box center [227, 126] width 417 height 16
type input "DECLARAÇÃO DE PLANO DE SAUDE"
click at [495, 277] on input "Arquivo*" at bounding box center [484, 277] width 69 height 15
click at [476, 280] on input "Arquivo*" at bounding box center [484, 277] width 69 height 15
type input "C:\fakepath\ilovepdf_merged (11).pdf"
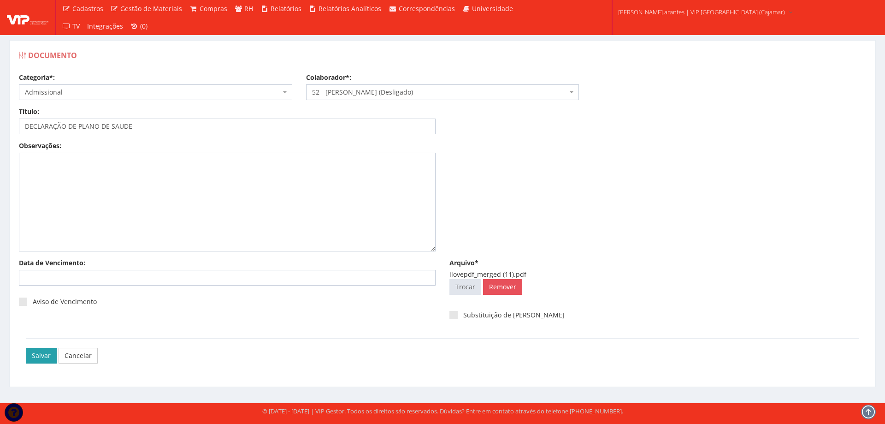
click at [35, 356] on input "Salvar" at bounding box center [41, 356] width 31 height 16
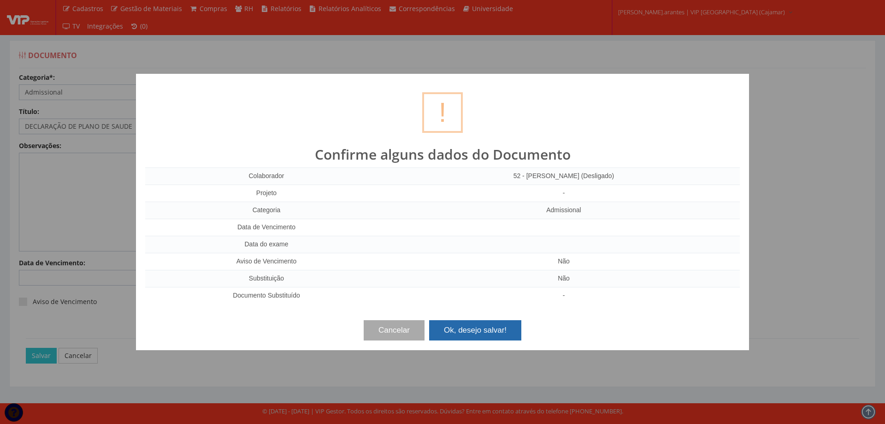
click at [476, 330] on button "Ok, desejo salvar!" at bounding box center [475, 330] width 92 height 20
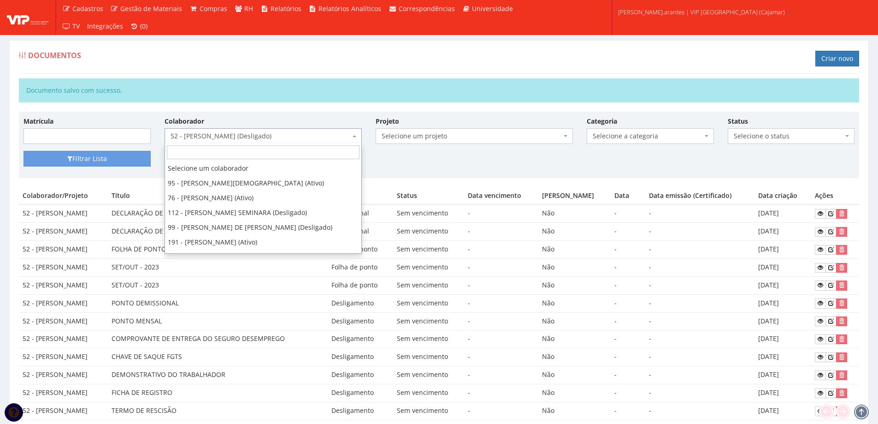
click at [241, 135] on span "52 - [PERSON_NAME] (Desligado)" at bounding box center [261, 135] width 180 height 9
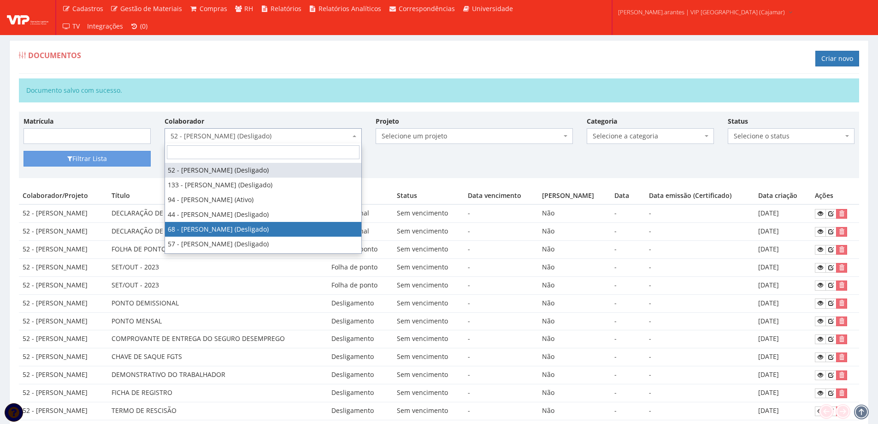
scroll to position [724, 0]
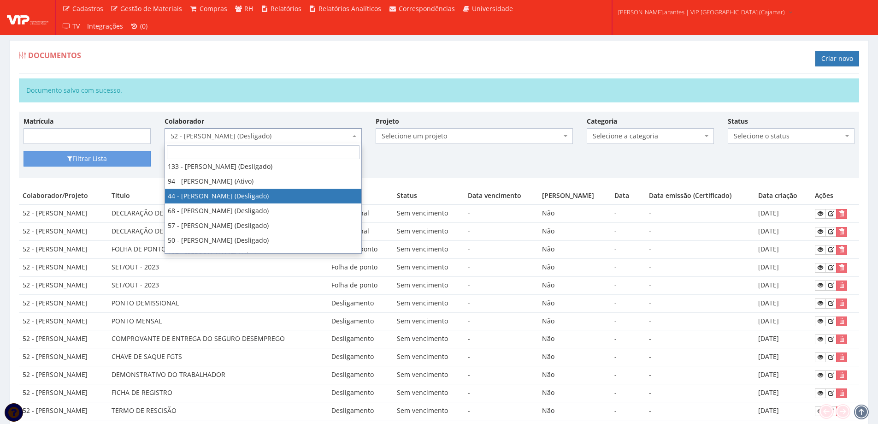
select select "2973"
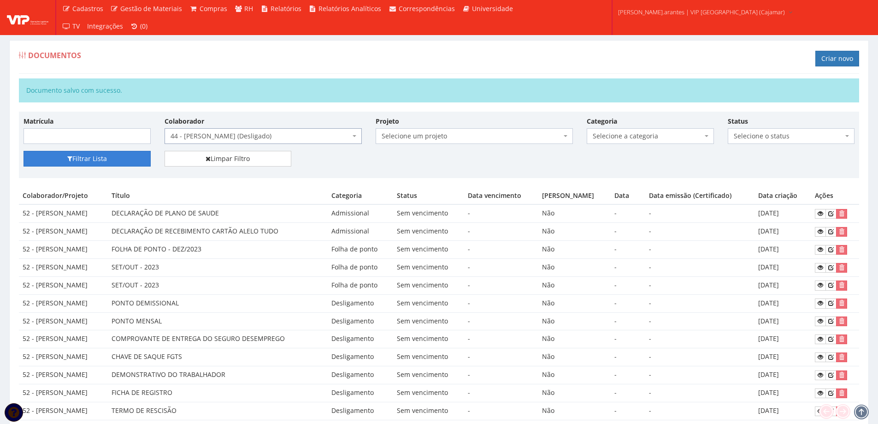
click at [90, 156] on button "Filtrar Lista" at bounding box center [87, 159] width 127 height 16
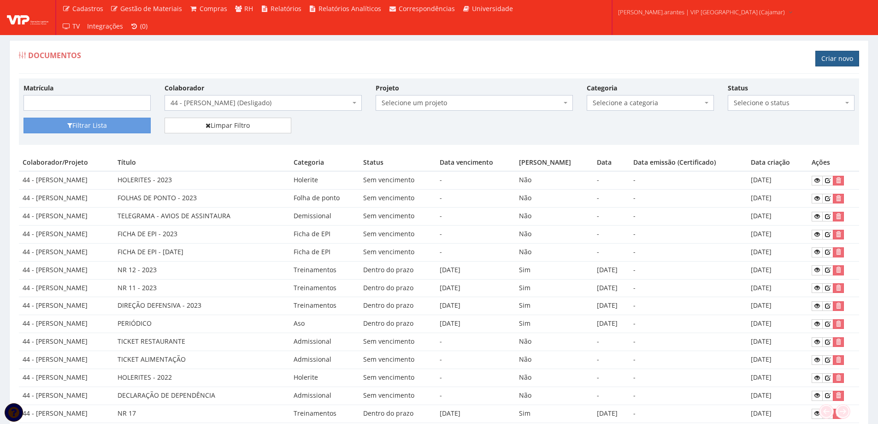
click at [828, 59] on link "Criar novo" at bounding box center [837, 59] width 44 height 16
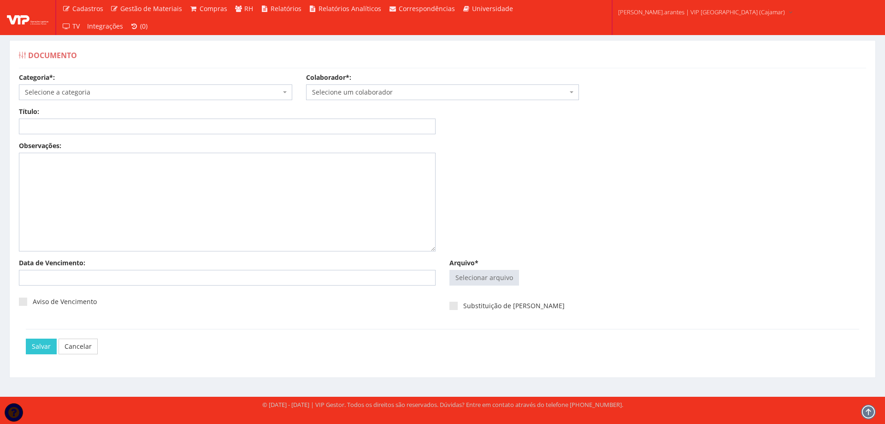
click at [59, 95] on span "Selecione a categoria" at bounding box center [153, 92] width 256 height 9
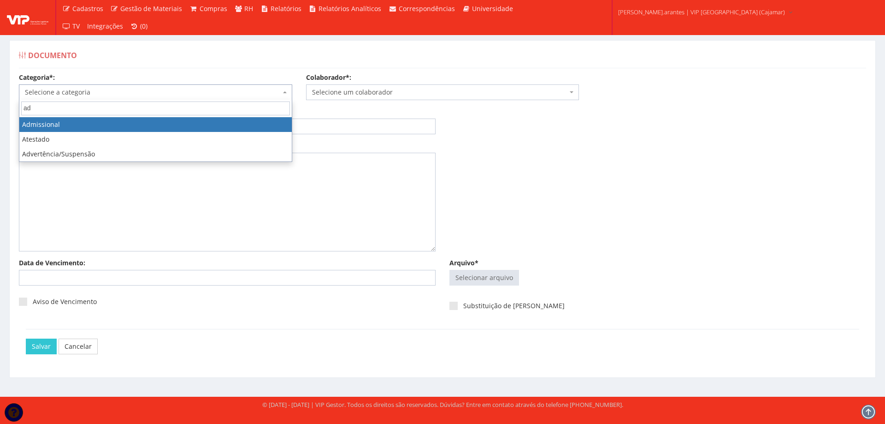
type input "ad"
select select "admissional"
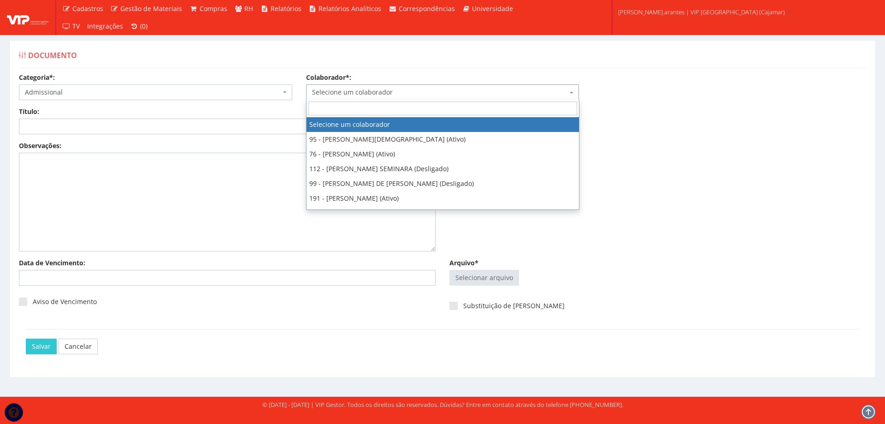
click at [338, 94] on span "Selecione um colaborador" at bounding box center [440, 92] width 256 height 9
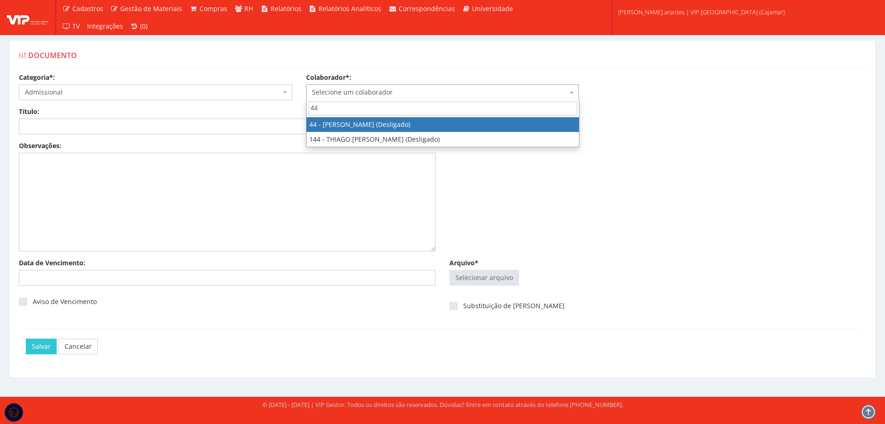
type input "44"
select select "2973"
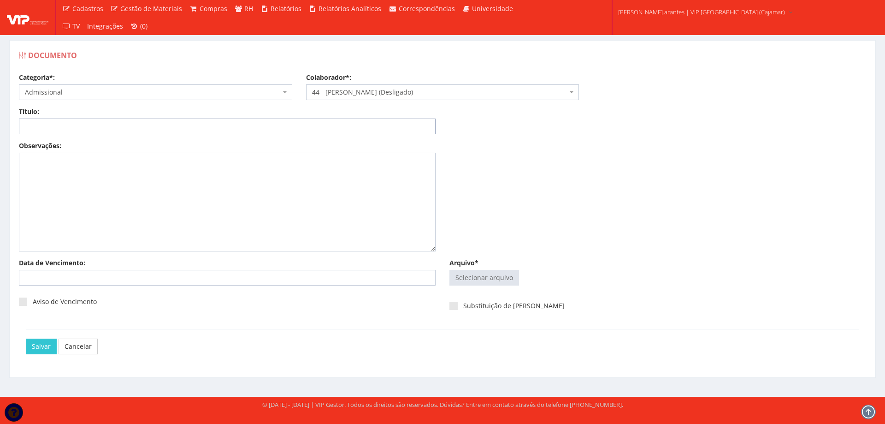
click at [160, 128] on input "Título:" at bounding box center [227, 126] width 417 height 16
type input "DECLARAÇÃO DE PLANO DE SAUDE"
click at [495, 278] on input "Arquivo*" at bounding box center [484, 277] width 69 height 15
type input "C:\fakepath\DS Evangelista.pdf"
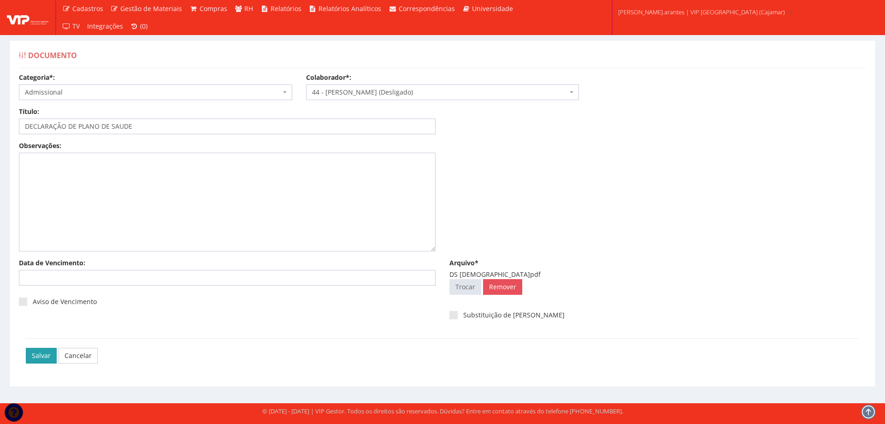
click at [37, 353] on input "Salvar" at bounding box center [41, 356] width 31 height 16
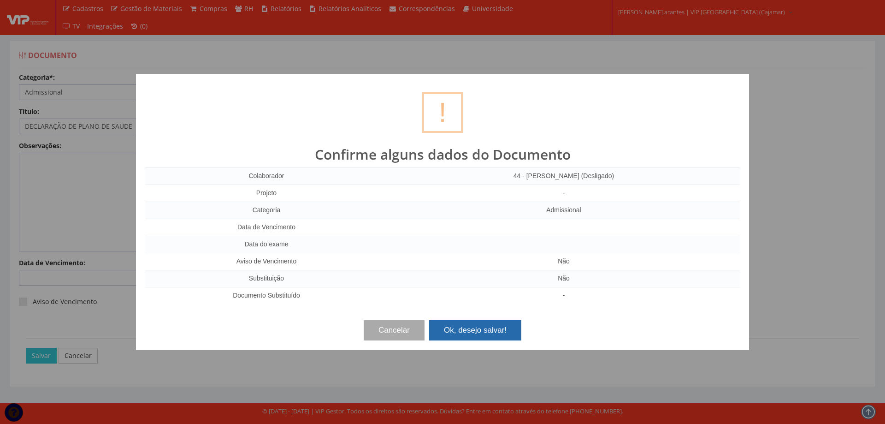
click at [458, 328] on button "Ok, desejo salvar!" at bounding box center [475, 330] width 92 height 20
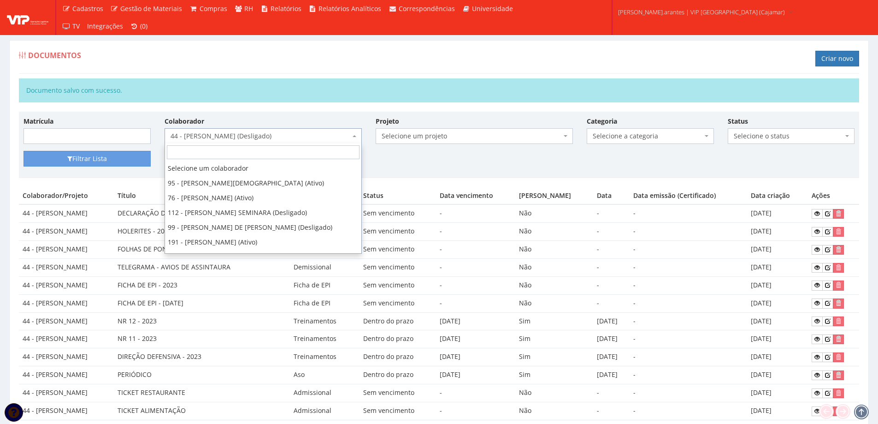
click at [267, 130] on span "44 - [PERSON_NAME] (Desligado)" at bounding box center [263, 136] width 197 height 16
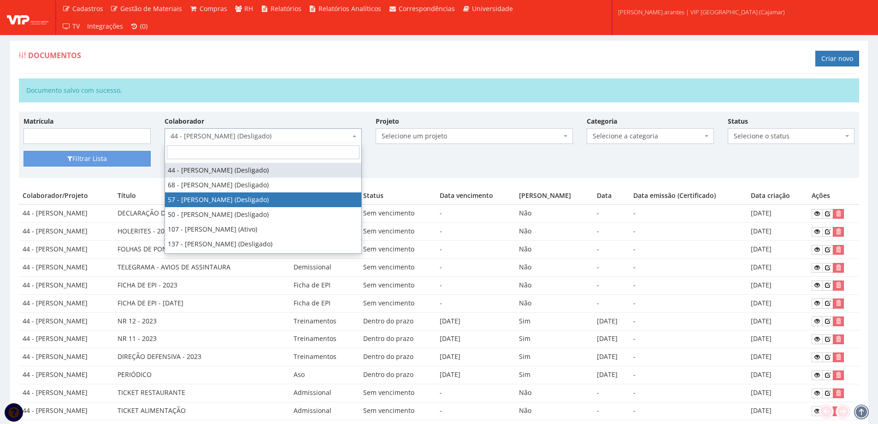
select select "3150"
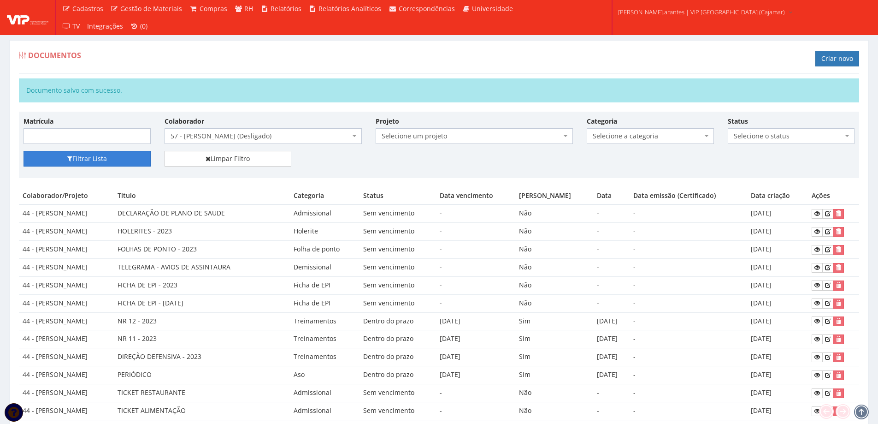
click at [73, 153] on button "Filtrar Lista" at bounding box center [87, 159] width 127 height 16
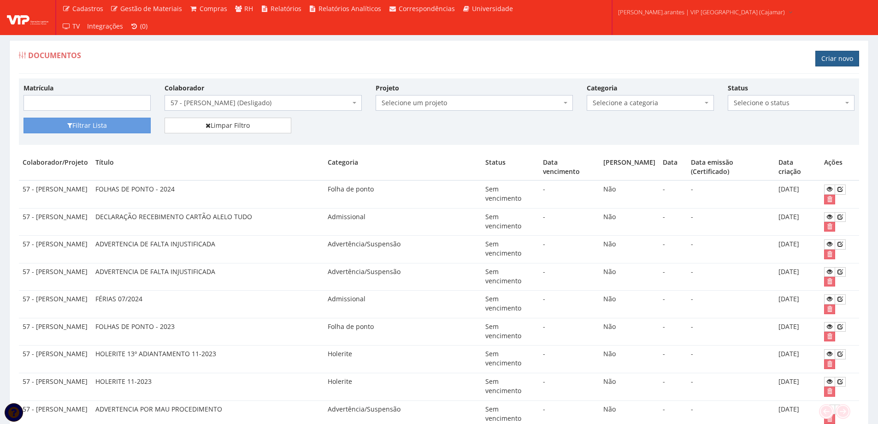
click at [832, 58] on link "Criar novo" at bounding box center [837, 59] width 44 height 16
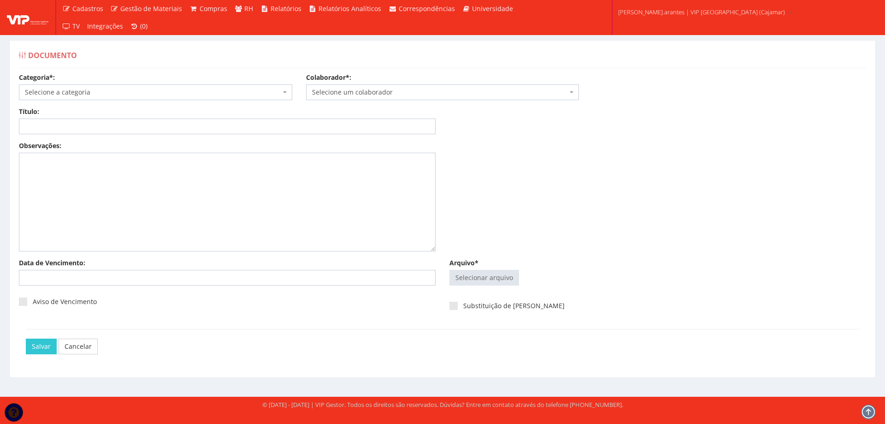
click at [150, 90] on span "Selecione a categoria" at bounding box center [153, 92] width 256 height 9
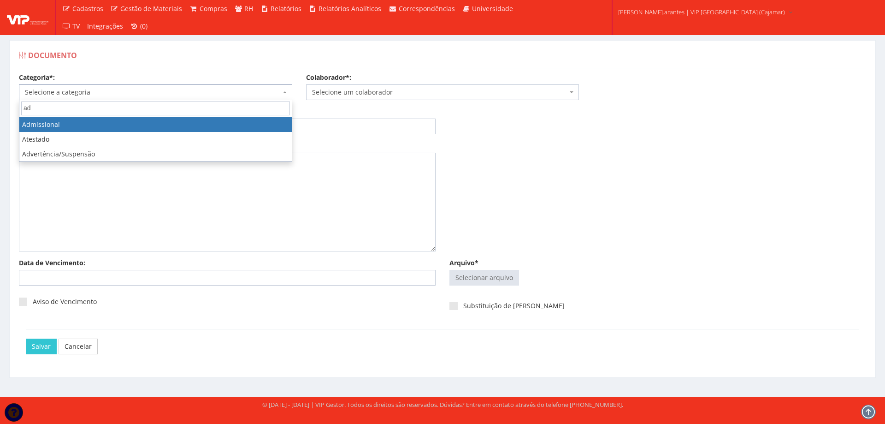
type input "ad"
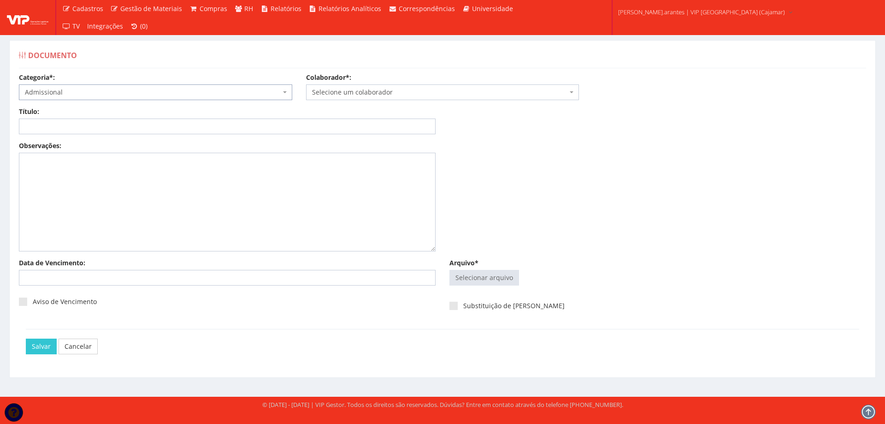
select select "admissional"
click at [336, 90] on span "Selecione um colaborador" at bounding box center [440, 92] width 256 height 9
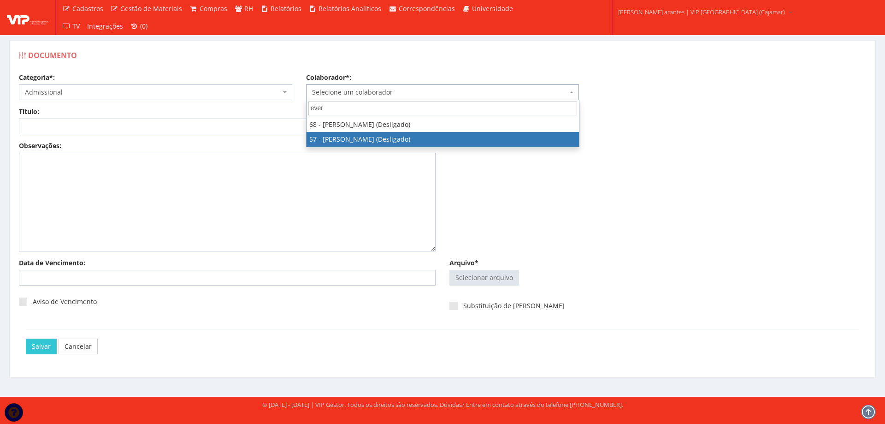
type input "ever"
select select "3150"
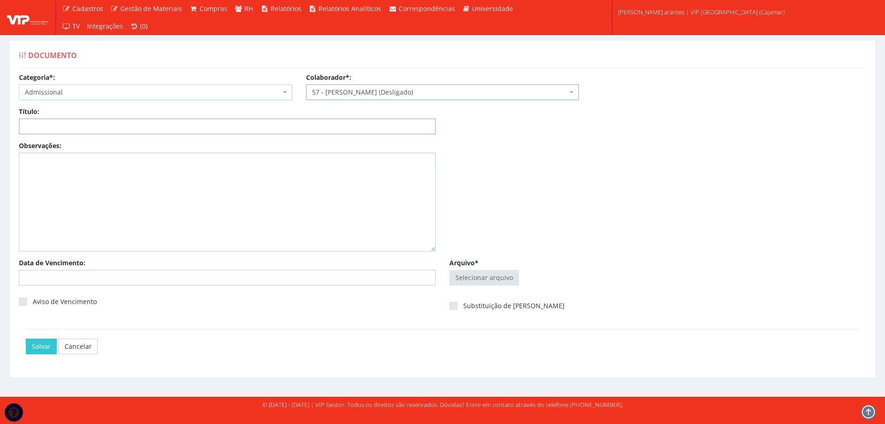
click at [141, 132] on input "Título:" at bounding box center [227, 126] width 417 height 16
type input "DECLARAÇÃO DE PLANO DE SAUDE"
click at [480, 278] on input "Arquivo*" at bounding box center [484, 277] width 69 height 15
type input "C:\fakepath\ilovepdf_extracted-pages.zip"
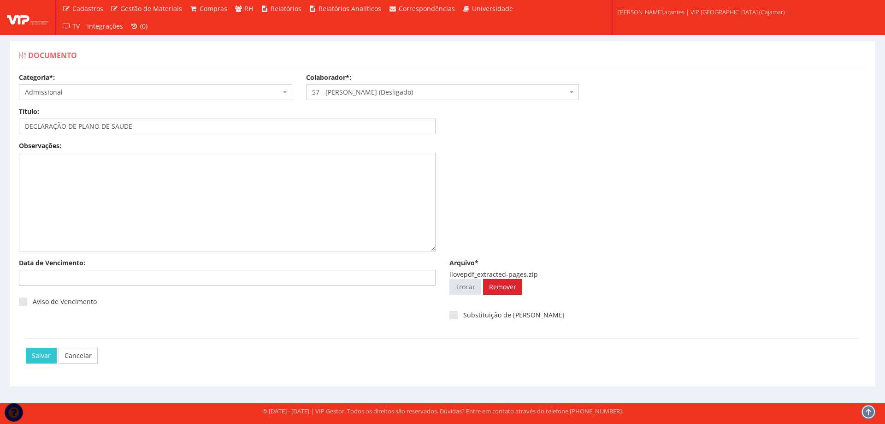
click at [498, 284] on link "Remover" at bounding box center [502, 287] width 39 height 16
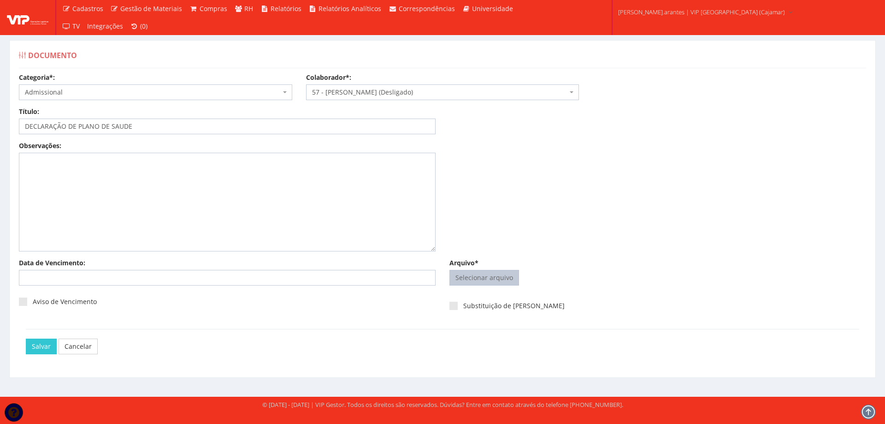
click at [477, 275] on input "Arquivo*" at bounding box center [484, 277] width 69 height 15
type input "C:\fakepath\ilovepdf_merged (12).pdf"
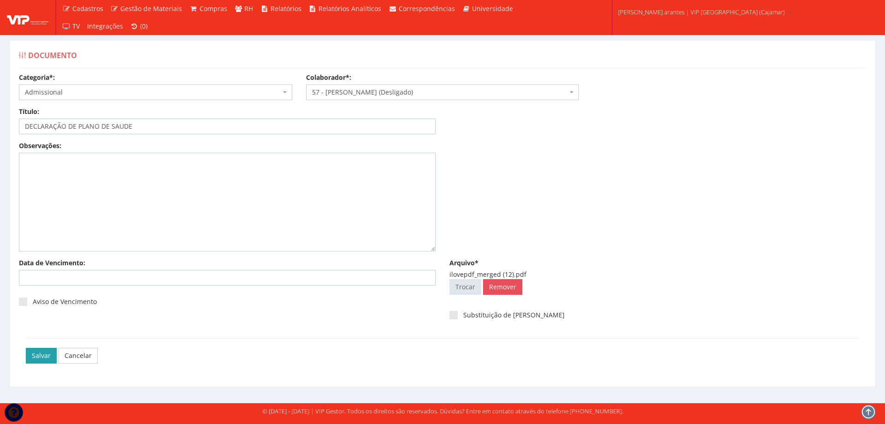
click at [35, 354] on input "Salvar" at bounding box center [41, 356] width 31 height 16
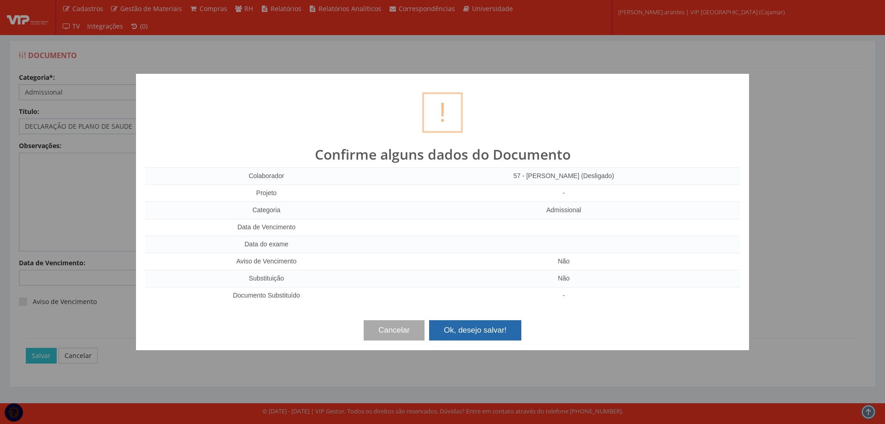
click at [470, 331] on button "Ok, desejo salvar!" at bounding box center [475, 330] width 92 height 20
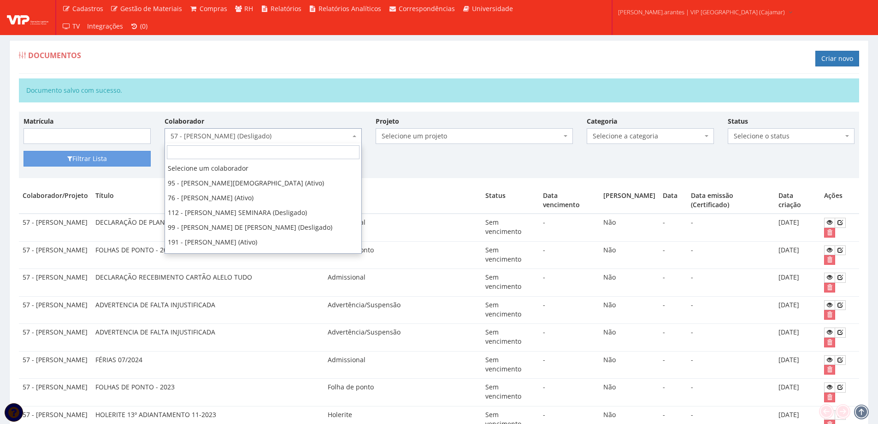
click at [228, 131] on span "57 - [PERSON_NAME] (Desligado)" at bounding box center [261, 135] width 180 height 9
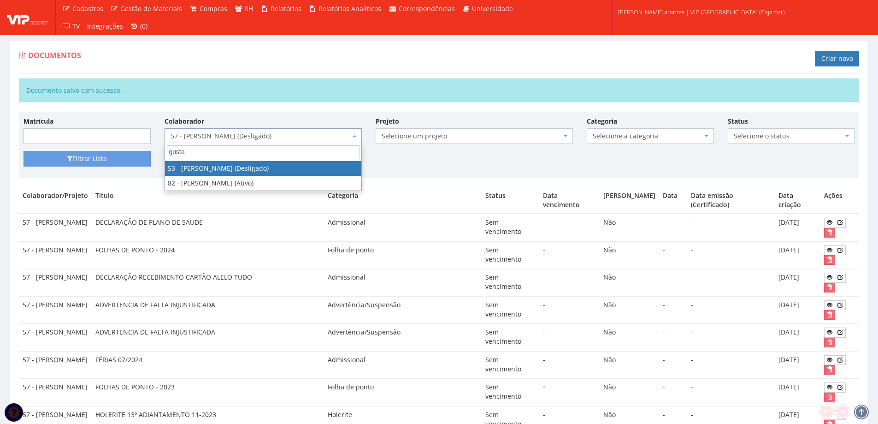
type input "[PERSON_NAME]"
select select "3122"
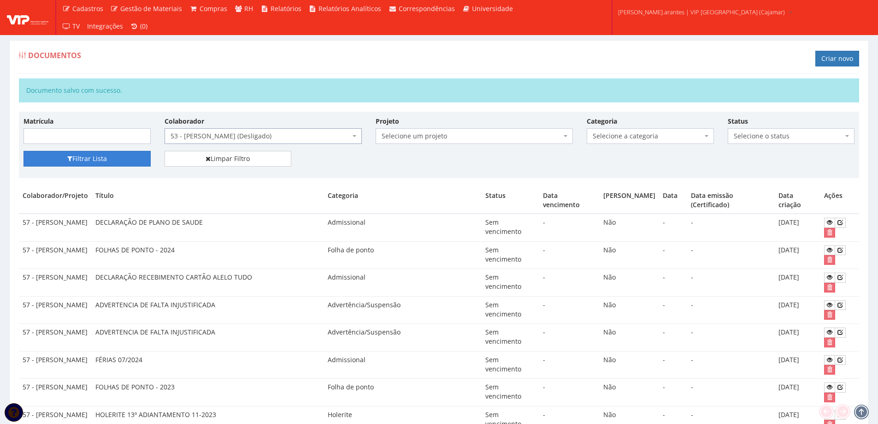
click at [120, 160] on button "Filtrar Lista" at bounding box center [87, 159] width 127 height 16
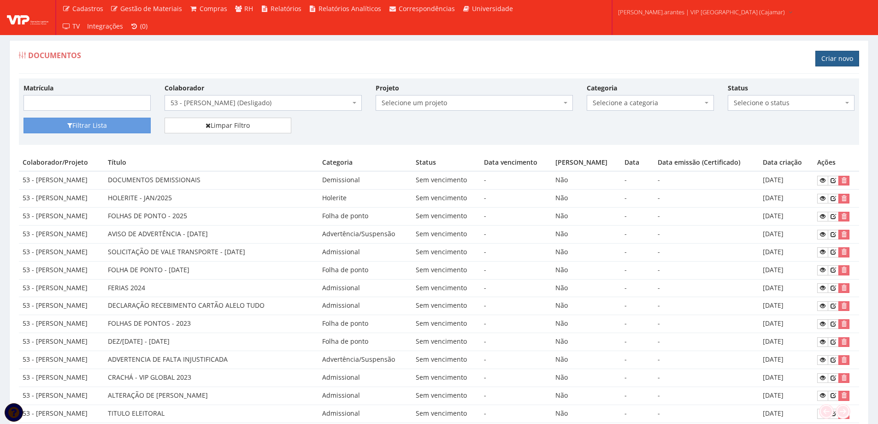
click at [840, 55] on link "Criar novo" at bounding box center [837, 59] width 44 height 16
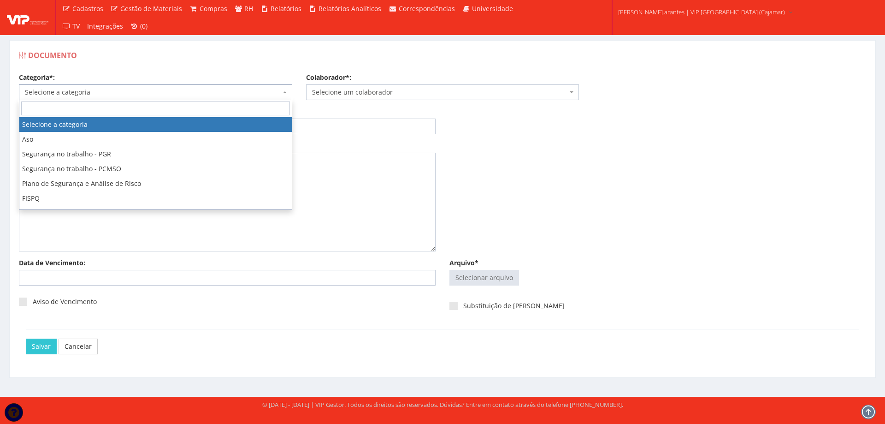
click at [88, 91] on span "Selecione a categoria" at bounding box center [153, 92] width 256 height 9
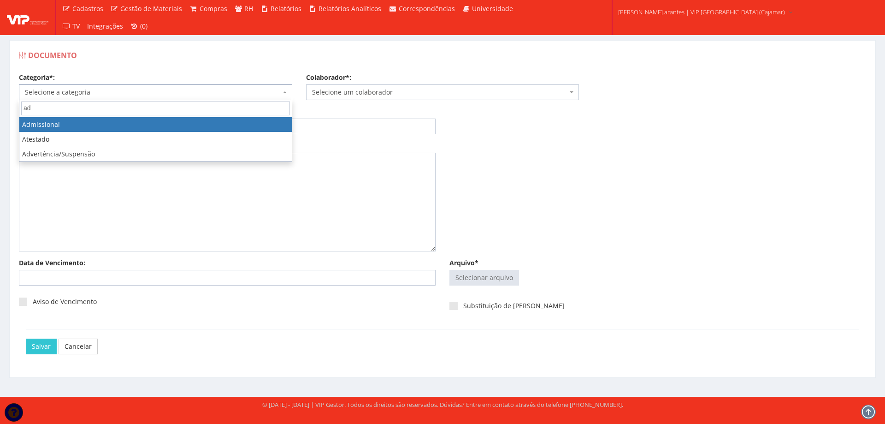
type input "ad"
drag, startPoint x: 72, startPoint y: 126, endPoint x: 257, endPoint y: 106, distance: 186.3
select select "admissional"
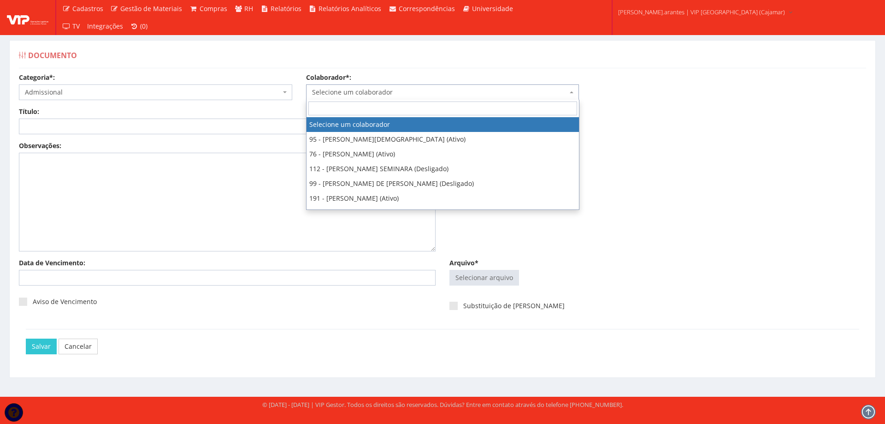
click at [375, 87] on span "Selecione um colaborador" at bounding box center [442, 92] width 273 height 16
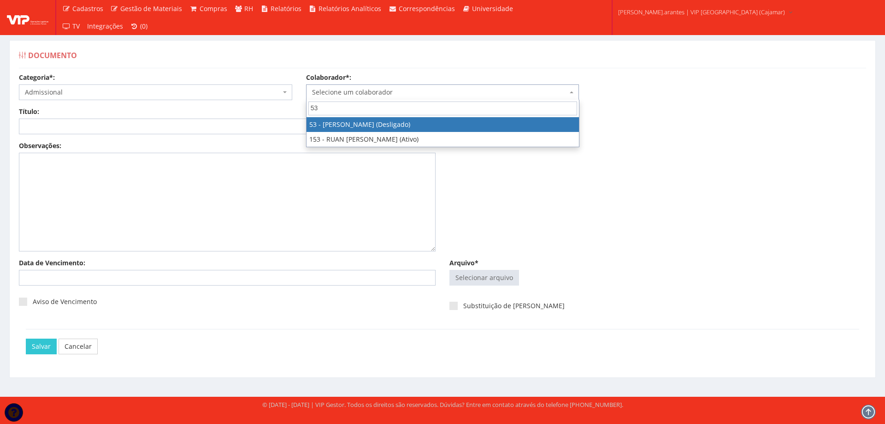
type input "53"
select select "3122"
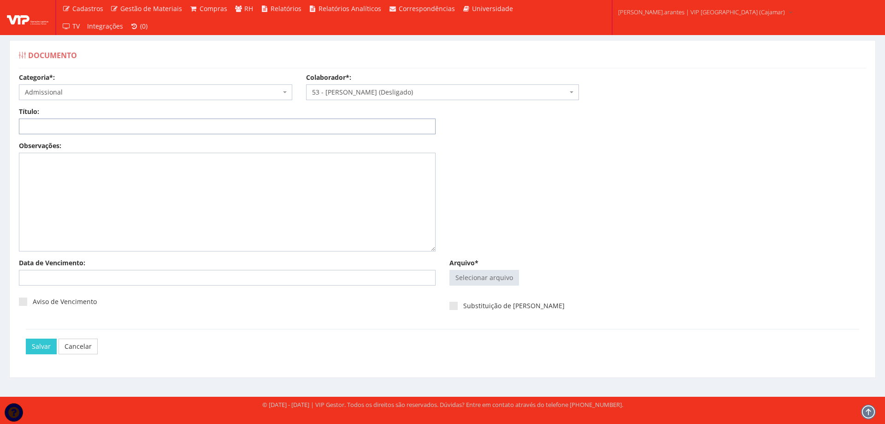
click at [165, 132] on input "Título:" at bounding box center [227, 126] width 417 height 16
type input "DECLARAÇÃO DE PLANO DE SAUDE"
click at [503, 276] on input "Arquivo*" at bounding box center [484, 277] width 69 height 15
click at [491, 279] on input "Arquivo*" at bounding box center [484, 277] width 69 height 15
type input "C:\fakepath\ilovepdf_merged (13).pdf"
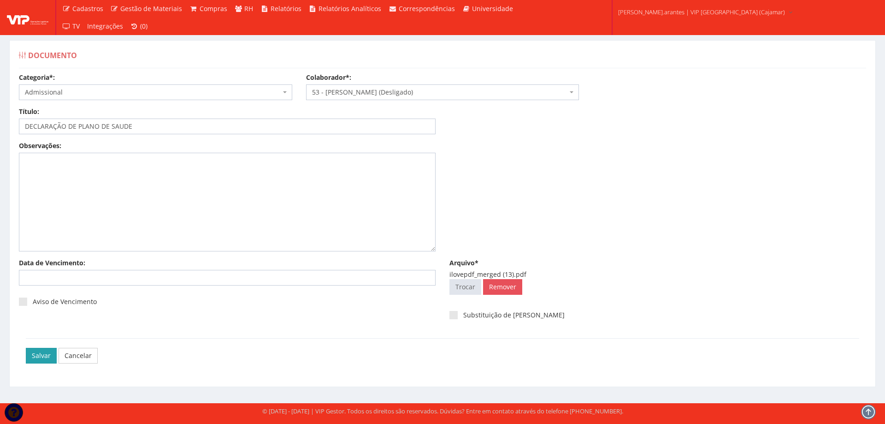
click at [37, 358] on input "Salvar" at bounding box center [41, 356] width 31 height 16
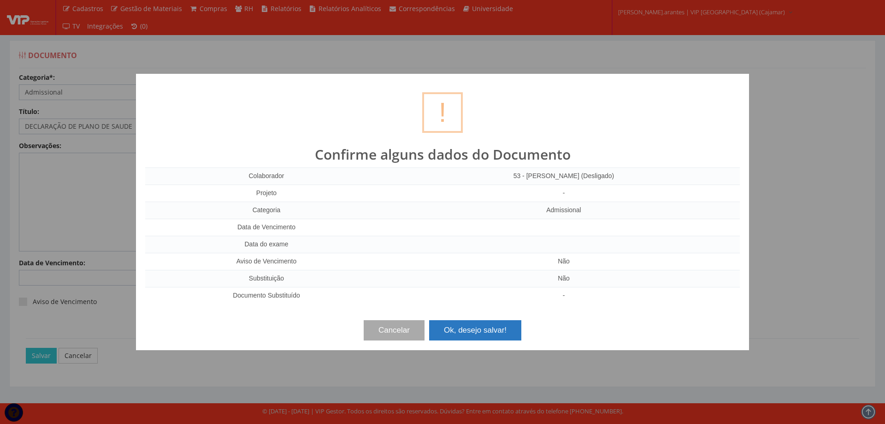
click at [470, 328] on button "Ok, desejo salvar!" at bounding box center [475, 330] width 92 height 20
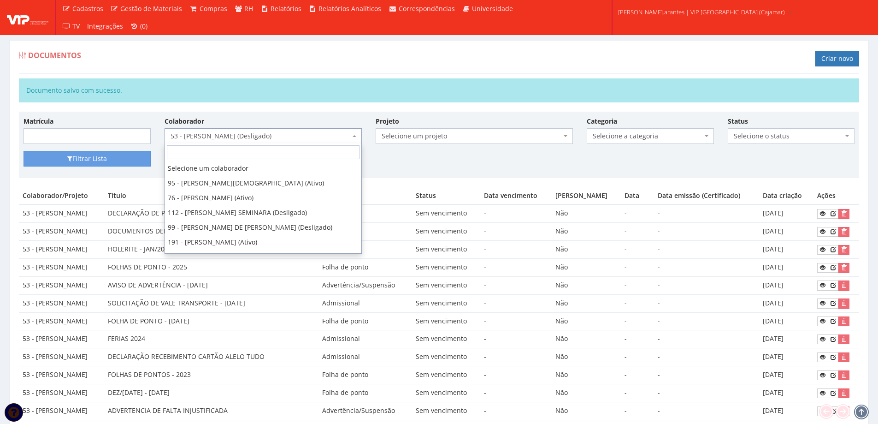
click at [259, 137] on span "53 - [PERSON_NAME] (Desligado)" at bounding box center [261, 135] width 180 height 9
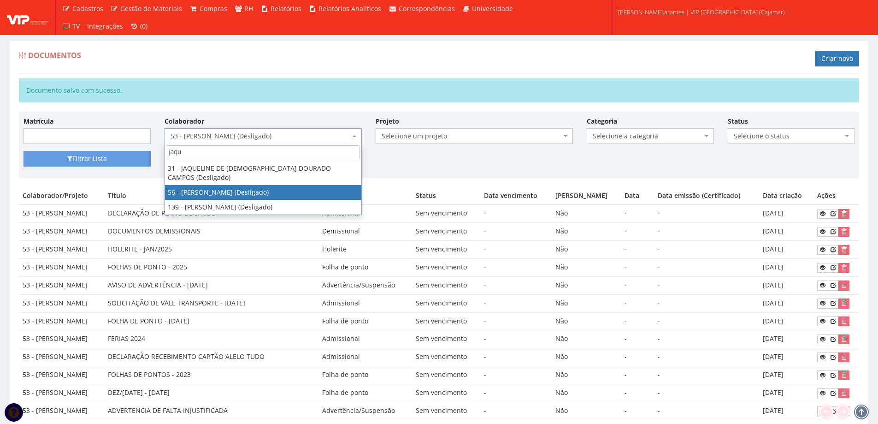
type input "jaqu"
select select "3133"
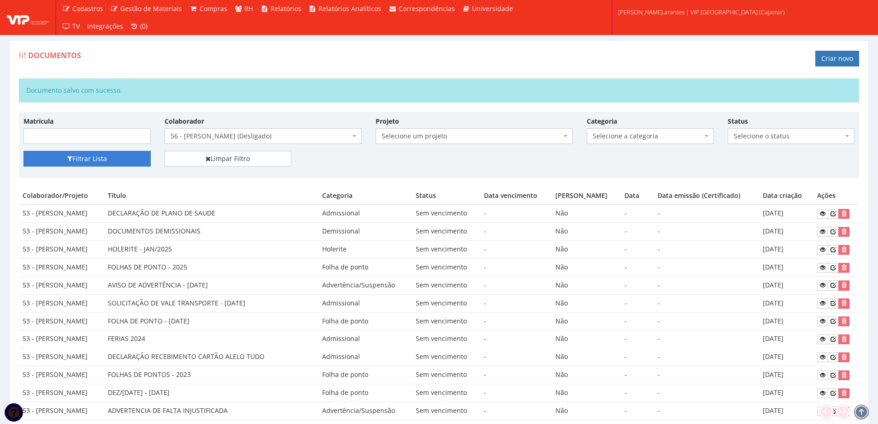
click at [124, 156] on button "Filtrar Lista" at bounding box center [87, 159] width 127 height 16
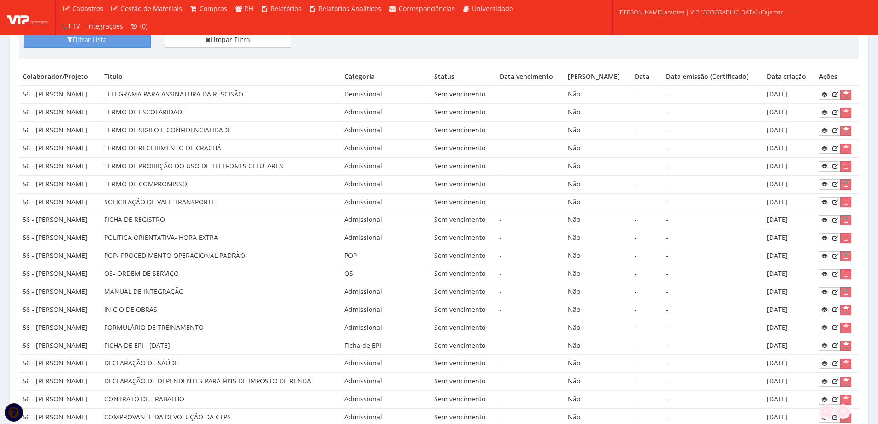
scroll to position [46, 0]
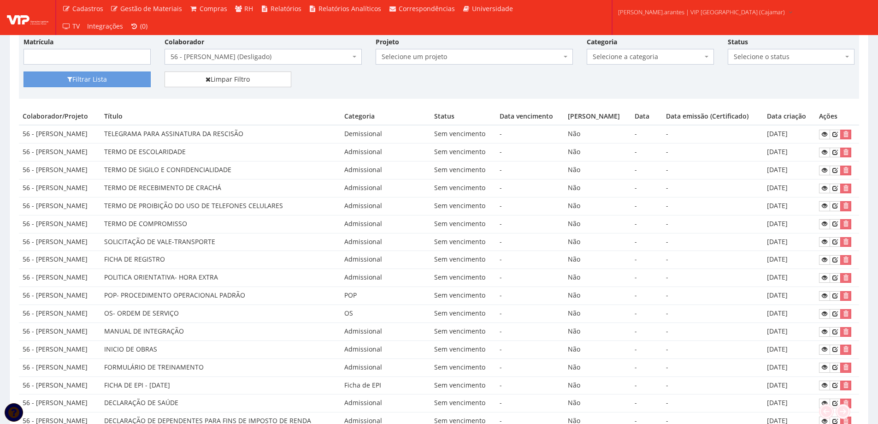
click at [220, 56] on span "56 - [PERSON_NAME] (Desligado)" at bounding box center [261, 56] width 180 height 9
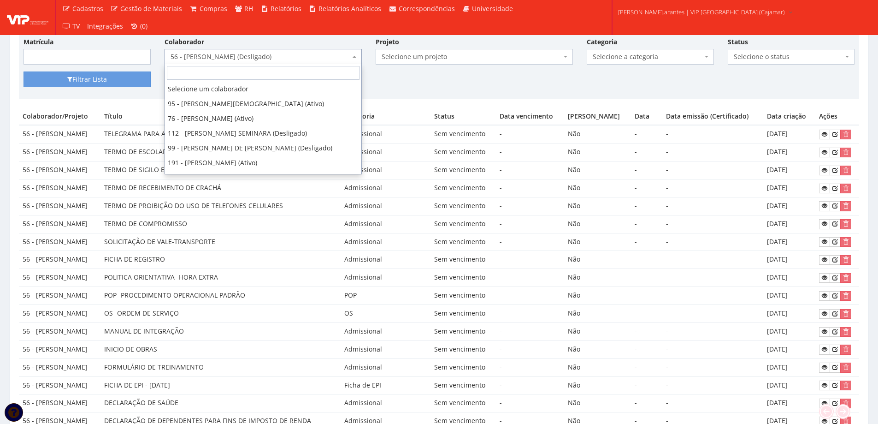
scroll to position [1305, 0]
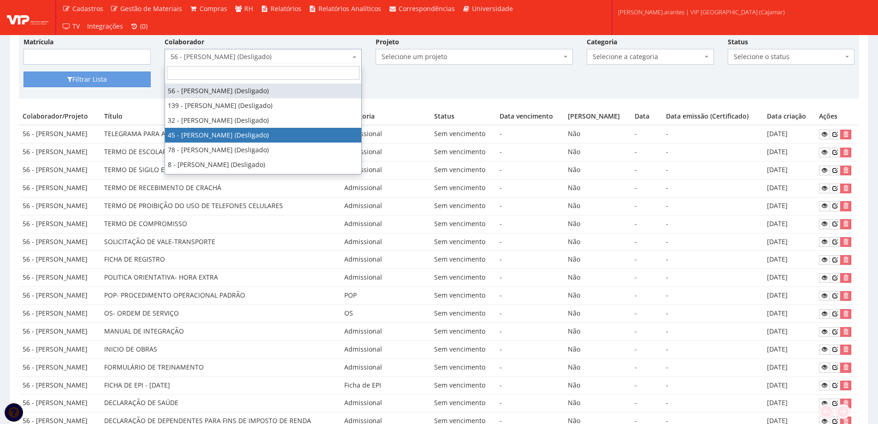
select select "2974"
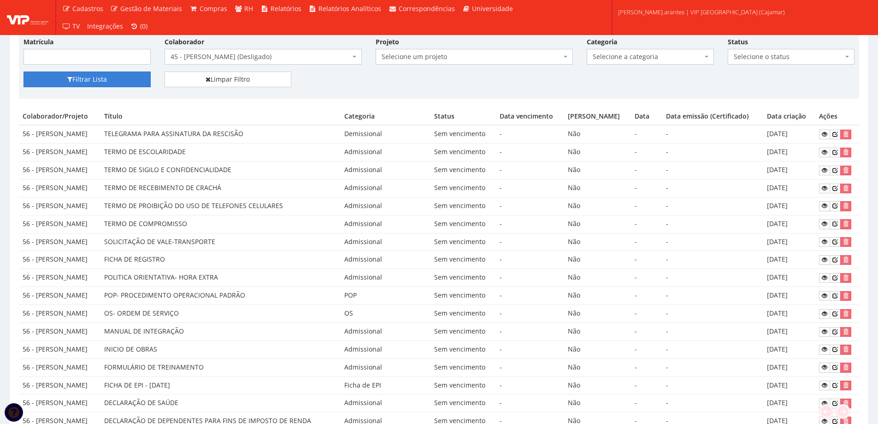
click at [118, 79] on button "Filtrar Lista" at bounding box center [87, 79] width 127 height 16
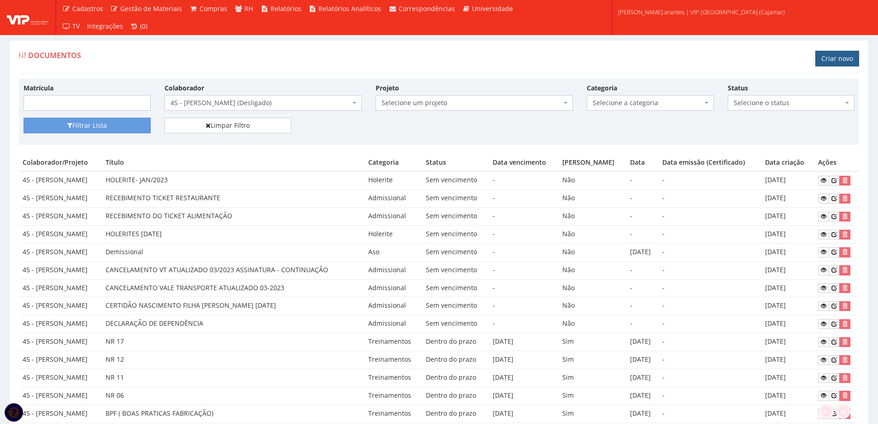
click at [832, 57] on link "Criar novo" at bounding box center [837, 59] width 44 height 16
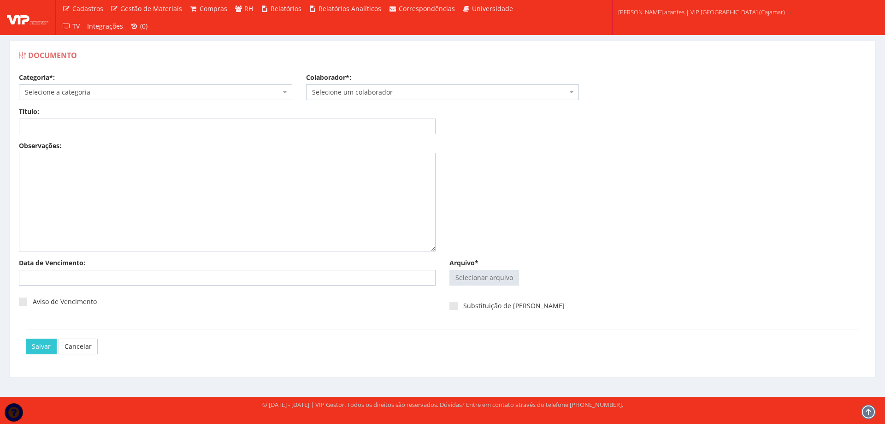
click at [69, 92] on span "Selecione a categoria" at bounding box center [153, 92] width 256 height 9
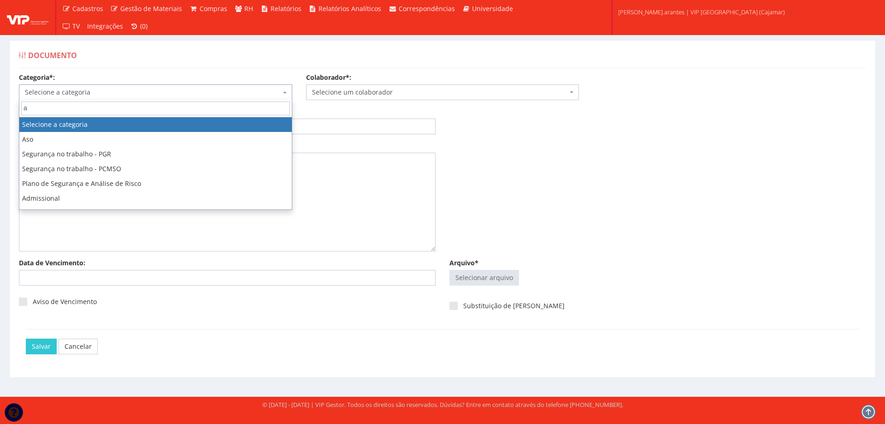
type input "ad"
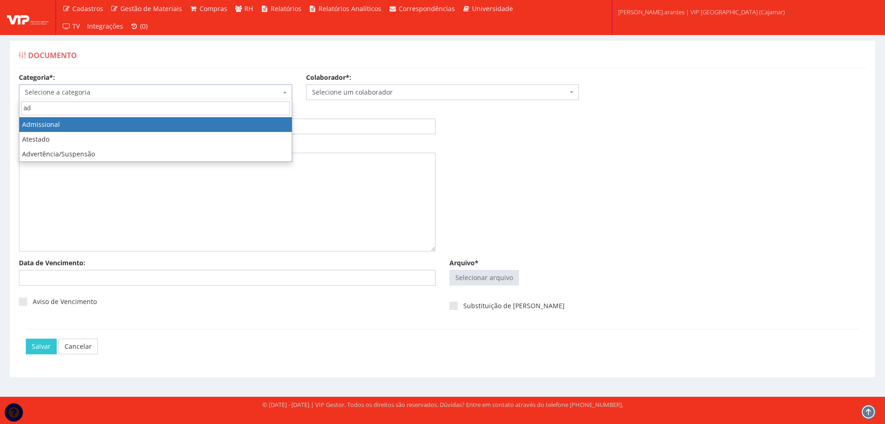
select select "admissional"
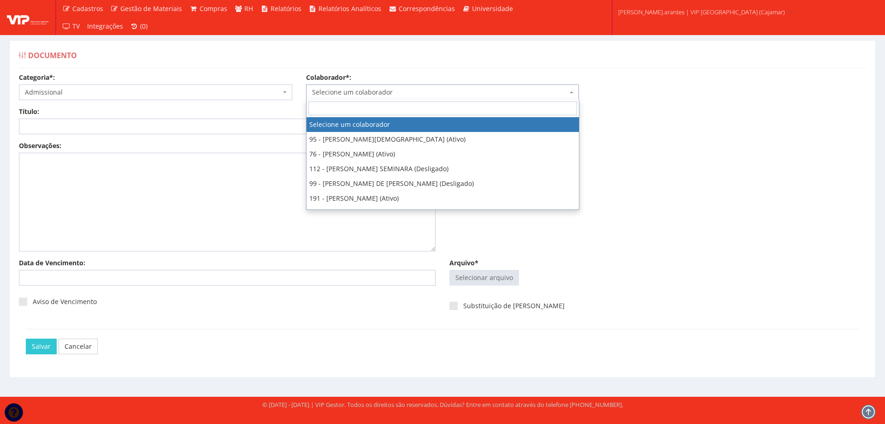
click at [321, 94] on span "Selecione um colaborador" at bounding box center [440, 92] width 256 height 9
type input "45"
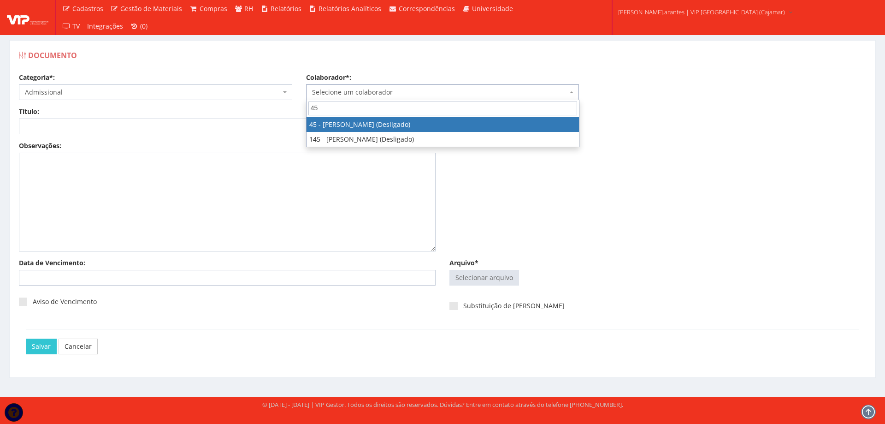
select select "2974"
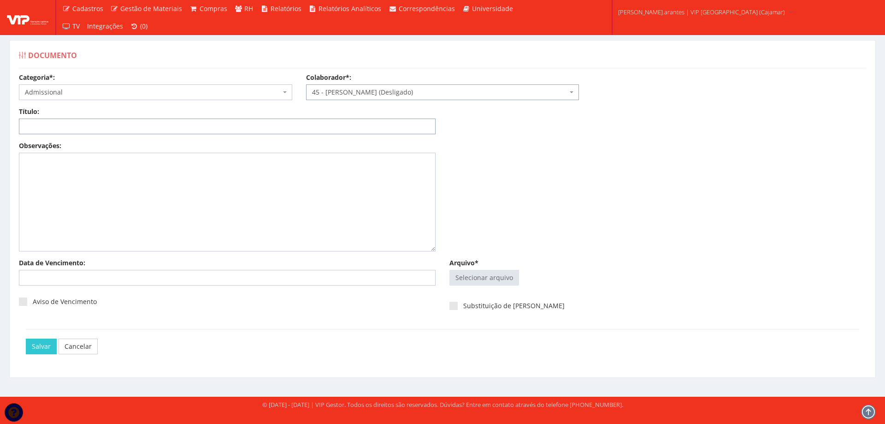
click at [258, 119] on input "Título:" at bounding box center [227, 126] width 417 height 16
type input "DECLARAÇÃO DE PLANO DE SAUDE"
click at [487, 283] on input "Arquivo*" at bounding box center [484, 277] width 69 height 15
type input "C:\fakepath\Ds Jeferson -Aguardando peso e altura.pdf"
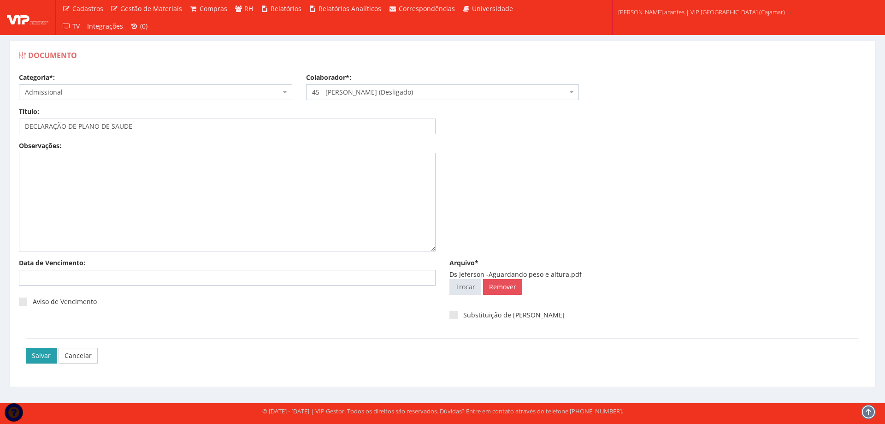
click at [33, 354] on input "Salvar" at bounding box center [41, 356] width 31 height 16
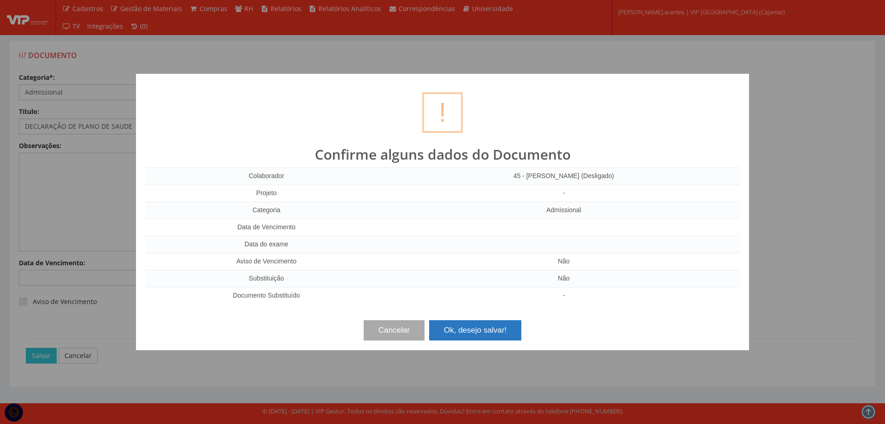
click at [463, 330] on button "Ok, desejo salvar!" at bounding box center [475, 330] width 92 height 20
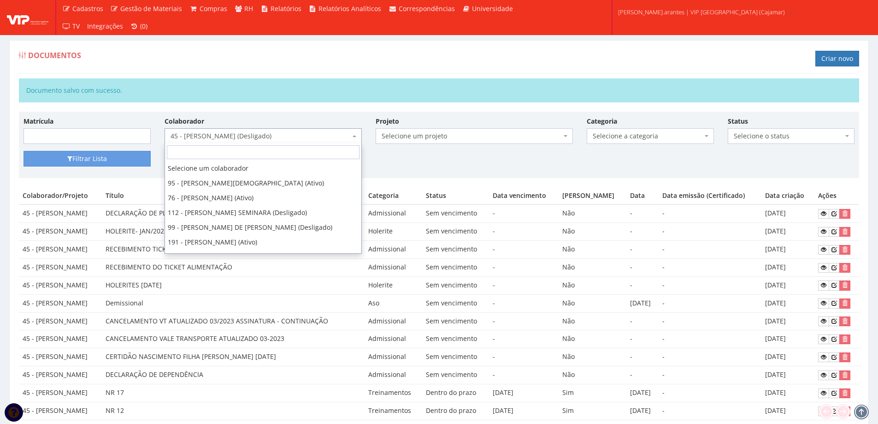
click at [208, 135] on span "45 - [PERSON_NAME] (Desligado)" at bounding box center [261, 135] width 180 height 9
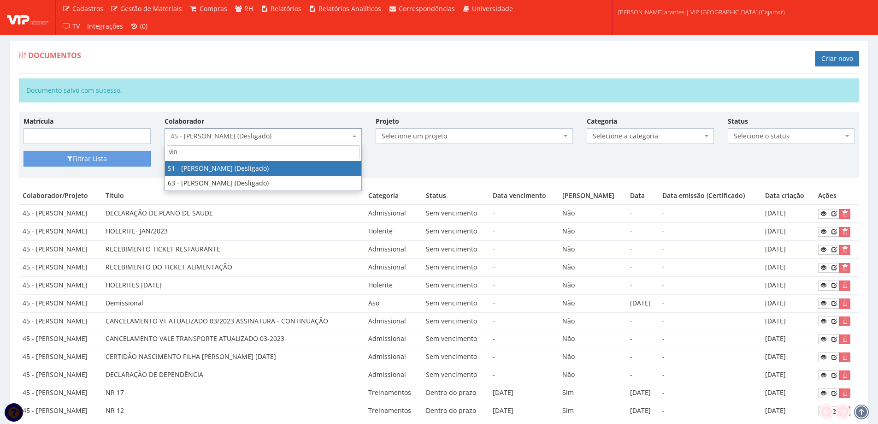
type input "vini"
select select "3073"
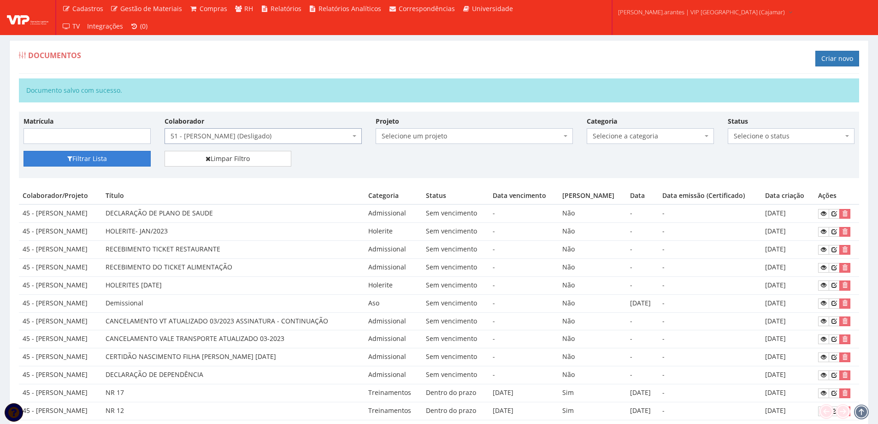
click at [67, 159] on icon "submit" at bounding box center [69, 158] width 5 height 6
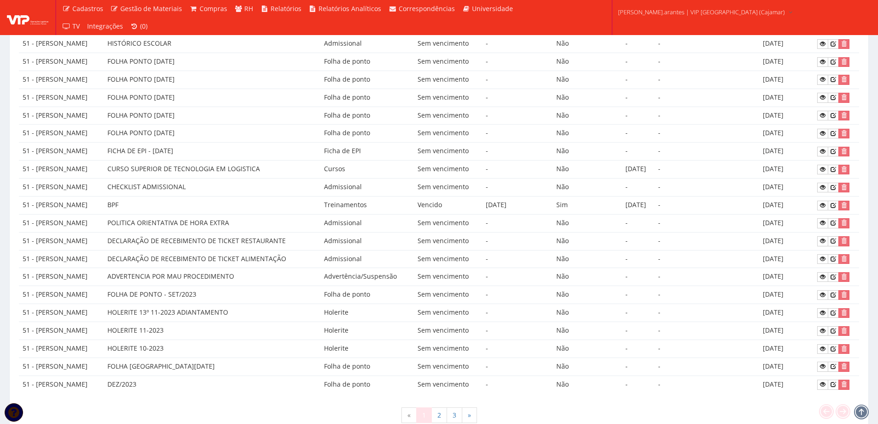
scroll to position [360, 0]
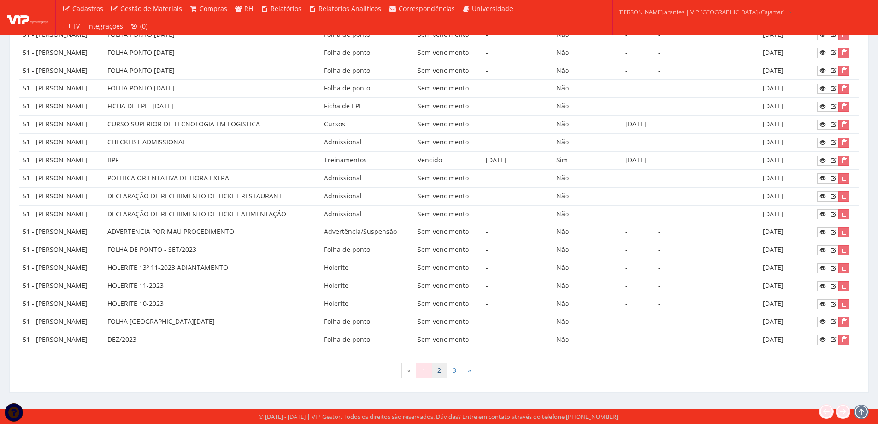
click at [441, 369] on link "2" at bounding box center [439, 370] width 16 height 16
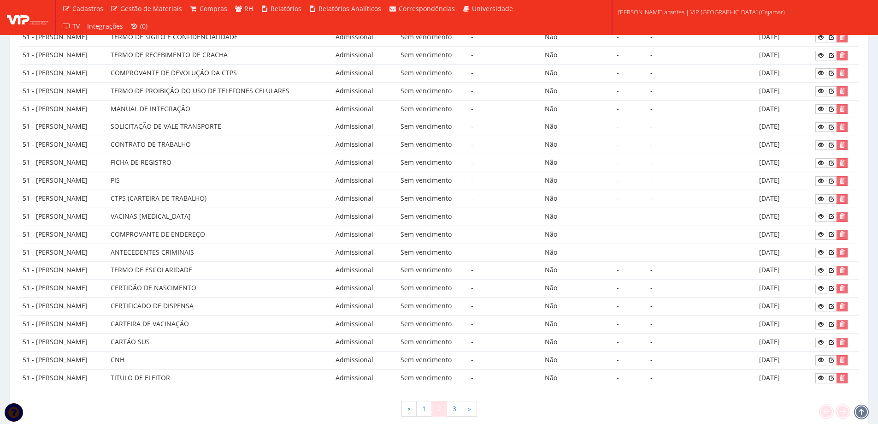
scroll to position [323, 0]
click at [451, 410] on link "3" at bounding box center [455, 408] width 16 height 16
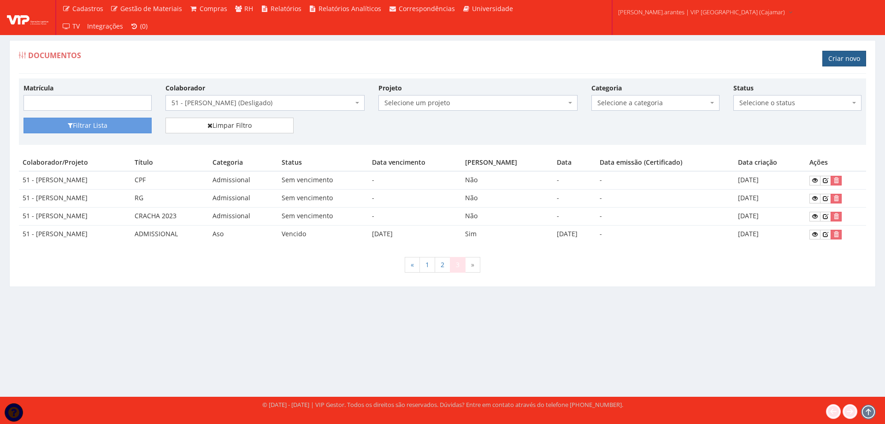
click at [838, 60] on link "Criar novo" at bounding box center [844, 59] width 44 height 16
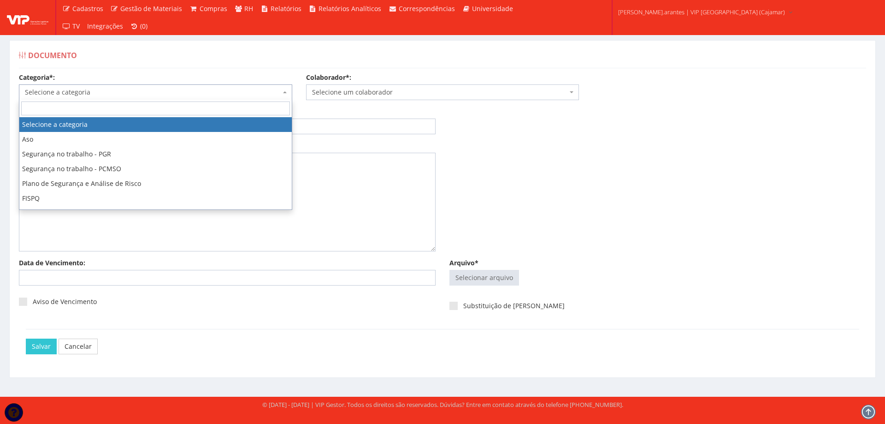
click at [183, 88] on span "Selecione a categoria" at bounding box center [153, 92] width 256 height 9
type input "ad"
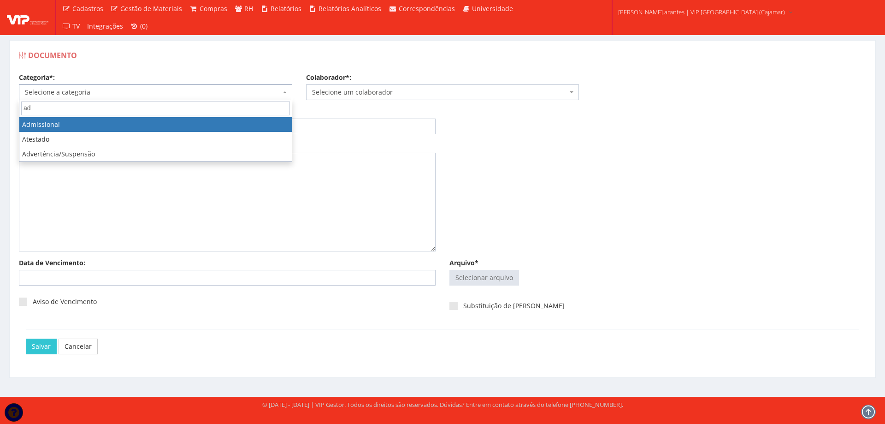
select select "admissional"
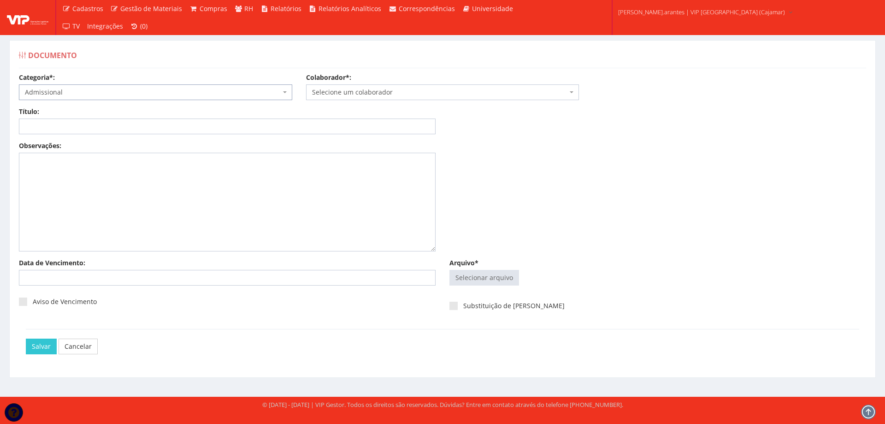
click at [321, 89] on span "Selecione um colaborador" at bounding box center [440, 92] width 256 height 9
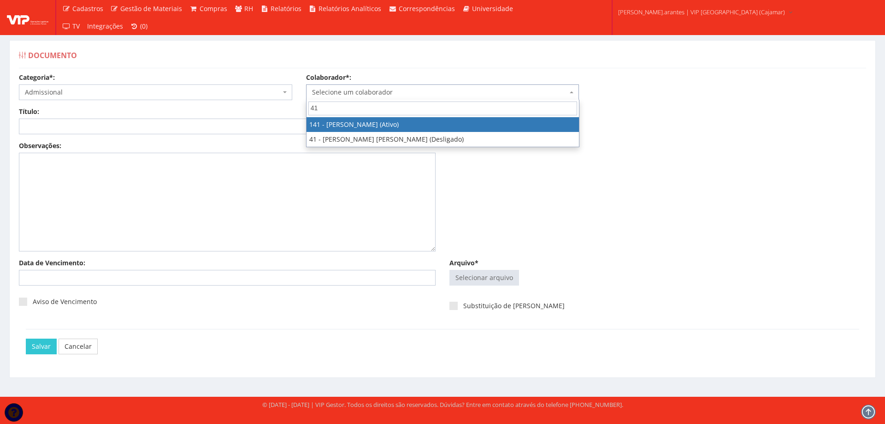
type input "4"
type input "vini"
select select "3073"
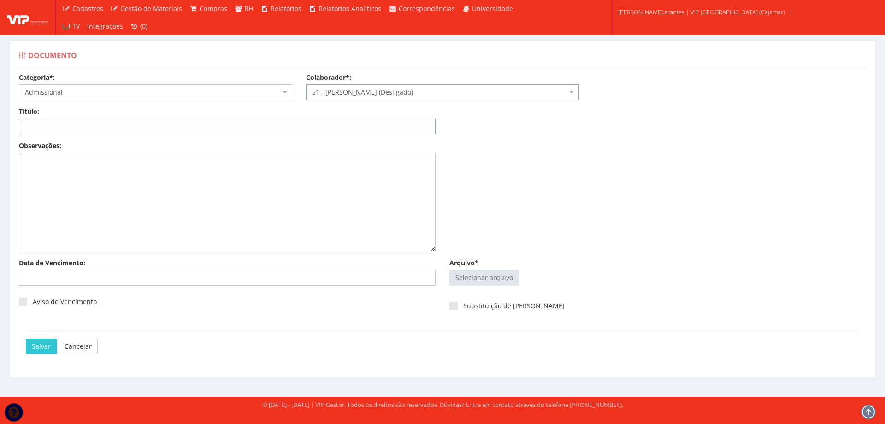
click at [116, 133] on input "Título:" at bounding box center [227, 126] width 417 height 16
type input "DECLARAÇÃO DE PLANO DE SAUDE"
click at [482, 279] on input "Arquivo*" at bounding box center [484, 277] width 69 height 15
type input "C:\fakepath\DS - VINICIUS HENRIQUE ALVES VILAREAL.pdf"
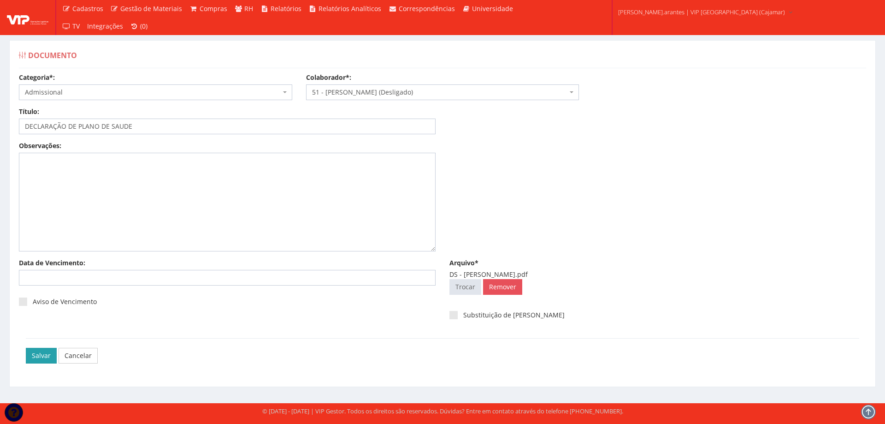
click at [46, 355] on input "Salvar" at bounding box center [41, 356] width 31 height 16
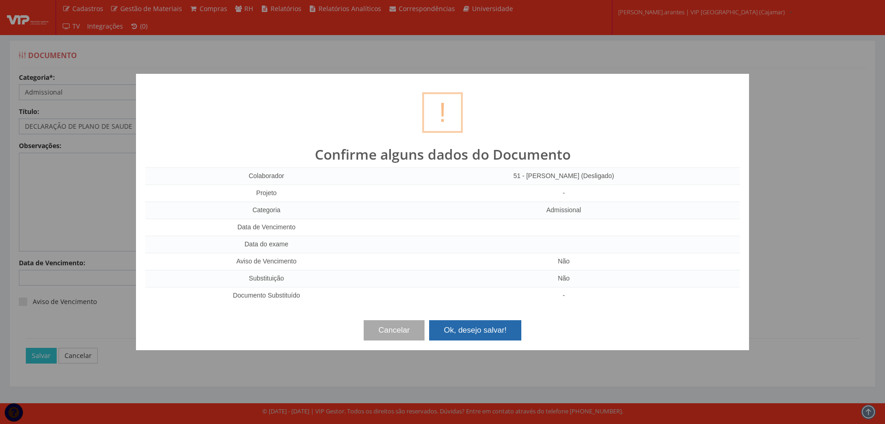
click at [475, 333] on button "Ok, desejo salvar!" at bounding box center [475, 330] width 92 height 20
